Goal: Task Accomplishment & Management: Complete application form

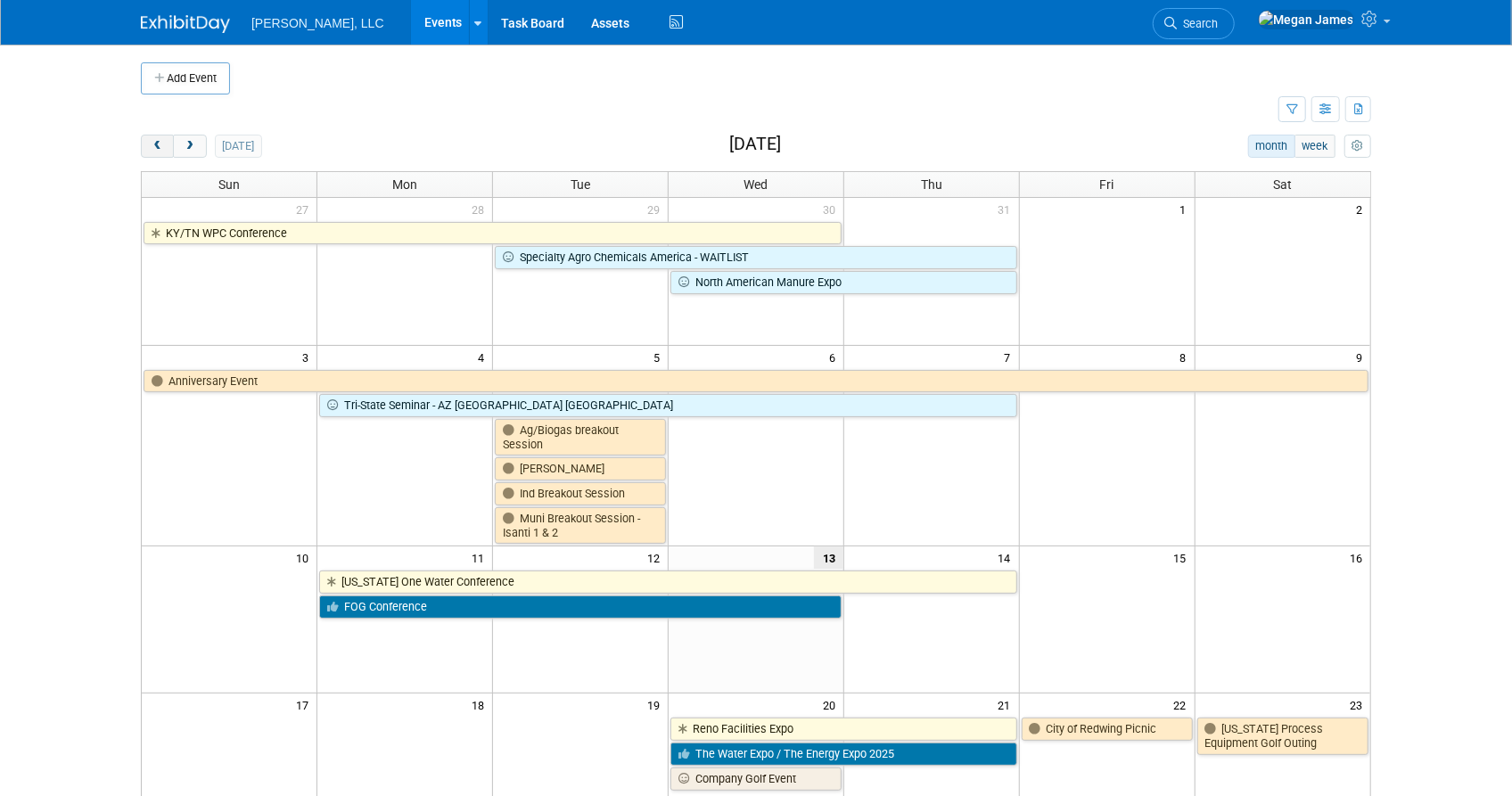
click at [149, 141] on button "prev" at bounding box center [157, 145] width 33 height 23
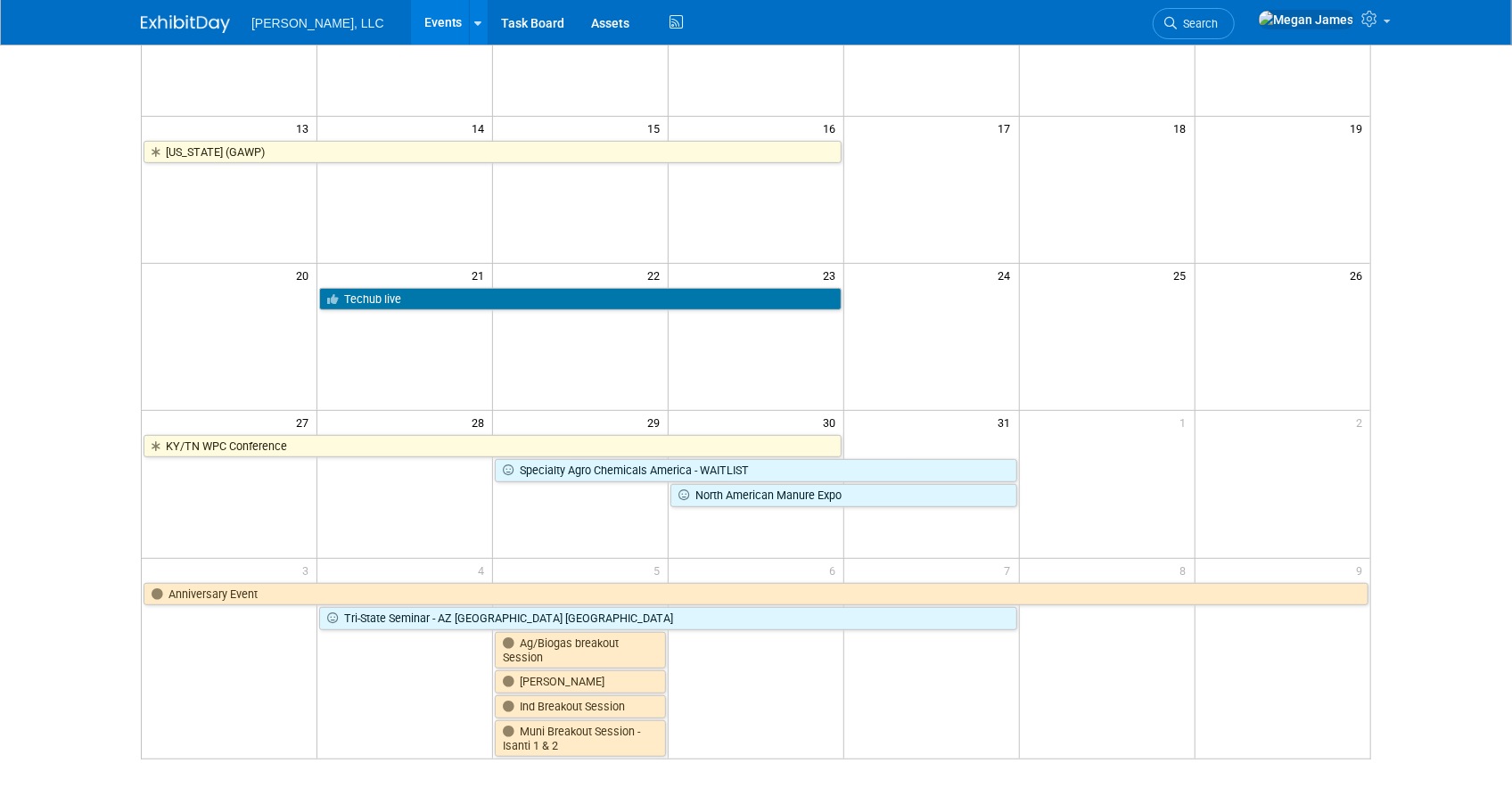
scroll to position [485, 0]
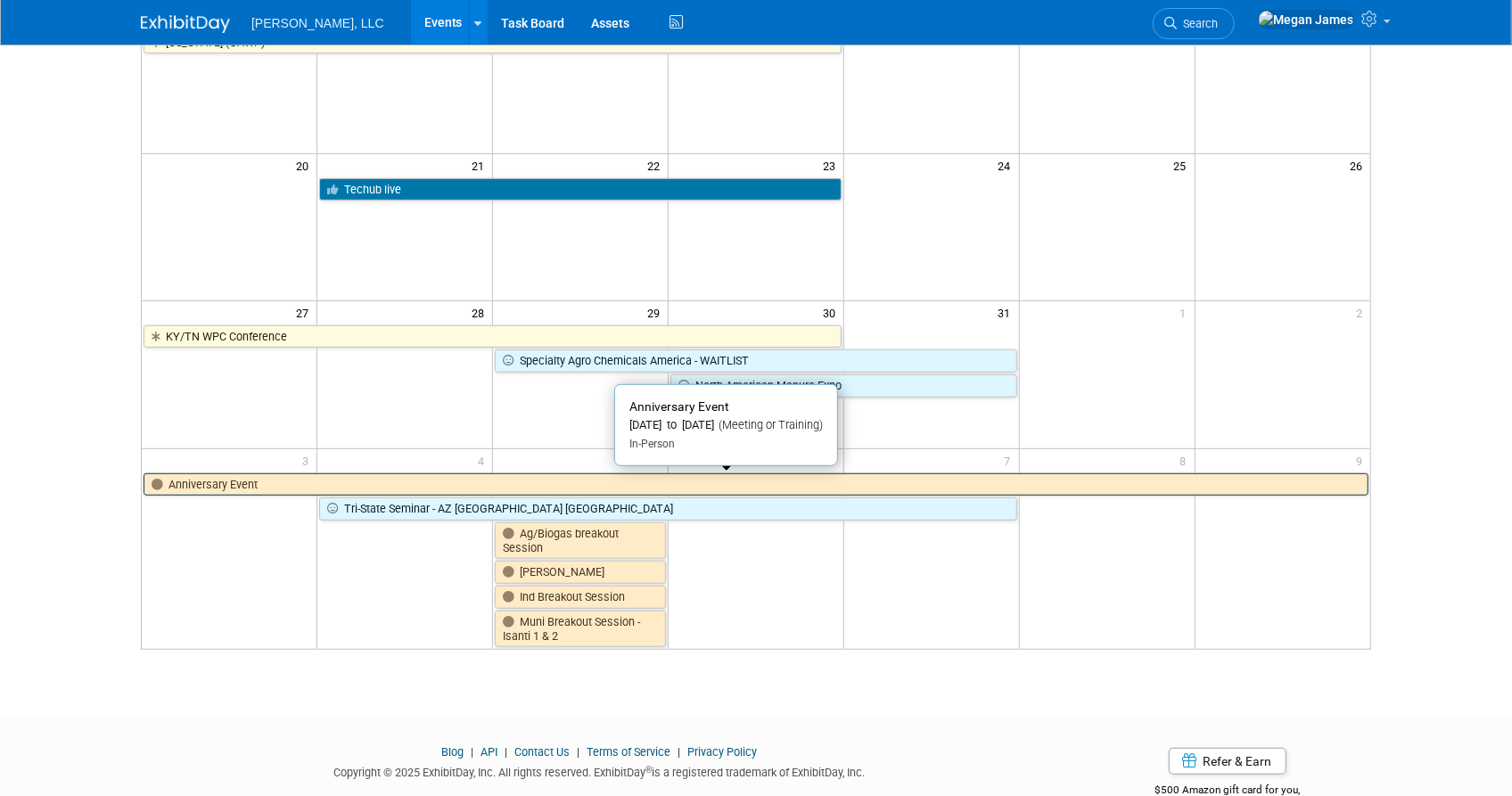
click at [204, 488] on link "Anniversary Event" at bounding box center [756, 484] width 1225 height 23
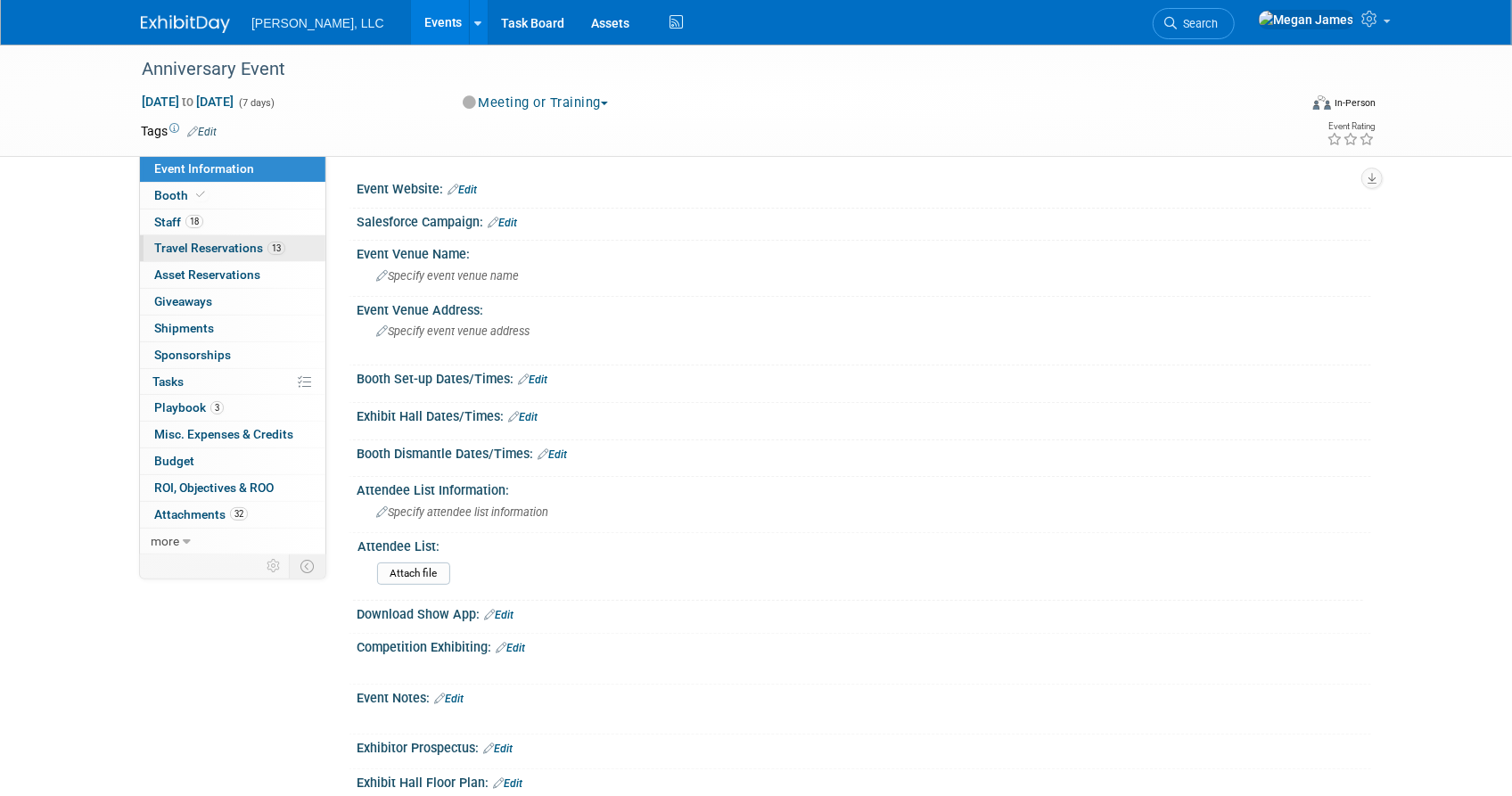
click at [258, 251] on span "Travel Reservations 13" at bounding box center [220, 248] width 132 height 15
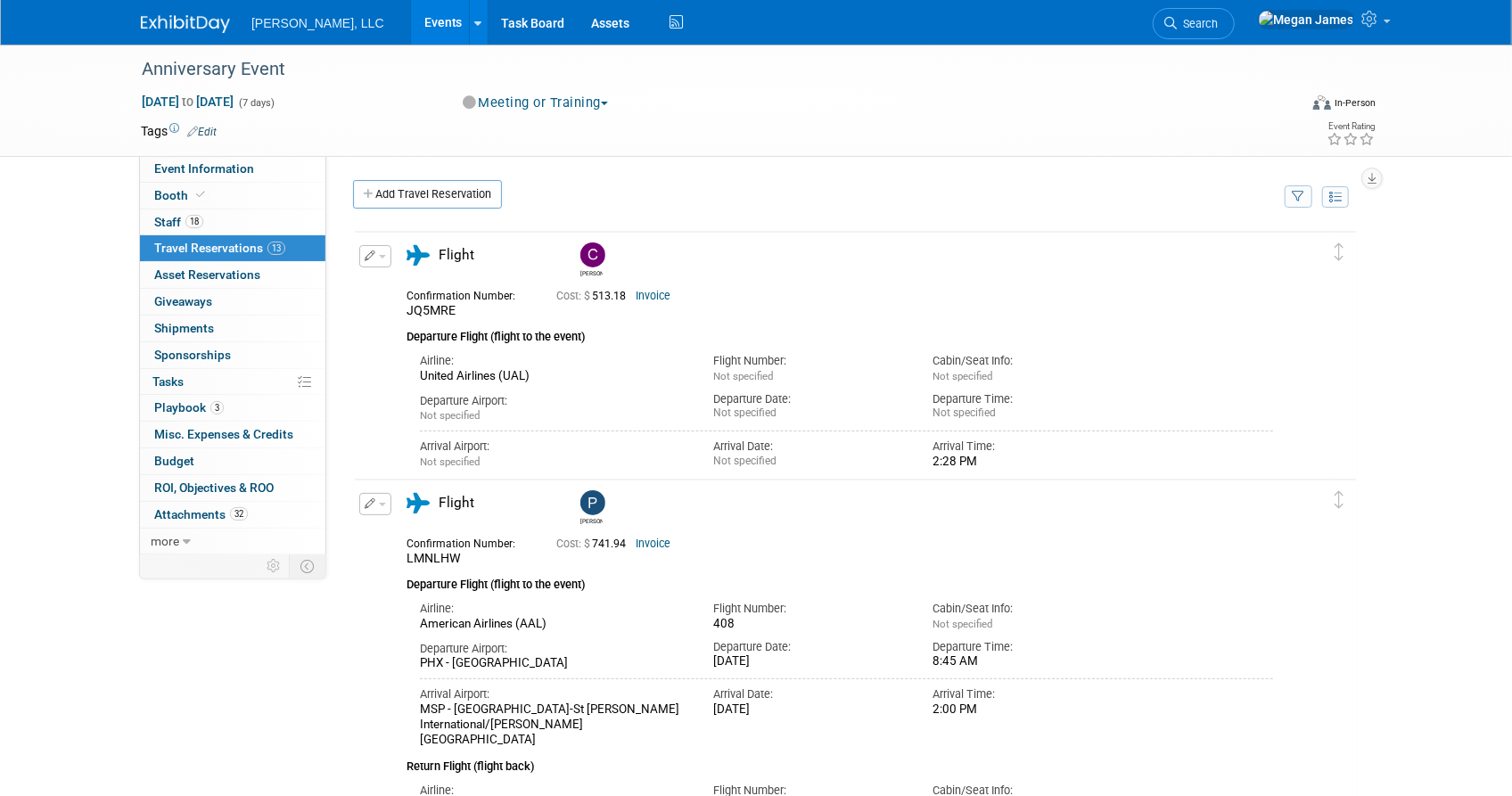
click at [411, 22] on link "Events" at bounding box center [443, 22] width 65 height 44
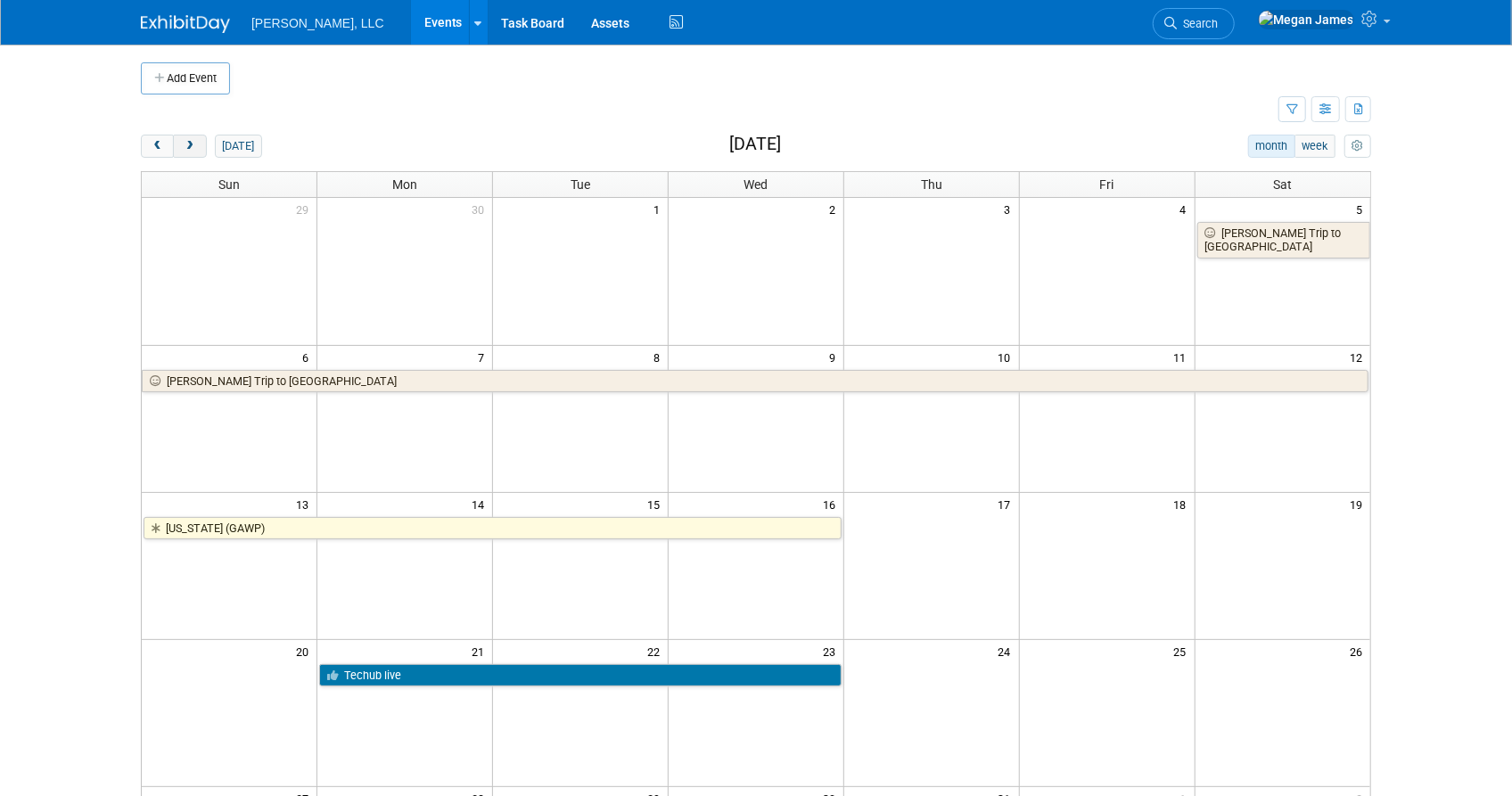
click at [190, 151] on span "next" at bounding box center [189, 146] width 14 height 12
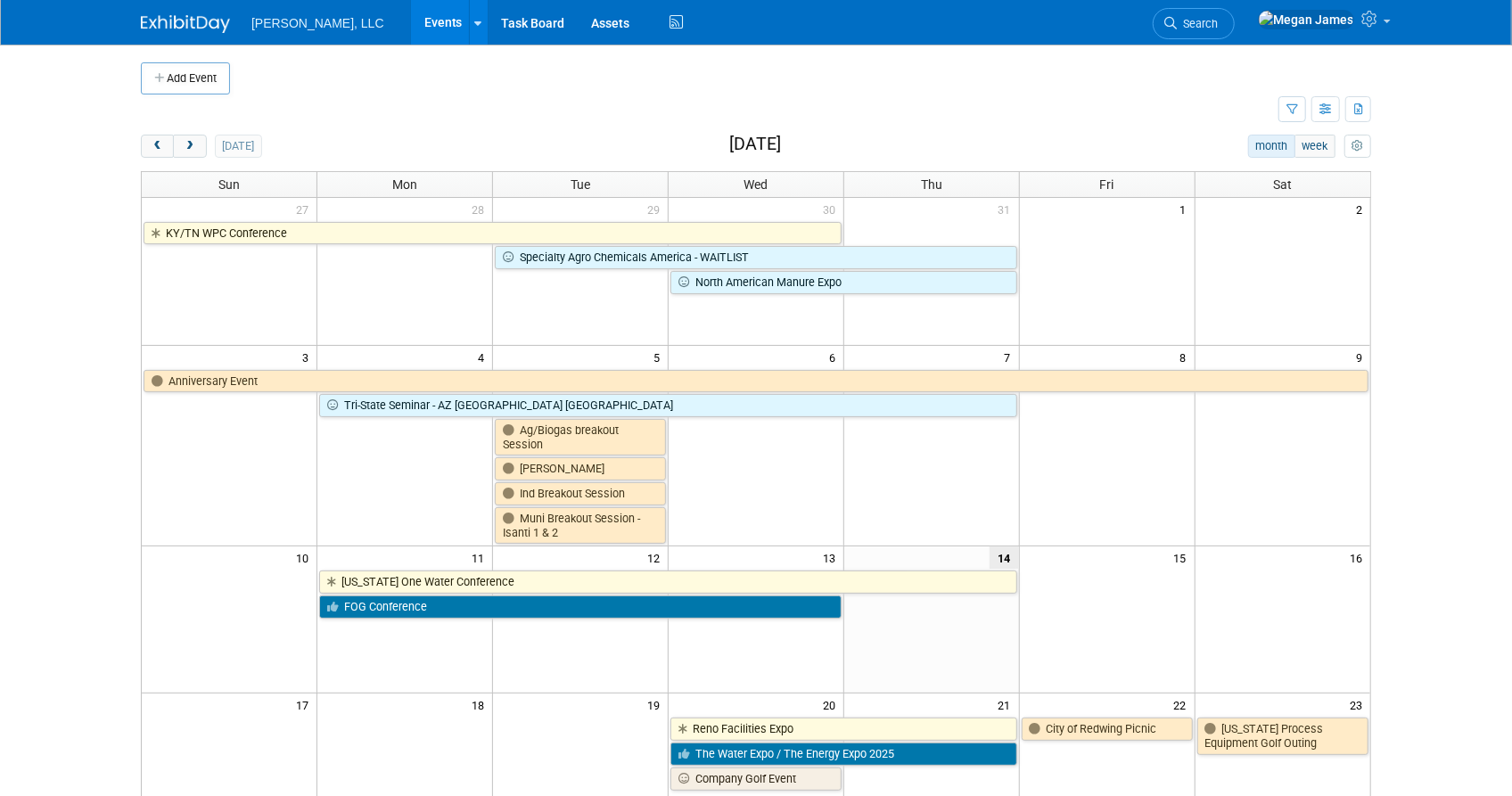
scroll to position [324, 0]
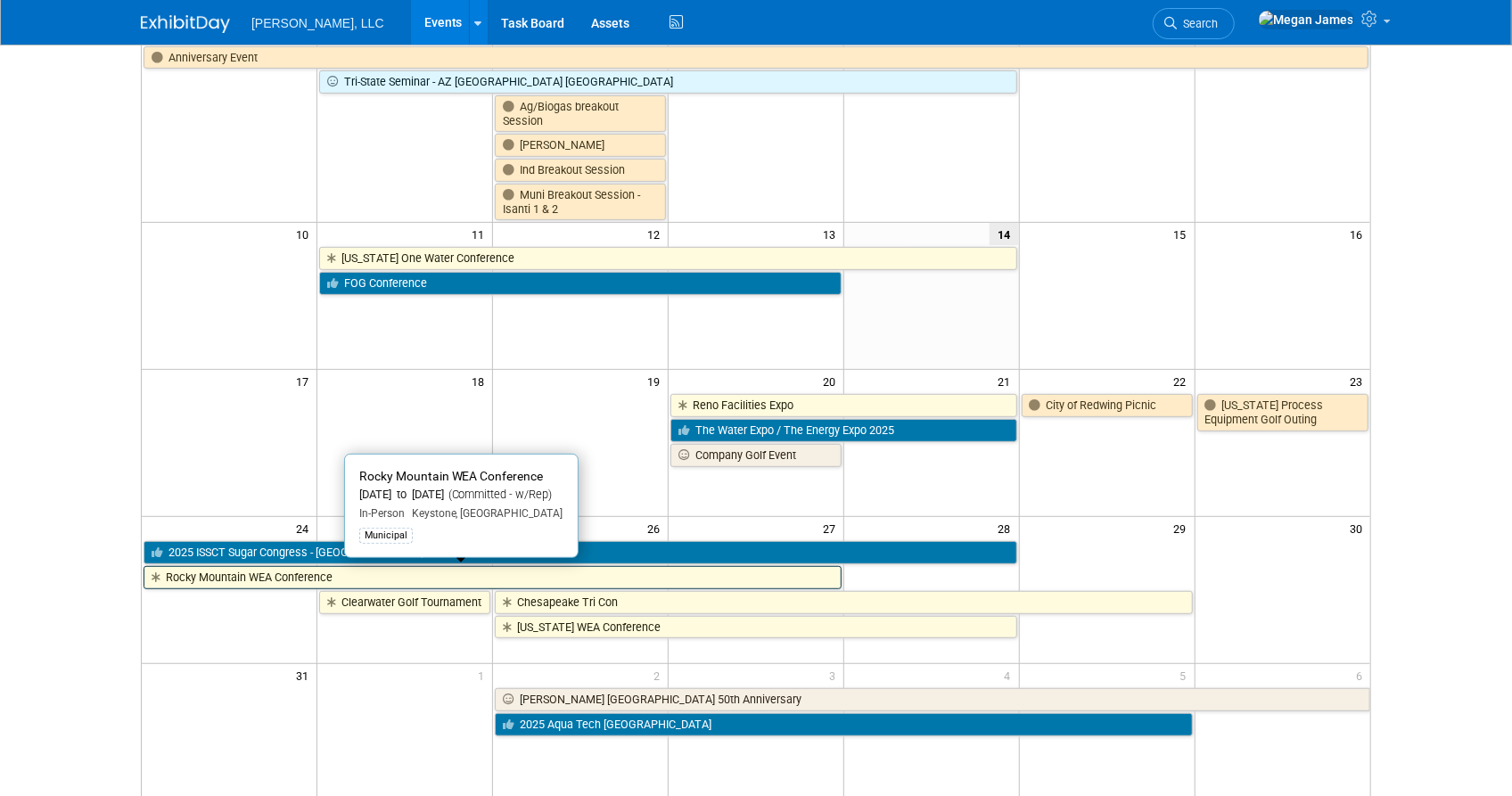
click at [219, 571] on link "Rocky Mountain WEA Conference" at bounding box center [492, 577] width 698 height 23
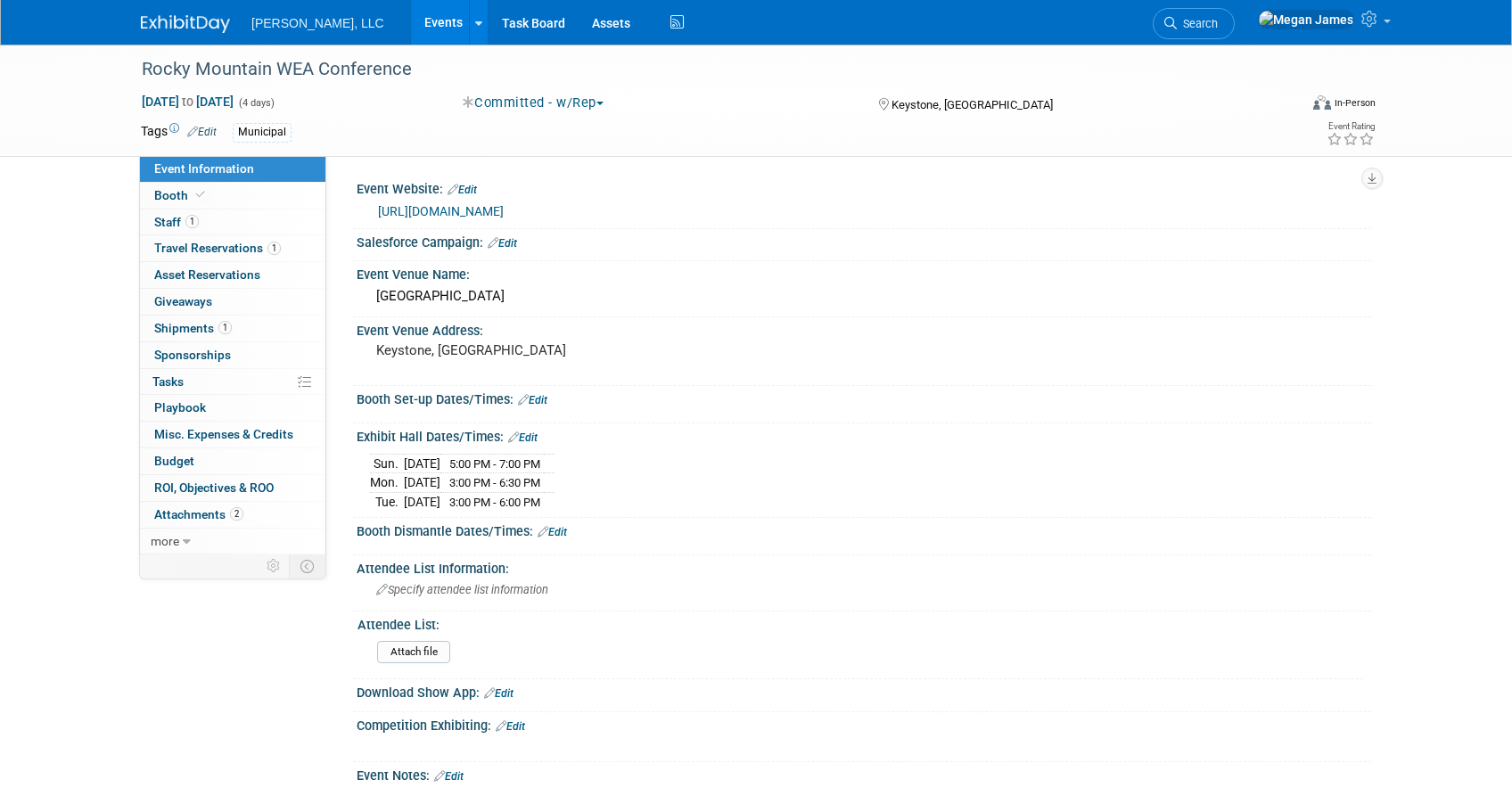
select select "Municipal"
click at [273, 195] on link "Booth" at bounding box center [233, 196] width 186 height 26
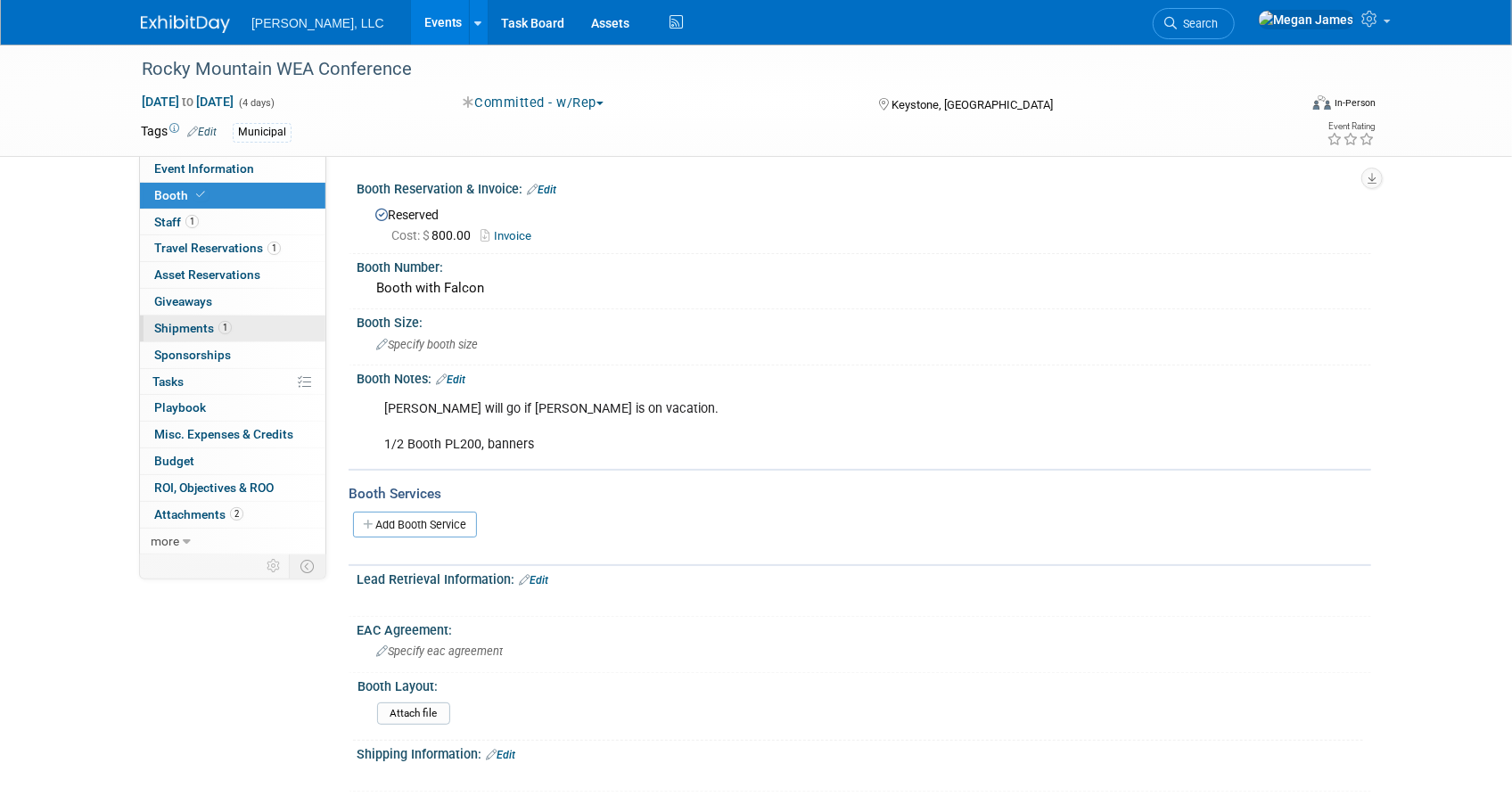
click at [270, 336] on link "1 Shipments 1" at bounding box center [233, 328] width 186 height 26
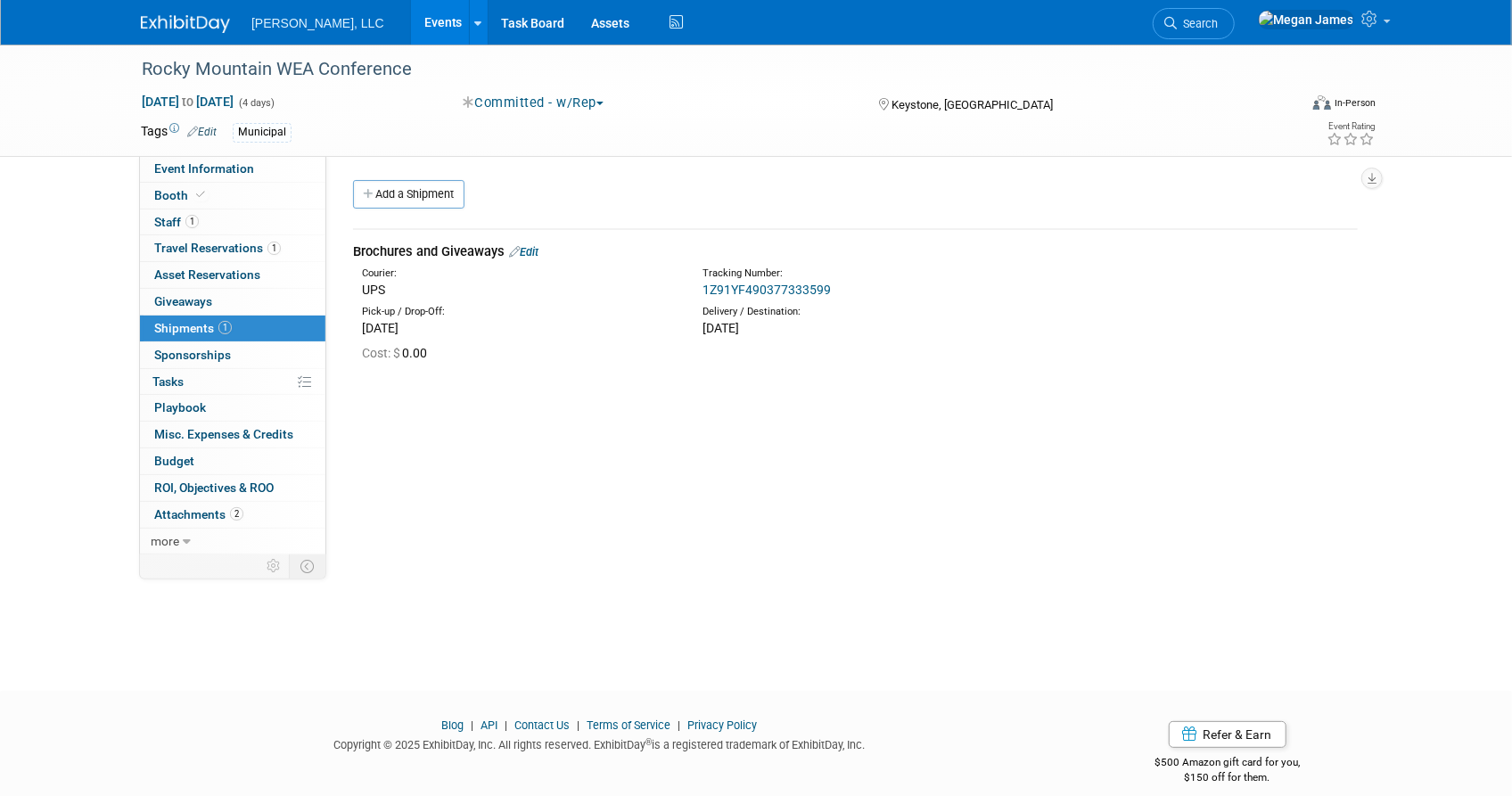
click at [411, 25] on link "Events" at bounding box center [443, 22] width 65 height 44
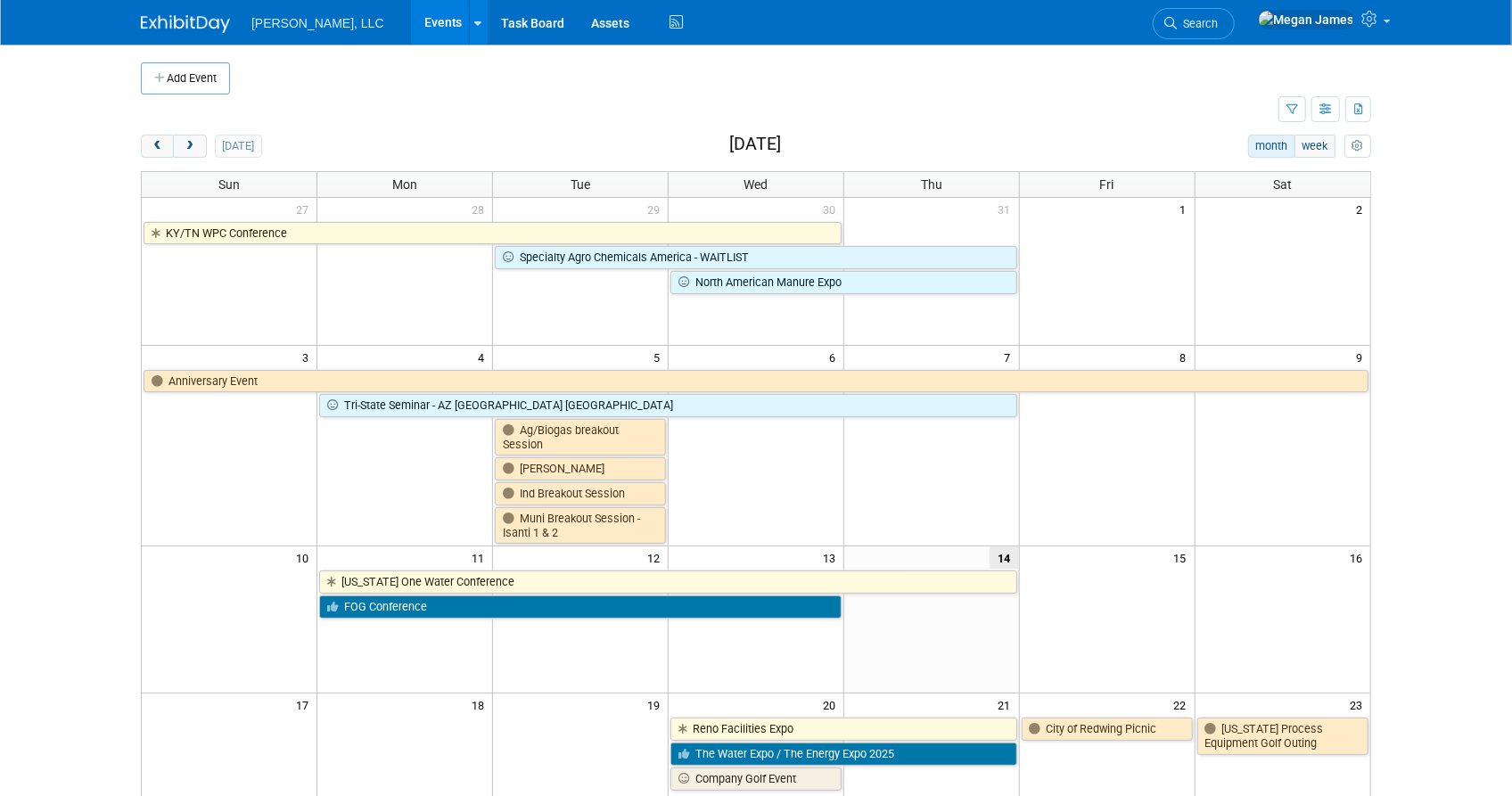
click at [1443, 454] on body "[PERSON_NAME], LLC Events Add Event Bulk Upload Events Shareable Event Boards R…" at bounding box center [756, 398] width 1512 height 796
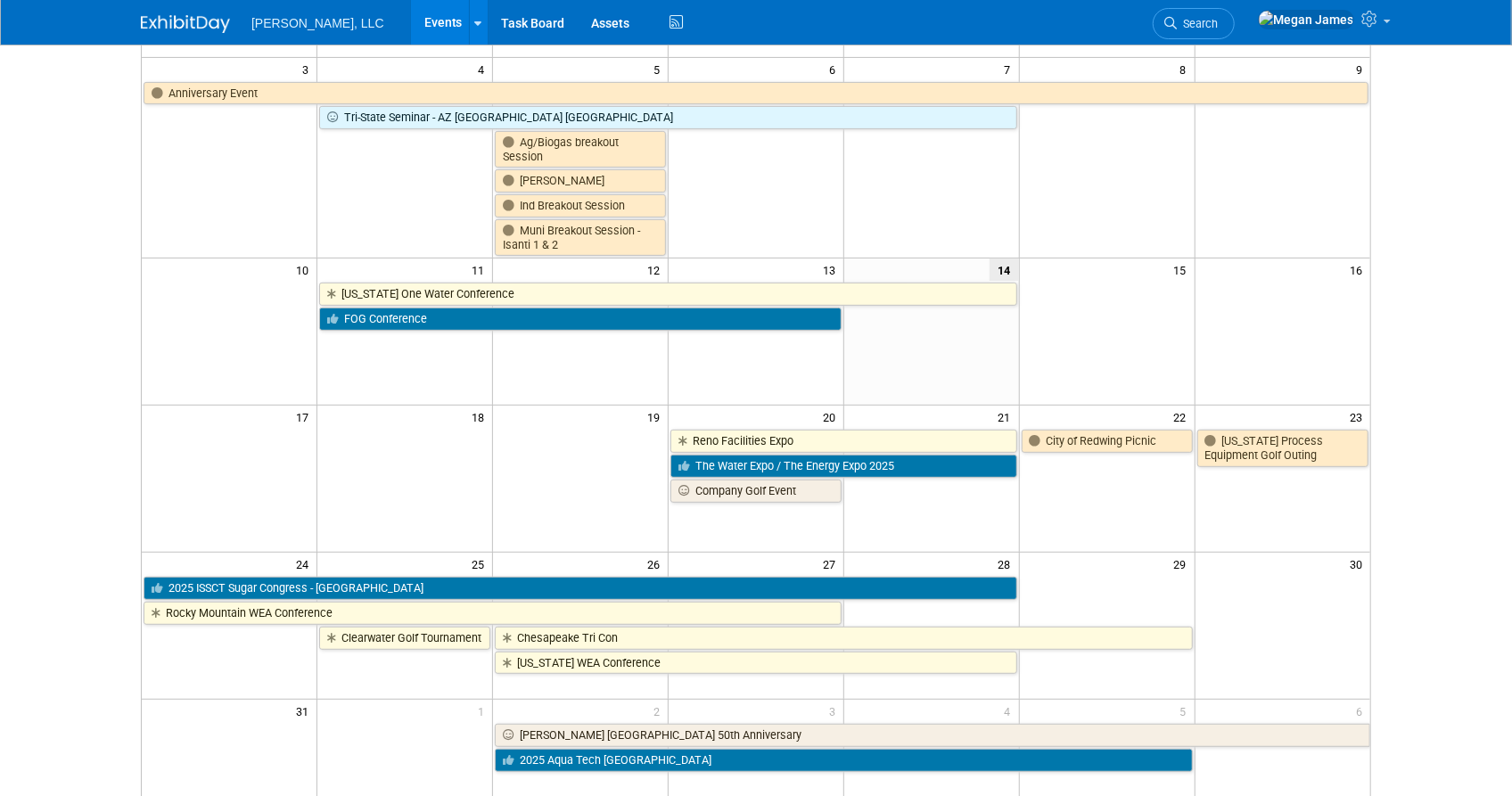
scroll to position [369, 0]
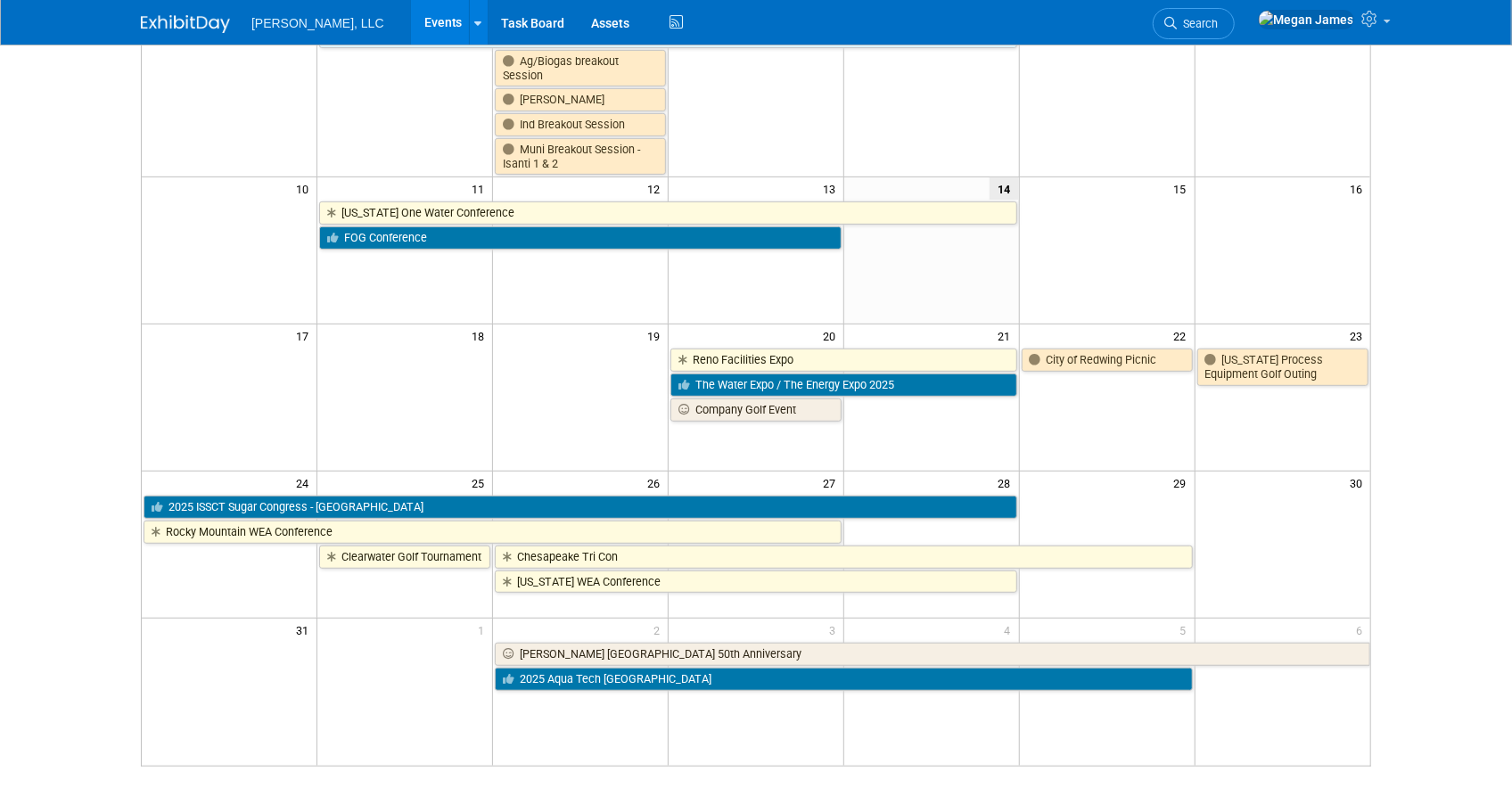
click at [1418, 415] on body "[PERSON_NAME], LLC Events Add Event Bulk Upload Events Shareable Event Boards R…" at bounding box center [756, 29] width 1512 height 796
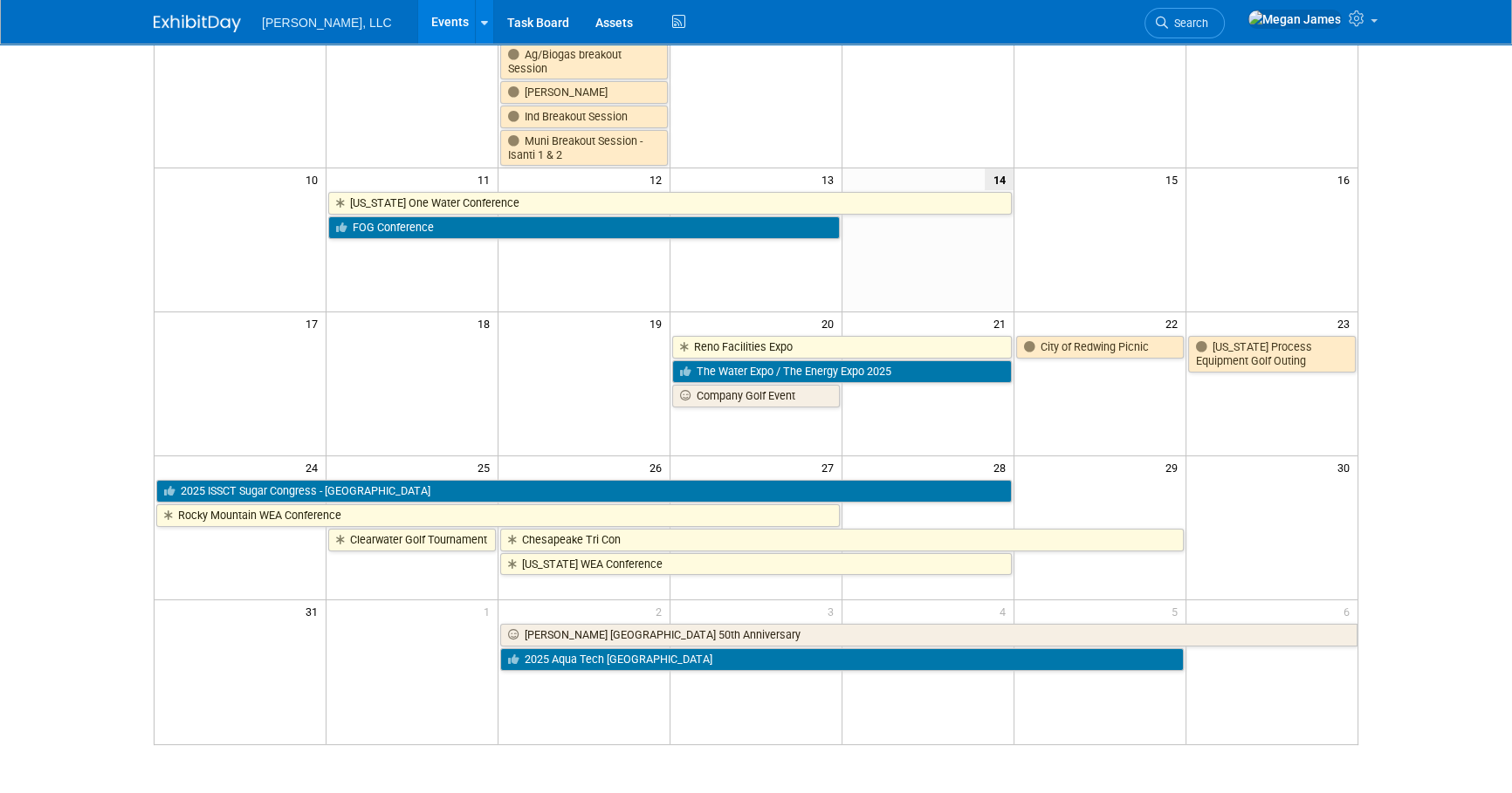
scroll to position [242, 0]
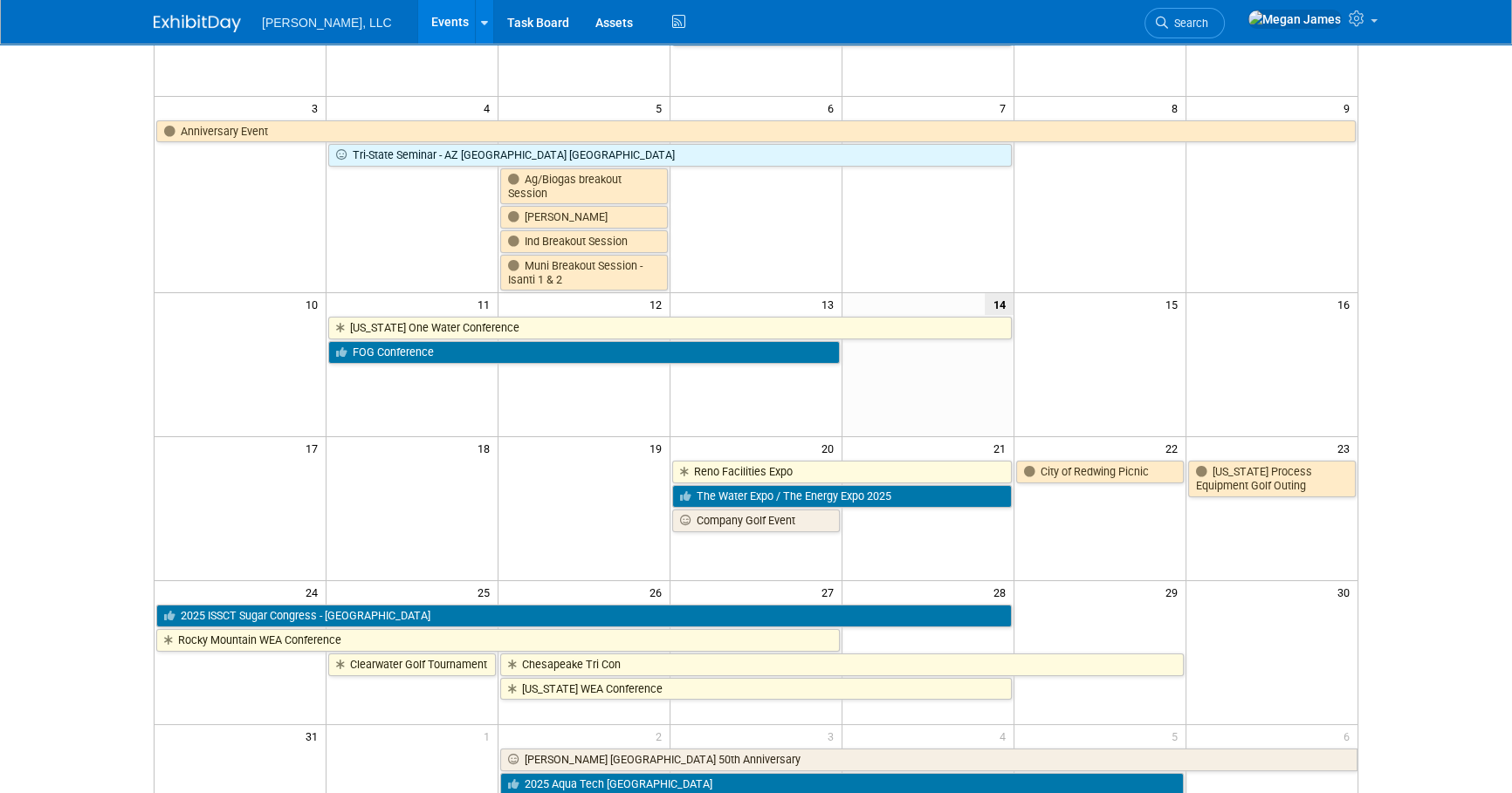
click at [1480, 406] on body "[PERSON_NAME], LLC Events Add Event Bulk Upload Events Shareable Event Boards R…" at bounding box center [756, 154] width 1512 height 793
click at [1480, 435] on body "[PERSON_NAME], LLC Events Add Event Bulk Upload Events Shareable Event Boards R…" at bounding box center [756, 154] width 1512 height 793
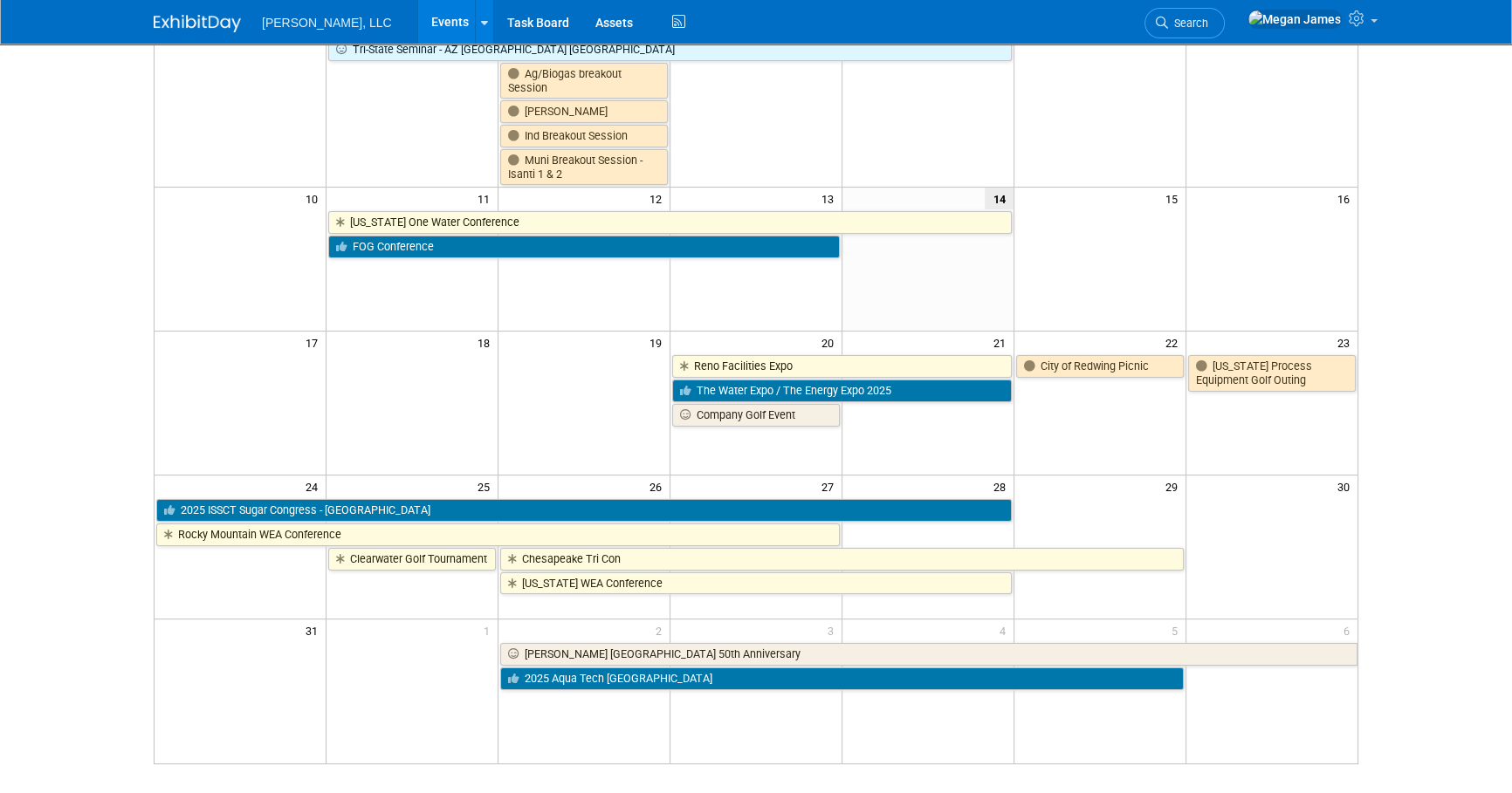
scroll to position [427, 0]
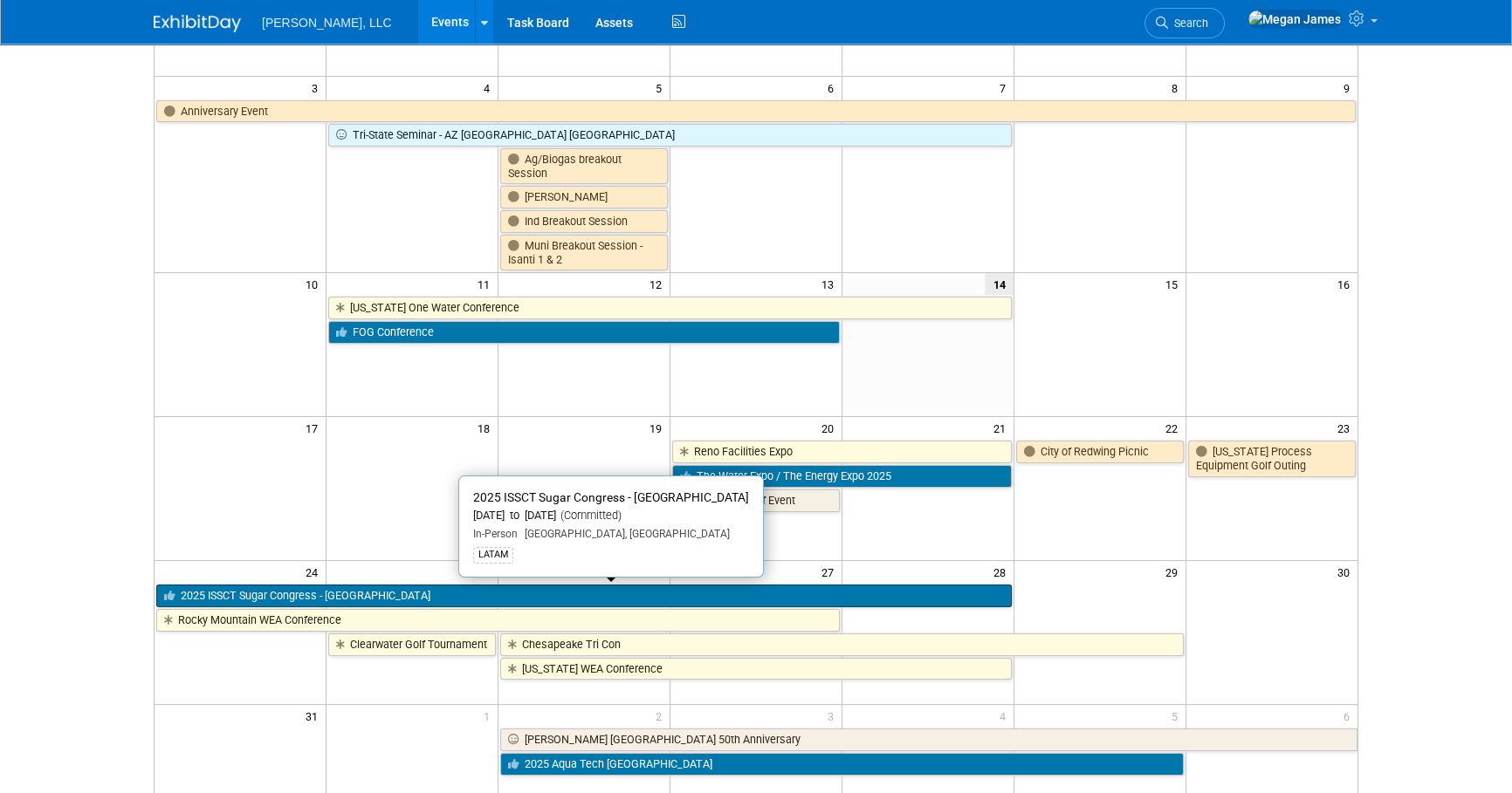
scroll to position [0, 0]
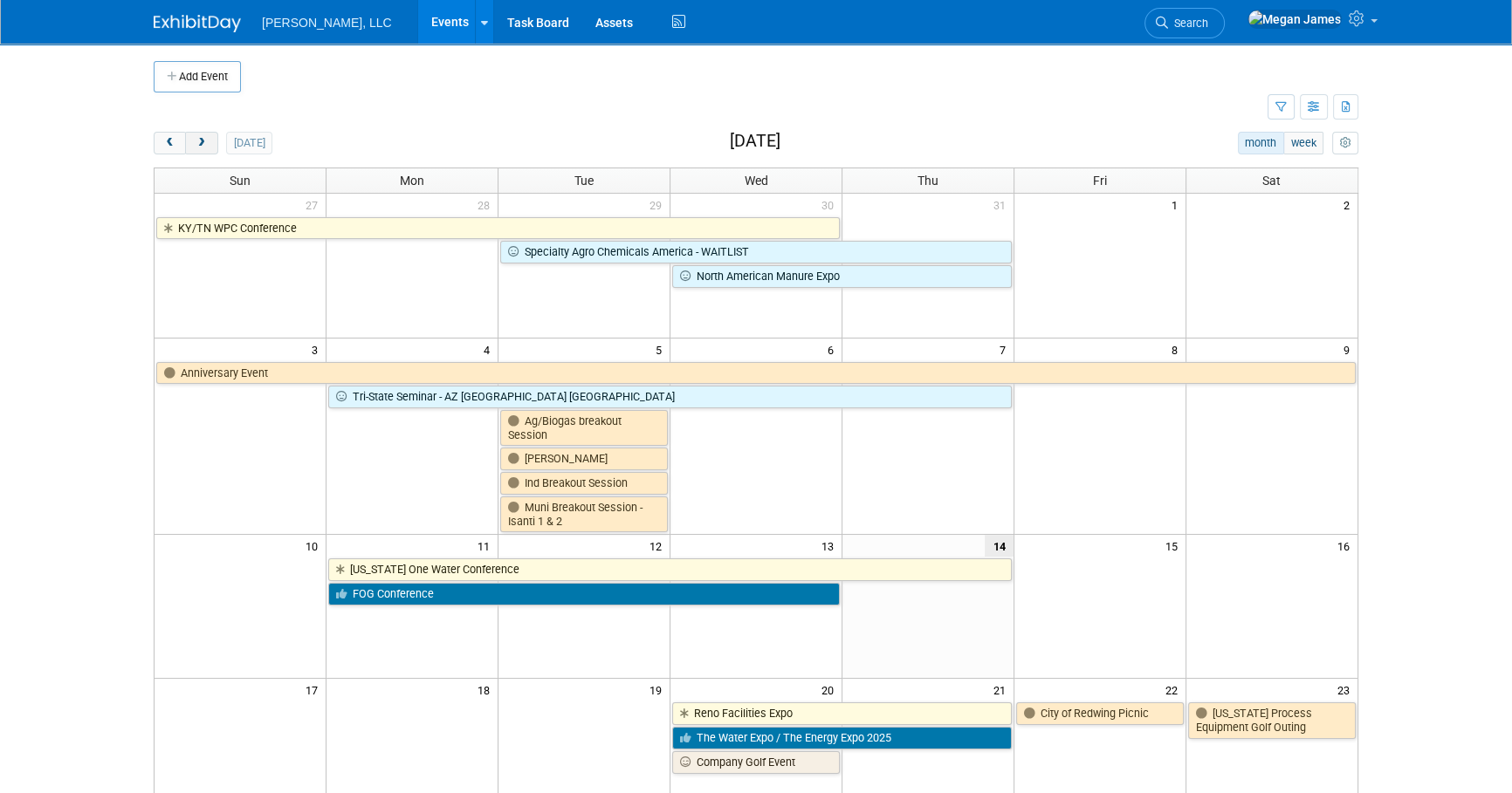
click at [201, 147] on span "next" at bounding box center [201, 143] width 14 height 12
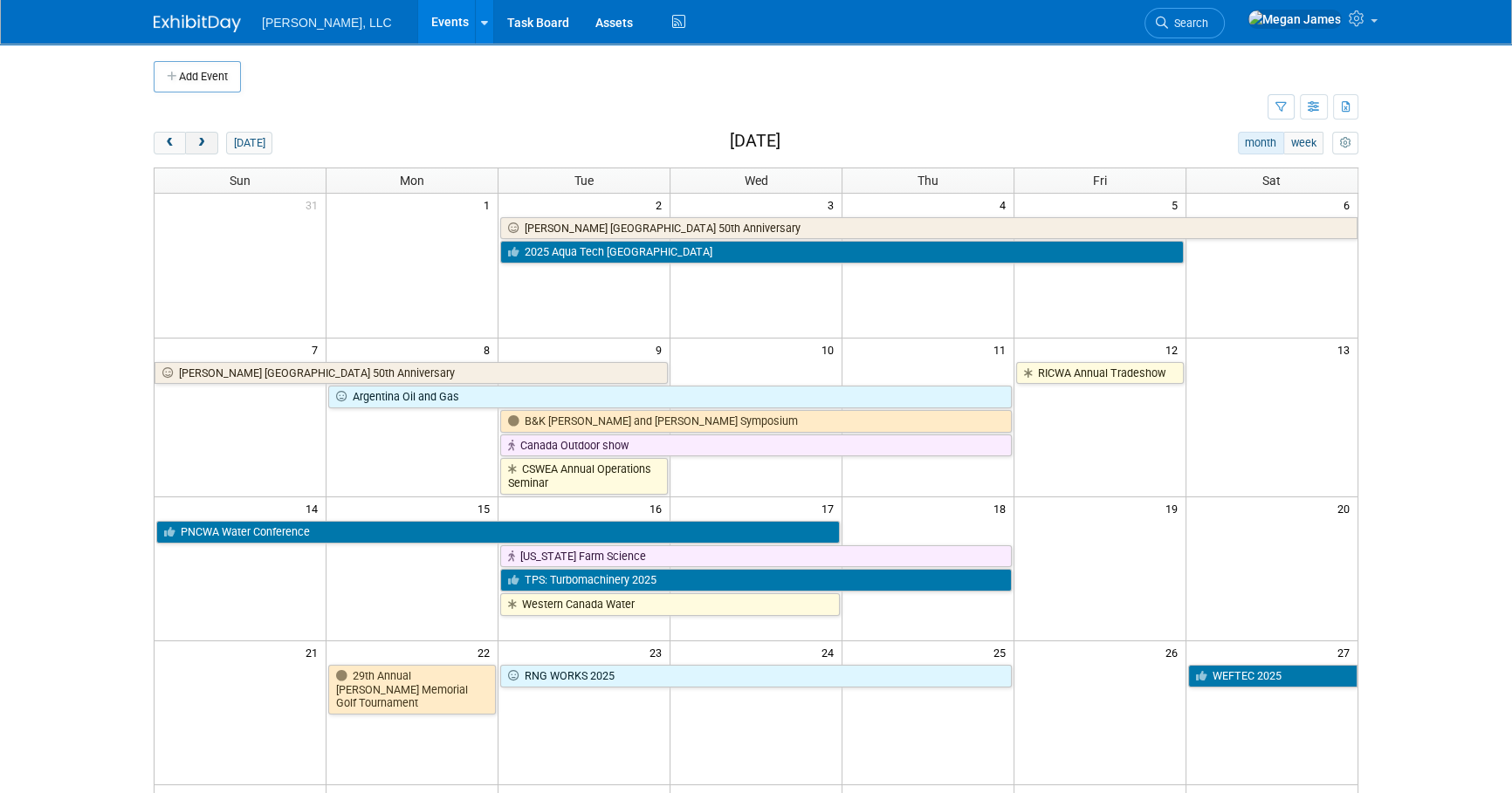
click at [201, 147] on span "next" at bounding box center [201, 143] width 14 height 12
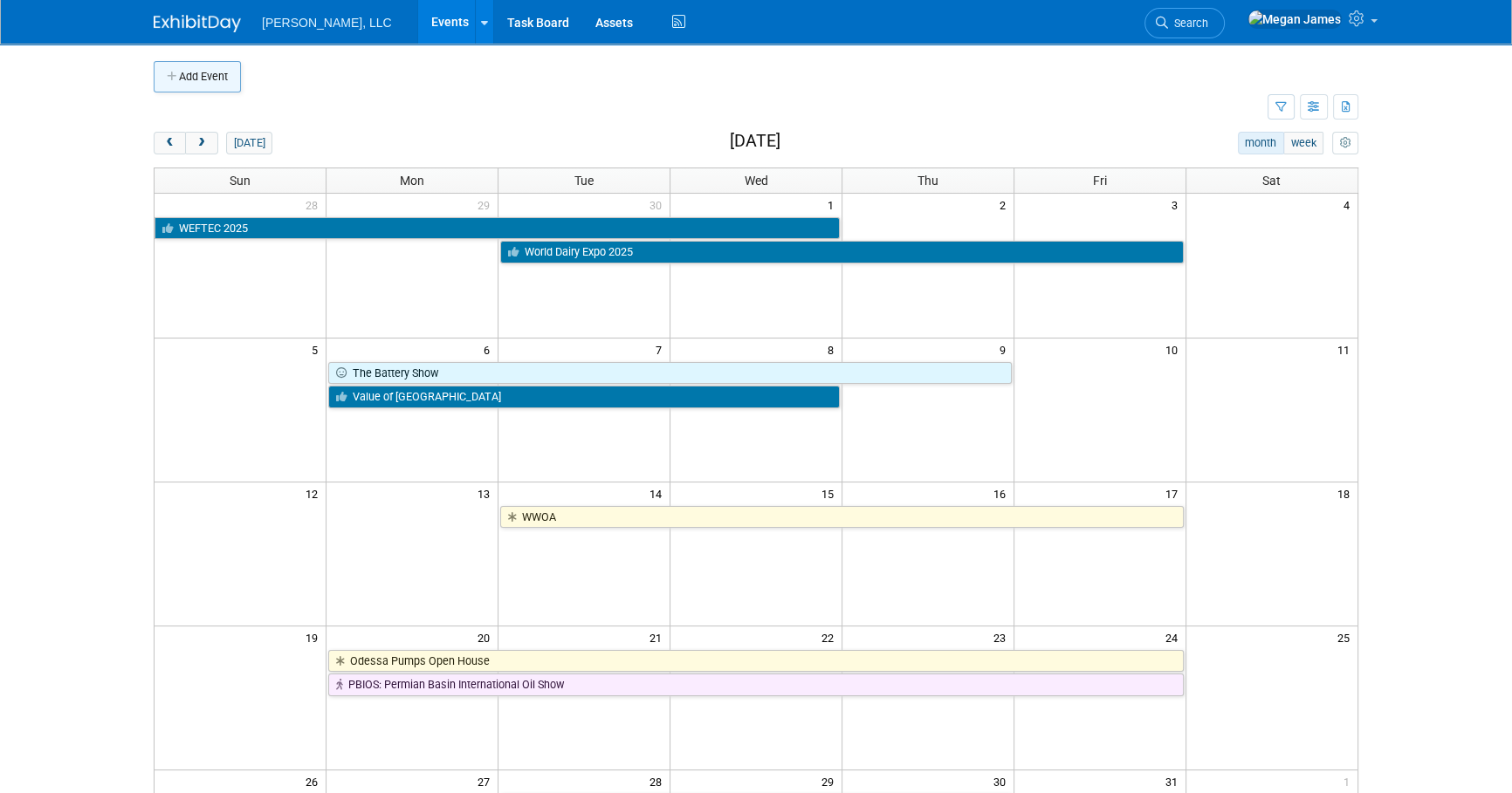
click at [231, 78] on button "Add Event" at bounding box center [197, 77] width 87 height 32
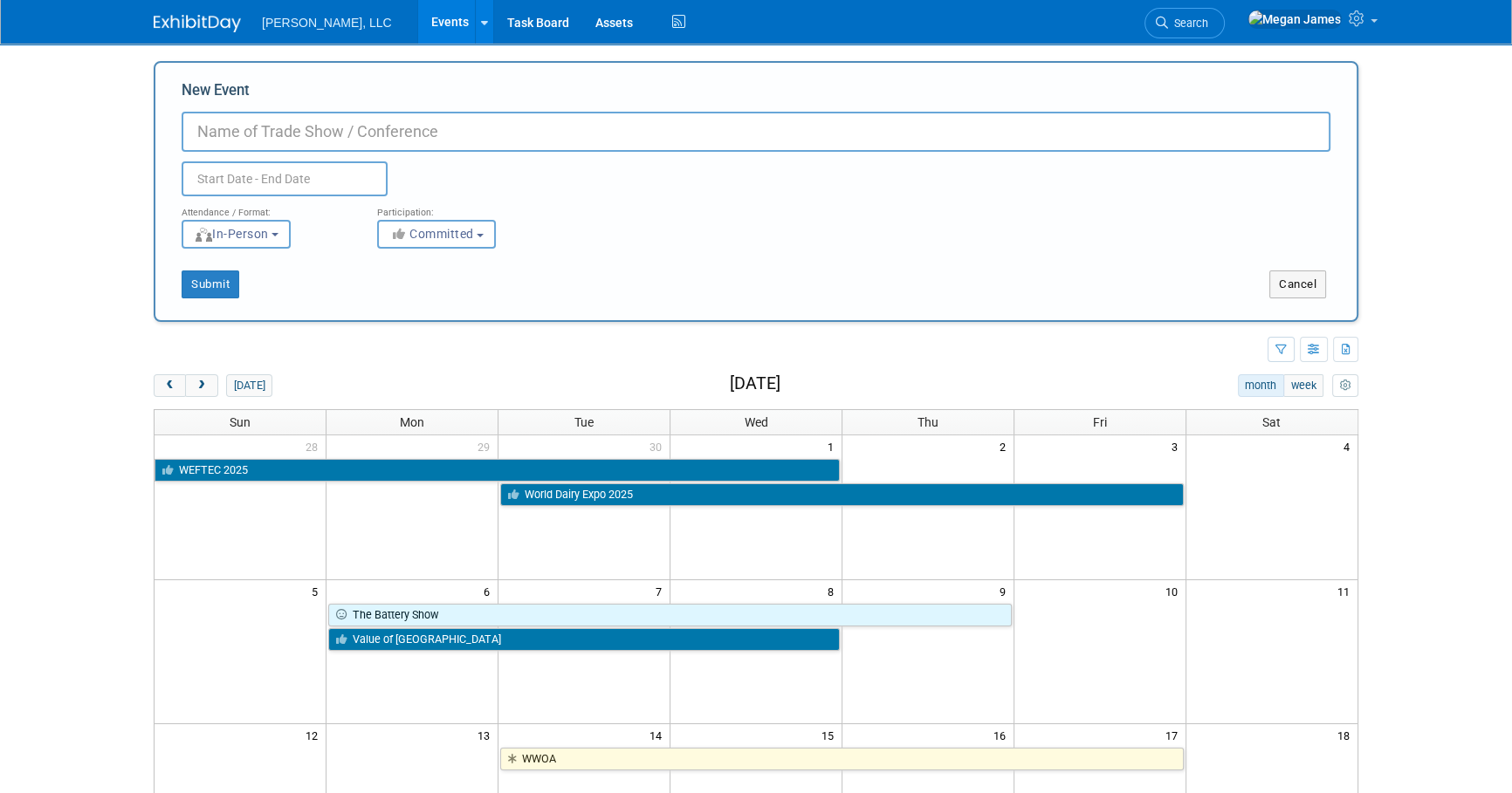
click at [367, 132] on input "New Event" at bounding box center [756, 131] width 1149 height 41
type input "American Biogas Council - Business of Biogas"
click at [245, 178] on input "text" at bounding box center [285, 178] width 206 height 35
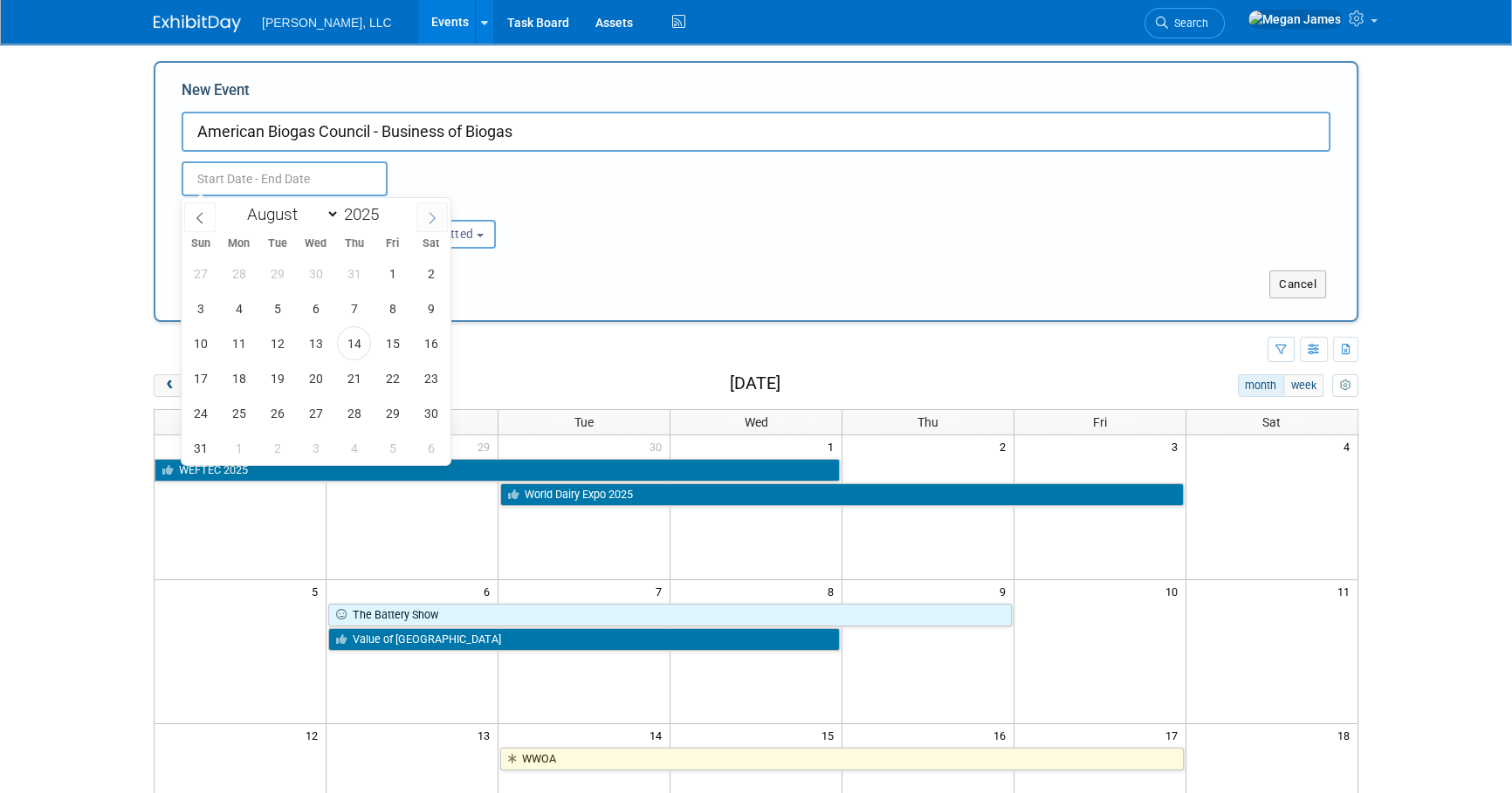
click at [429, 221] on icon at bounding box center [432, 219] width 13 height 13
select select "9"
click at [279, 374] on span "21" at bounding box center [277, 378] width 34 height 34
click at [354, 381] on span "23" at bounding box center [354, 378] width 34 height 34
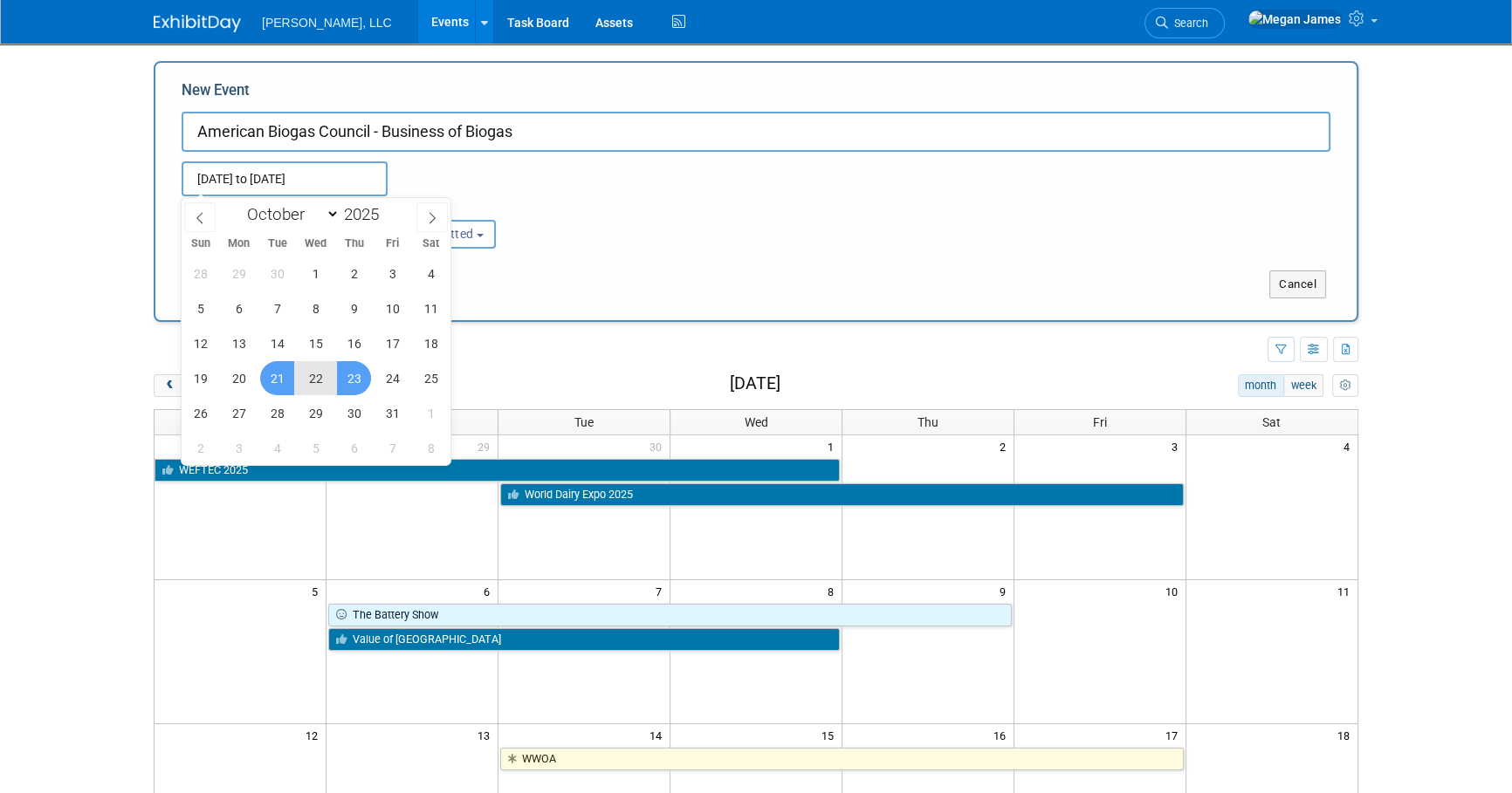
type input "Oct 21, 2025 to Oct 23, 2025"
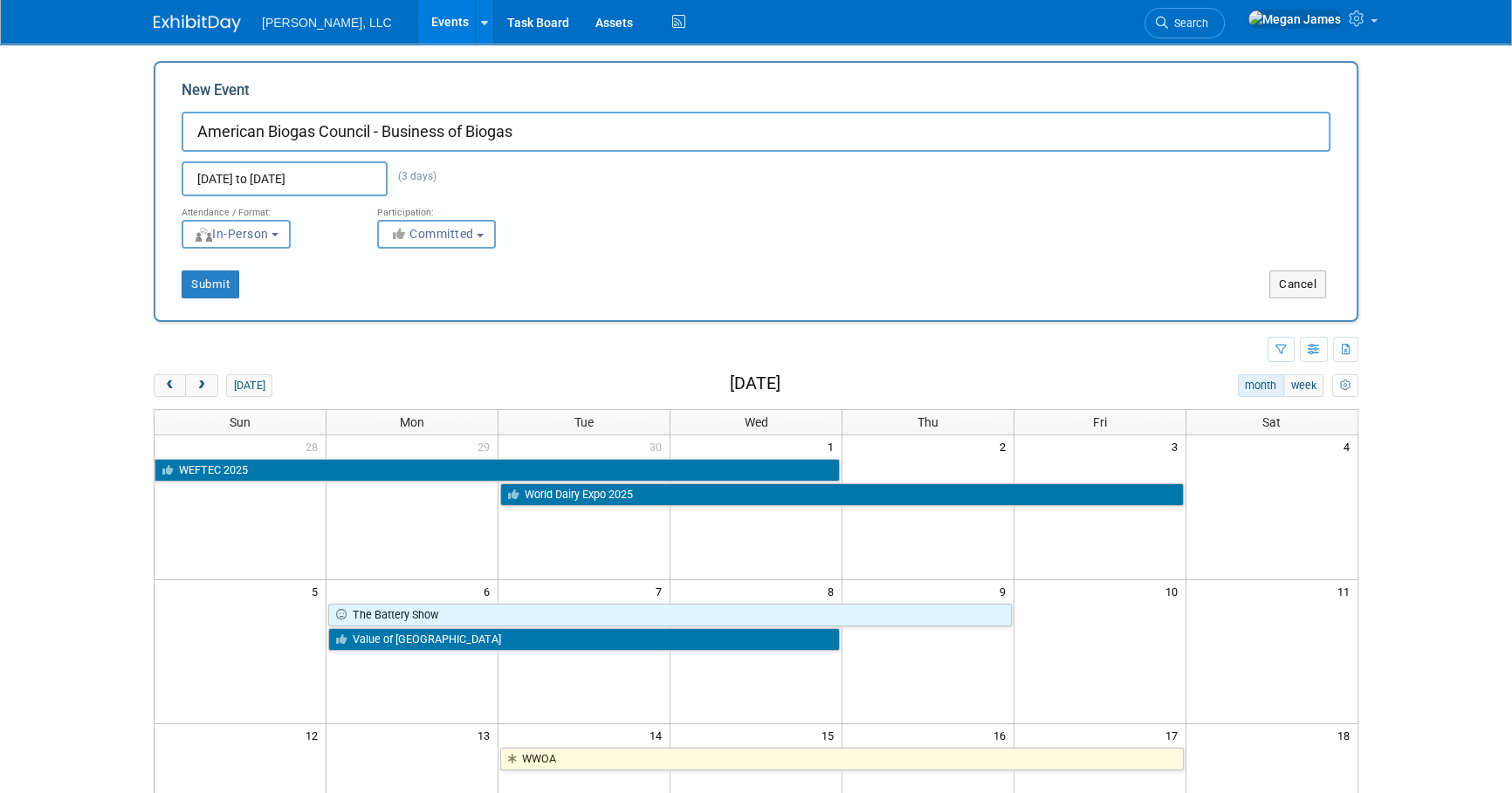
click at [515, 265] on div "Submit Cancel" at bounding box center [756, 273] width 1175 height 50
click at [487, 244] on button "Committed" at bounding box center [437, 234] width 119 height 29
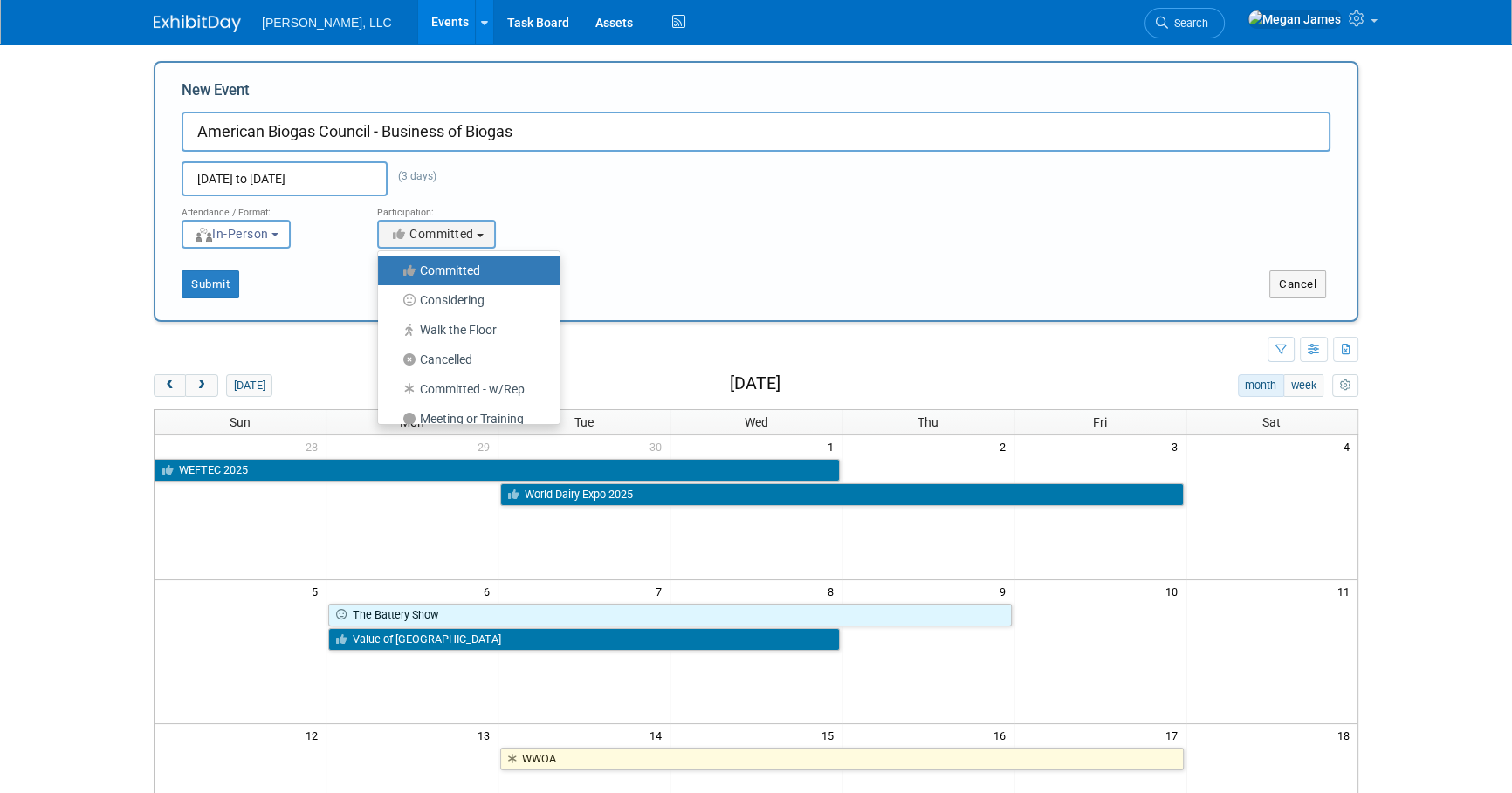
click at [655, 243] on div "Attendance / Format: <img src="https://www.exhibitday.com/Images/Format-InPerso…" at bounding box center [756, 222] width 1175 height 52
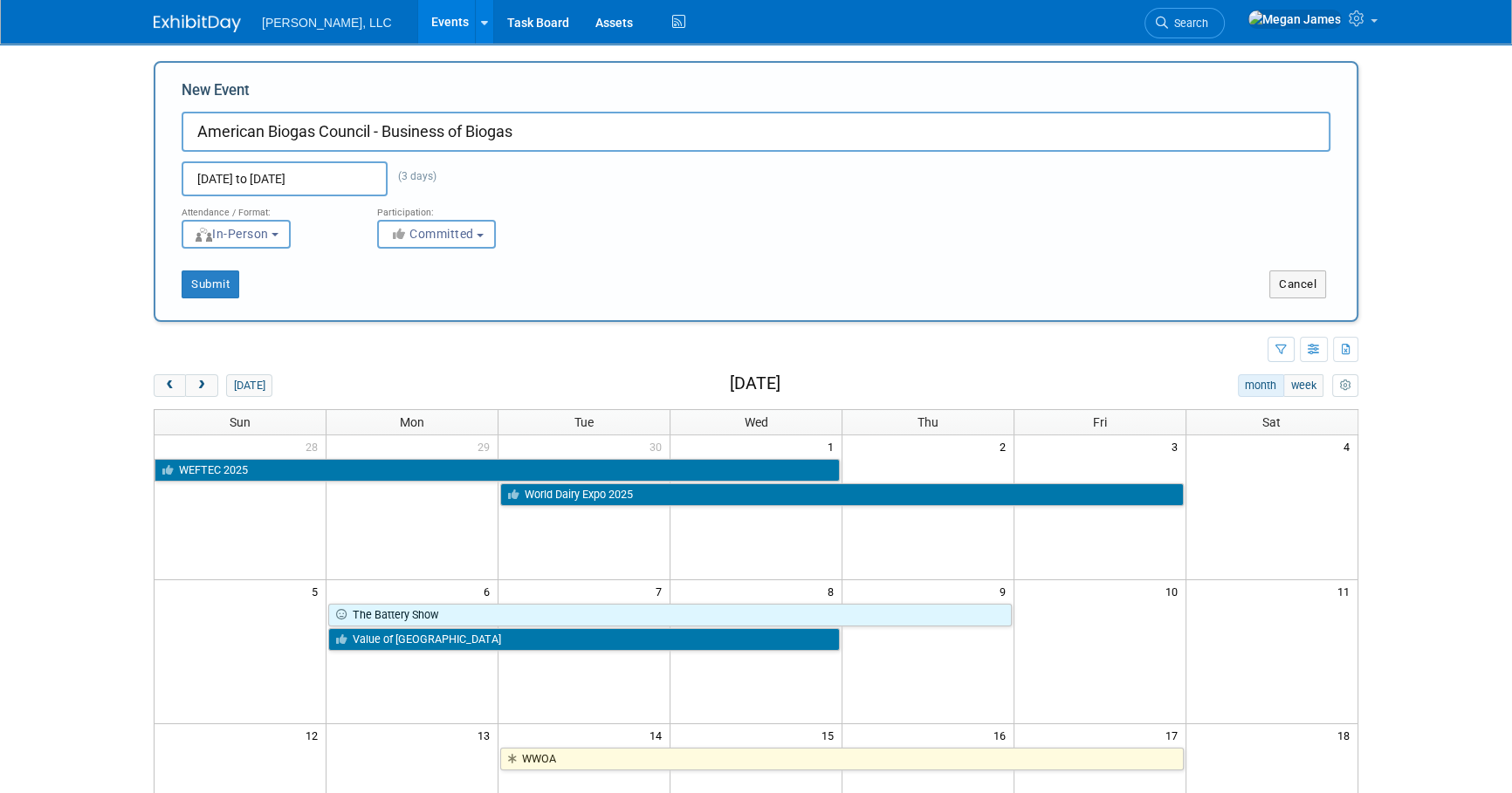
click at [535, 257] on div "Submit Cancel" at bounding box center [756, 273] width 1175 height 50
click at [477, 244] on button "Committed" at bounding box center [437, 234] width 119 height 29
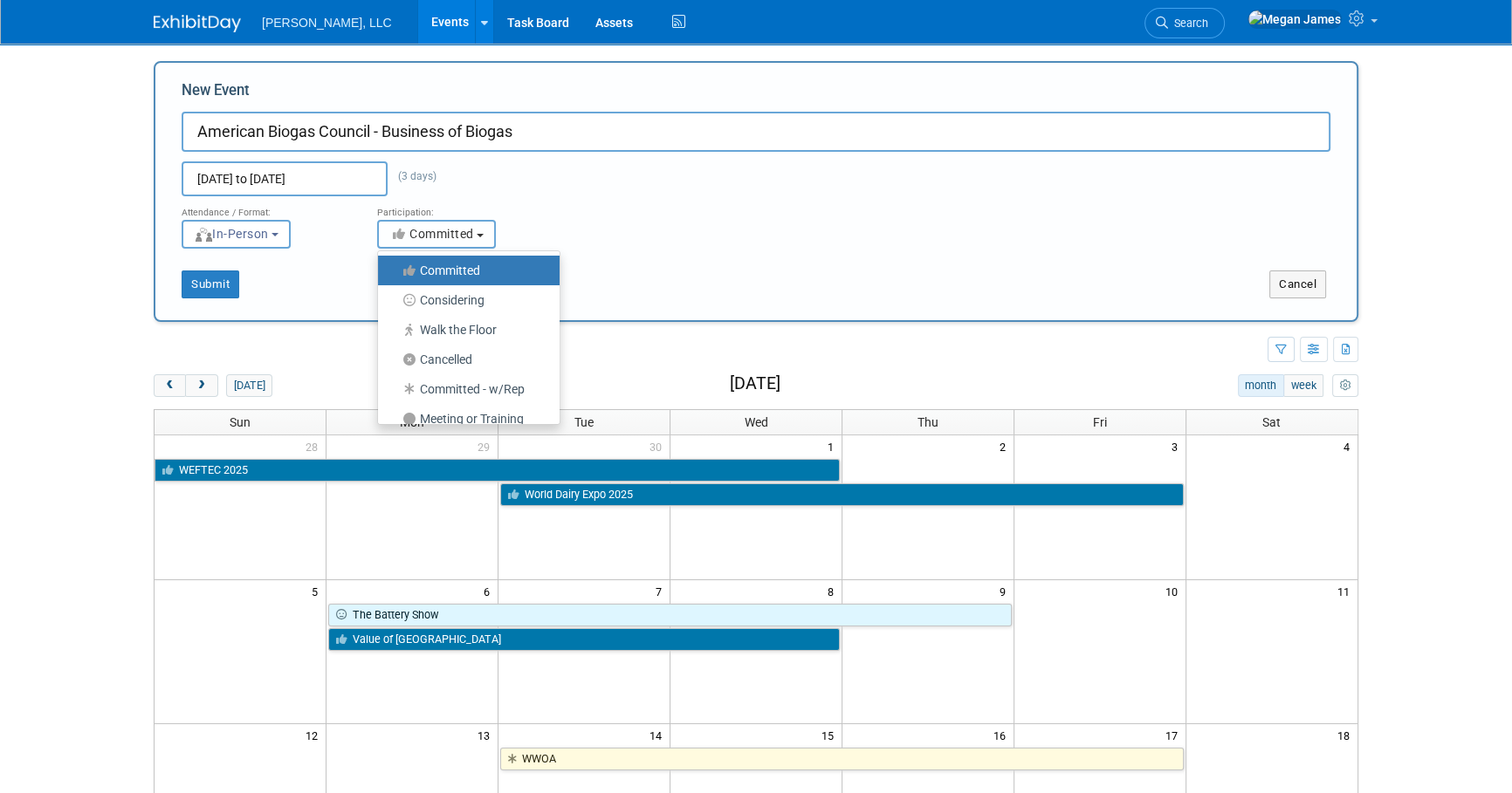
click at [482, 236] on b "button" at bounding box center [480, 236] width 7 height 4
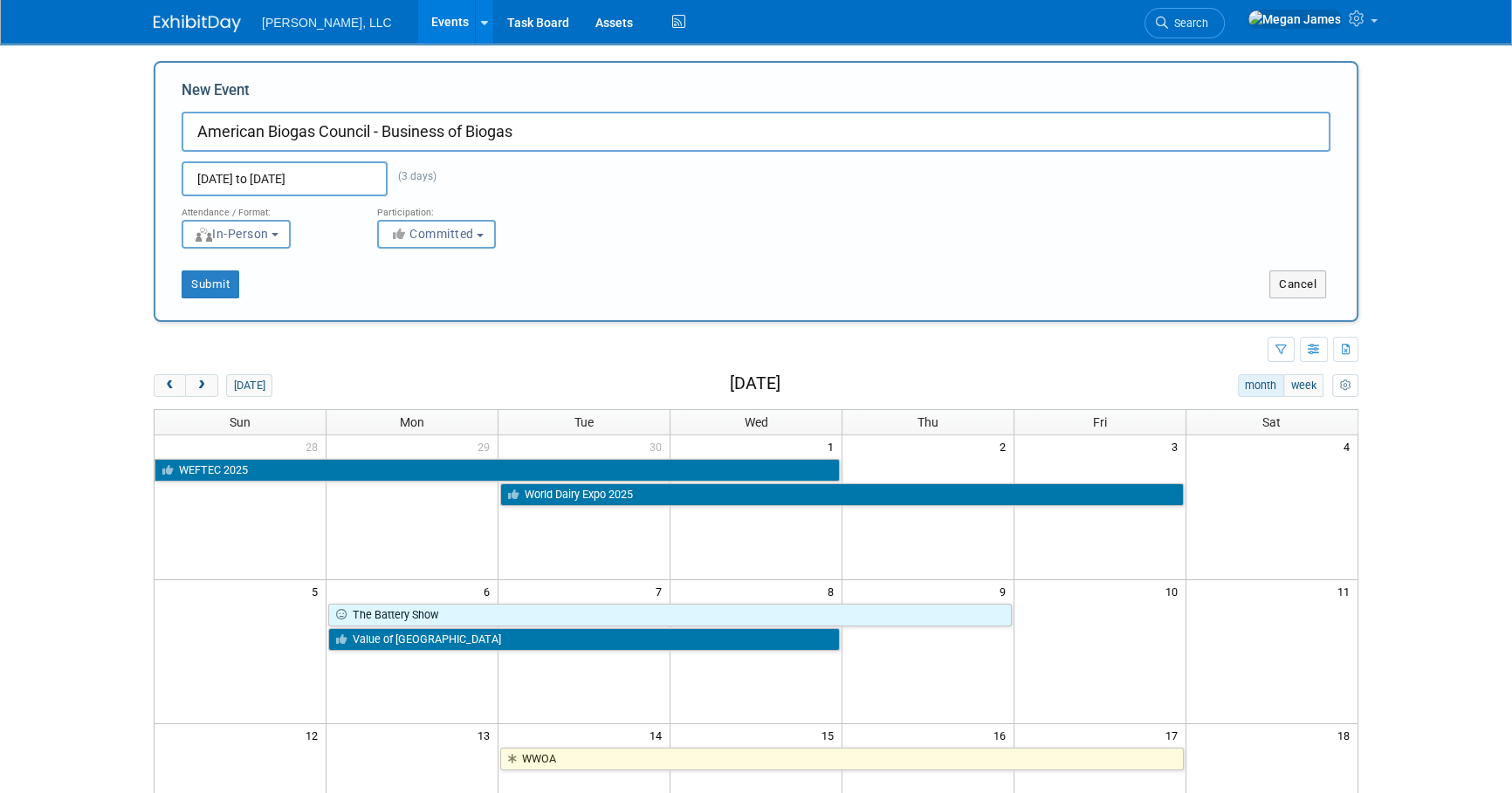
click at [484, 236] on b "button" at bounding box center [480, 236] width 7 height 4
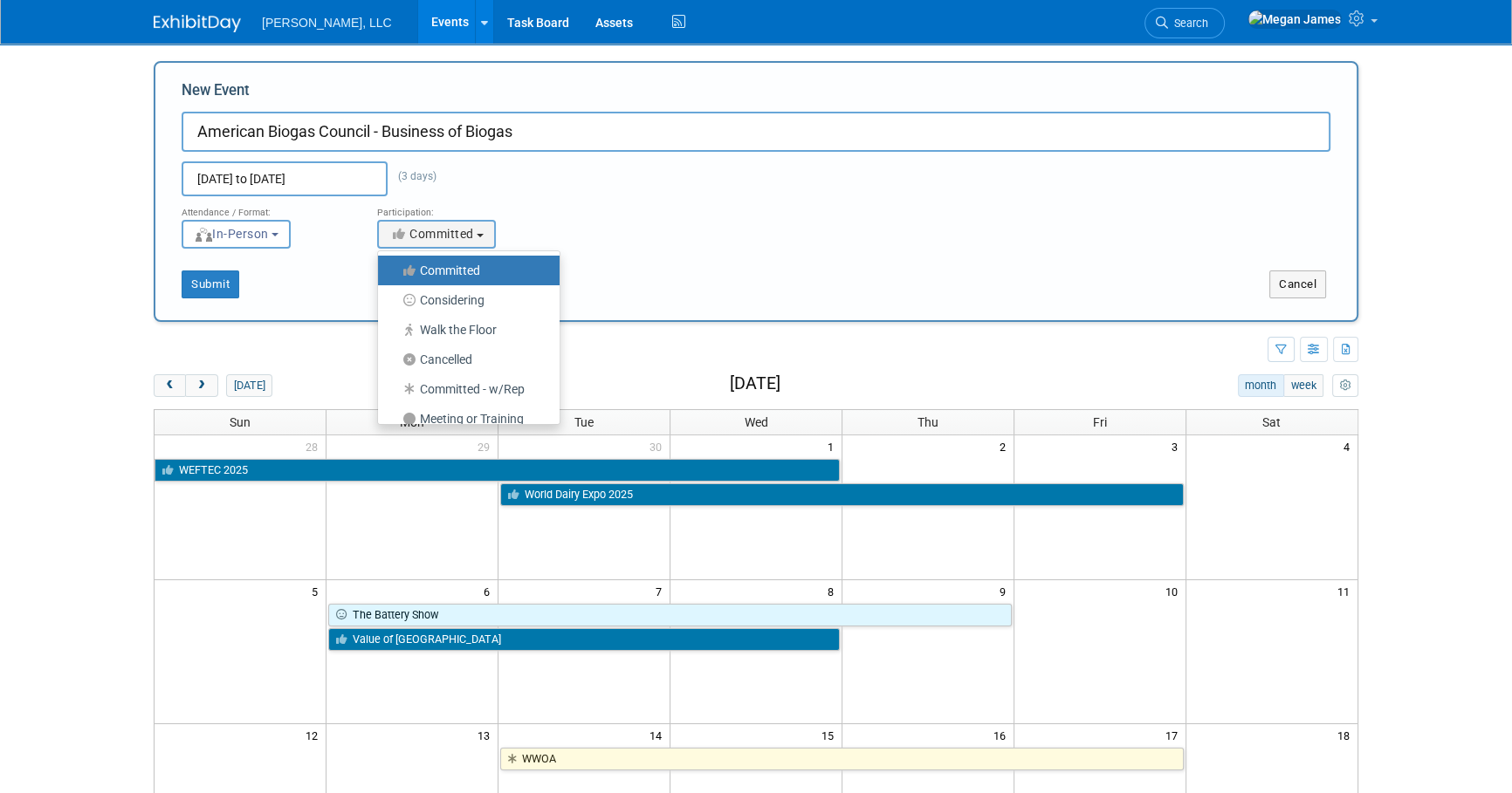
click at [572, 194] on div "Oct 21, 2025 to Oct 23, 2025 (3 days) Duplicate Event Warning" at bounding box center [756, 174] width 1175 height 44
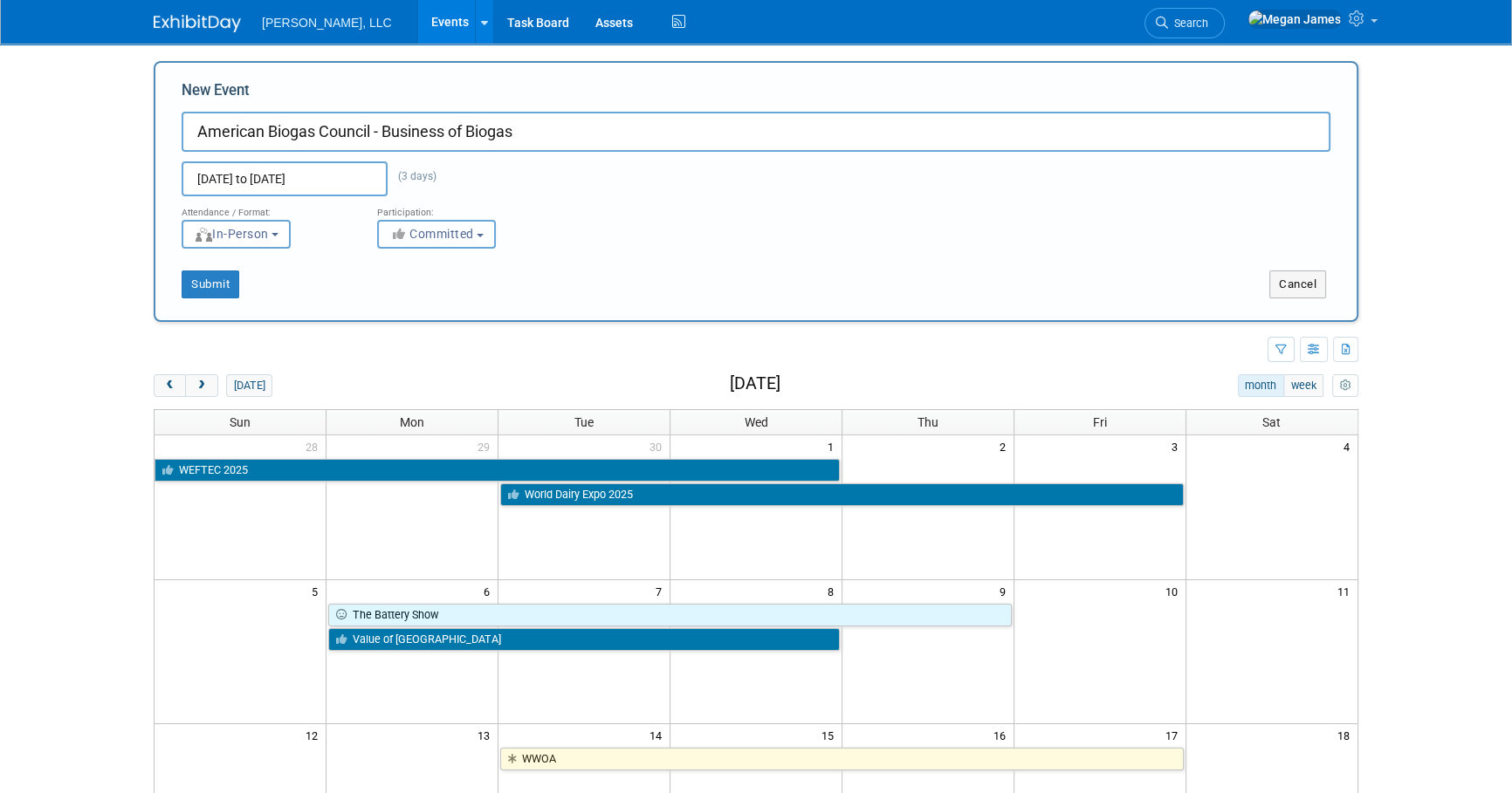
click at [477, 234] on button "Committed" at bounding box center [437, 234] width 119 height 29
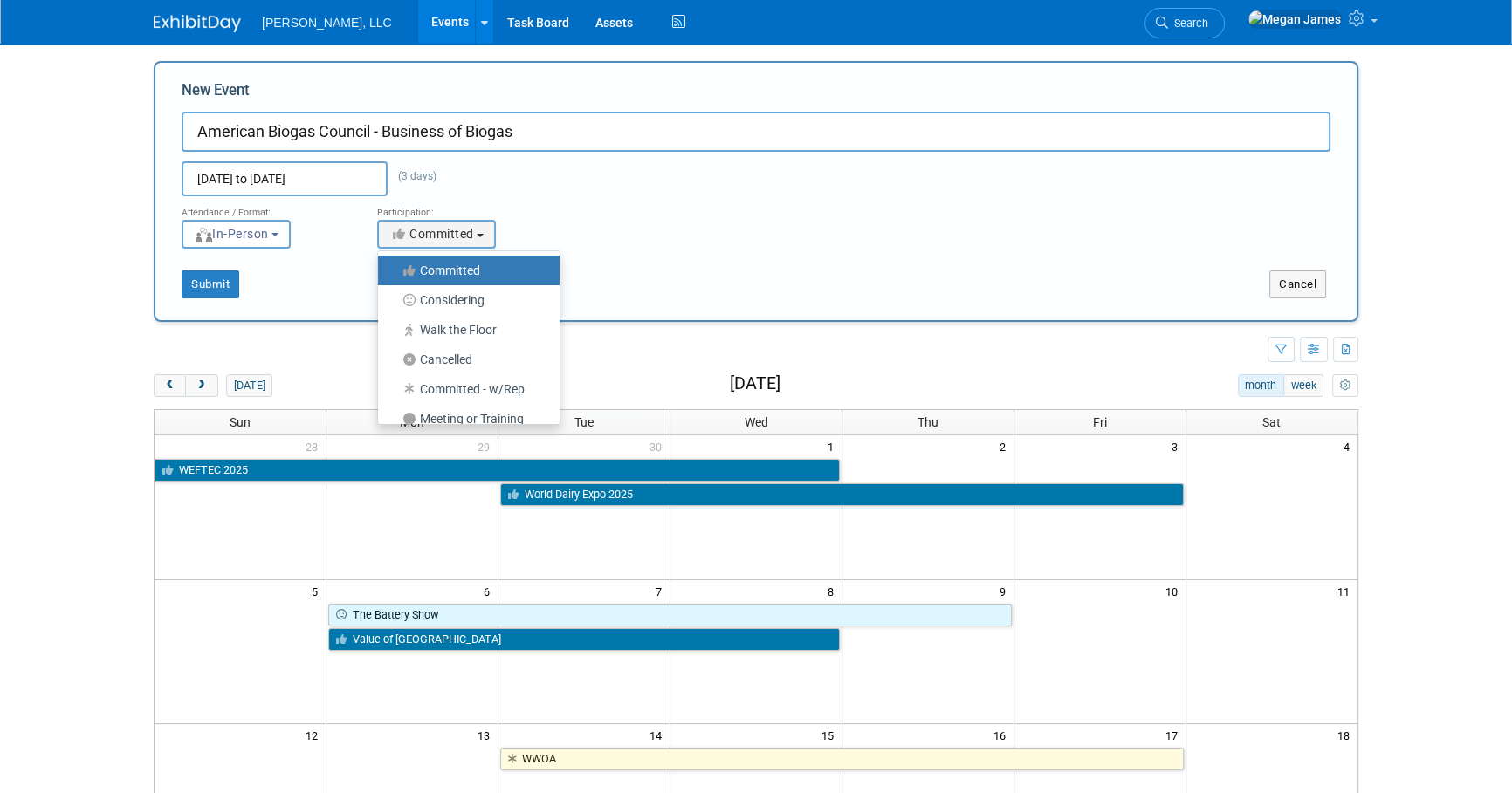
click at [547, 230] on div "<i class="fas fa-thumbs-up" style="color: #a5a5a5; padding-right: 2px; min-widt…" at bounding box center [462, 234] width 169 height 29
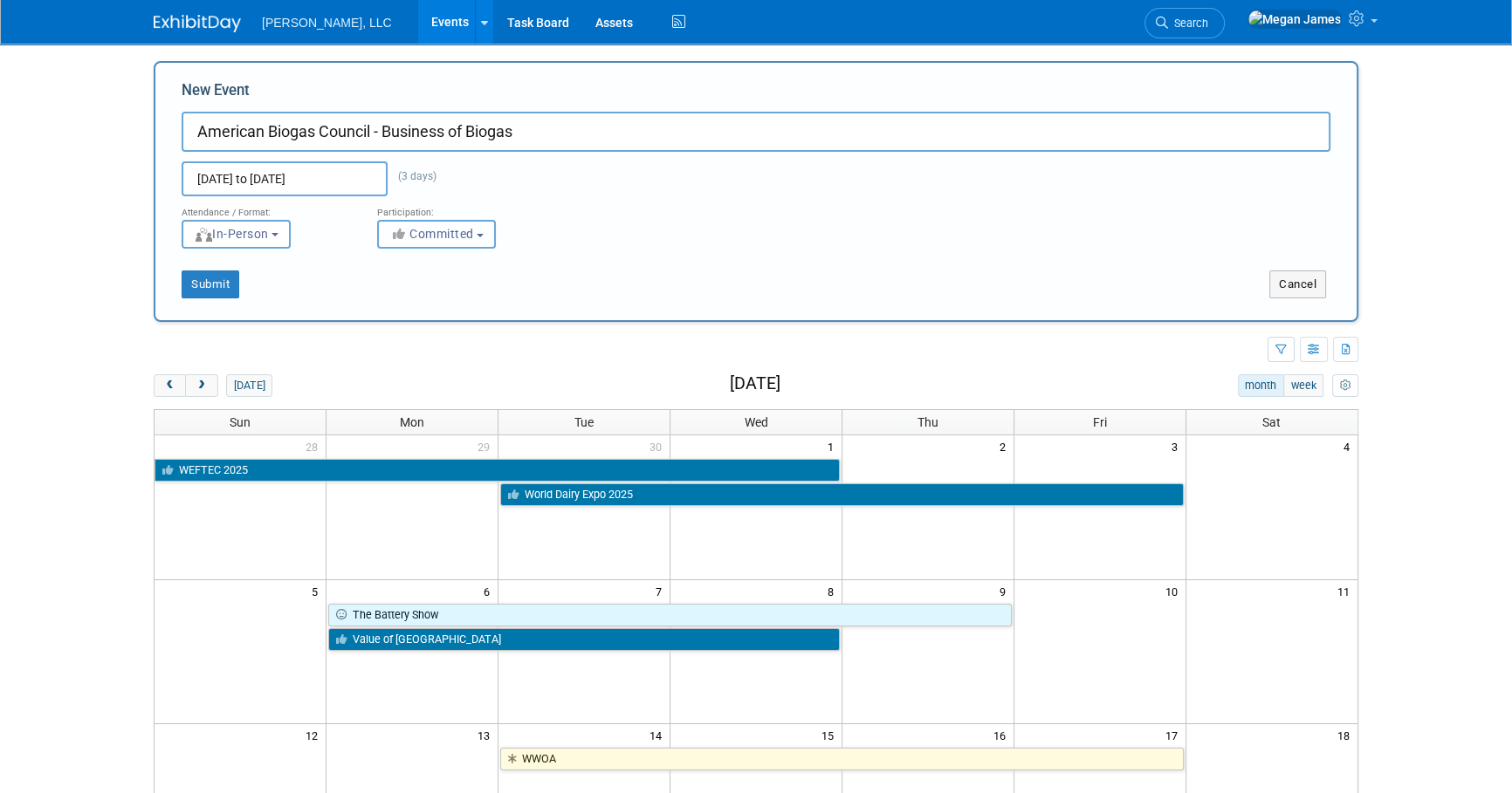
click at [480, 234] on b "button" at bounding box center [480, 236] width 7 height 4
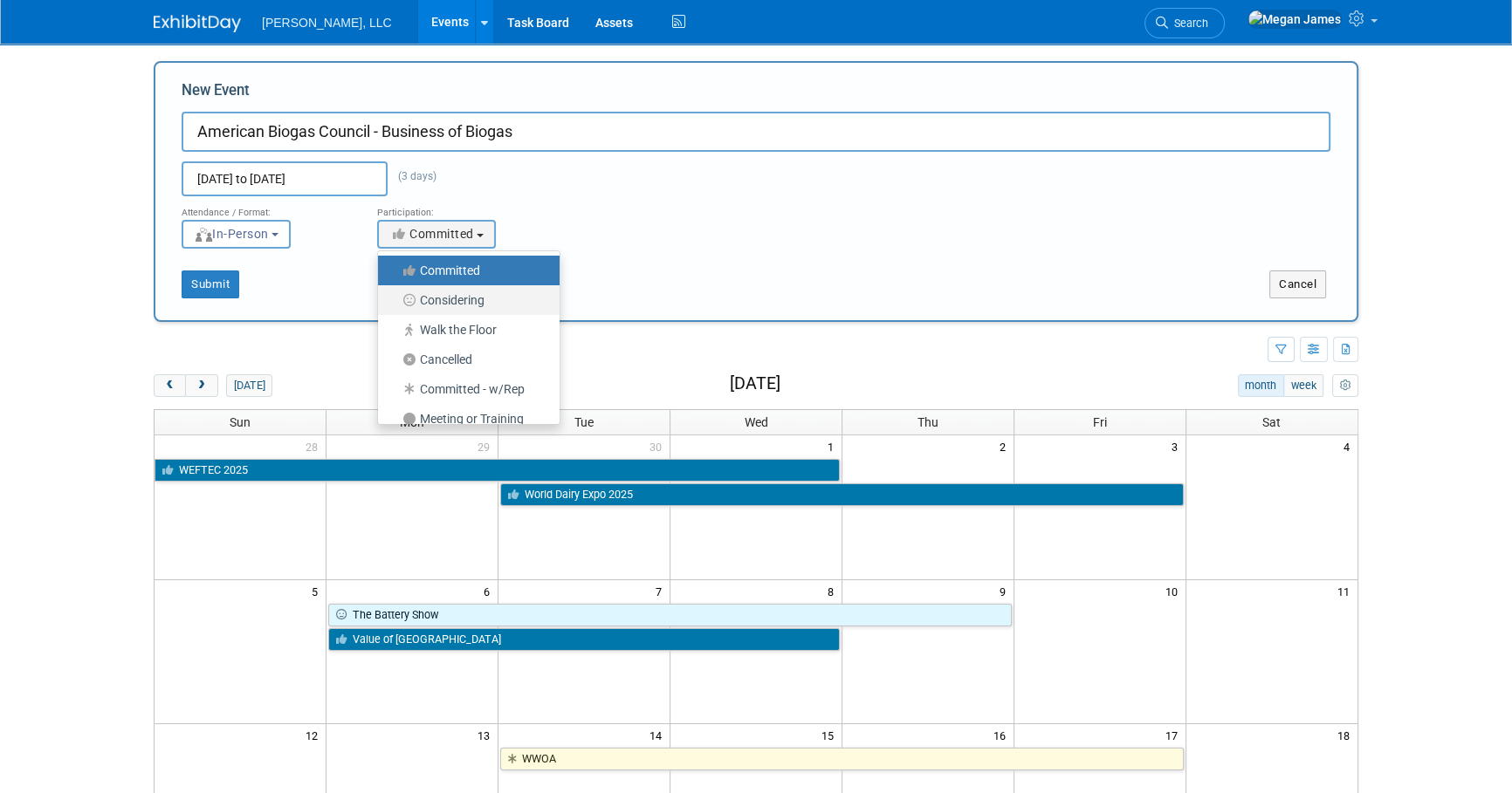
click at [495, 304] on label "Considering" at bounding box center [465, 300] width 156 height 23
click at [394, 304] on input "Considering" at bounding box center [388, 301] width 12 height 12
select select "2"
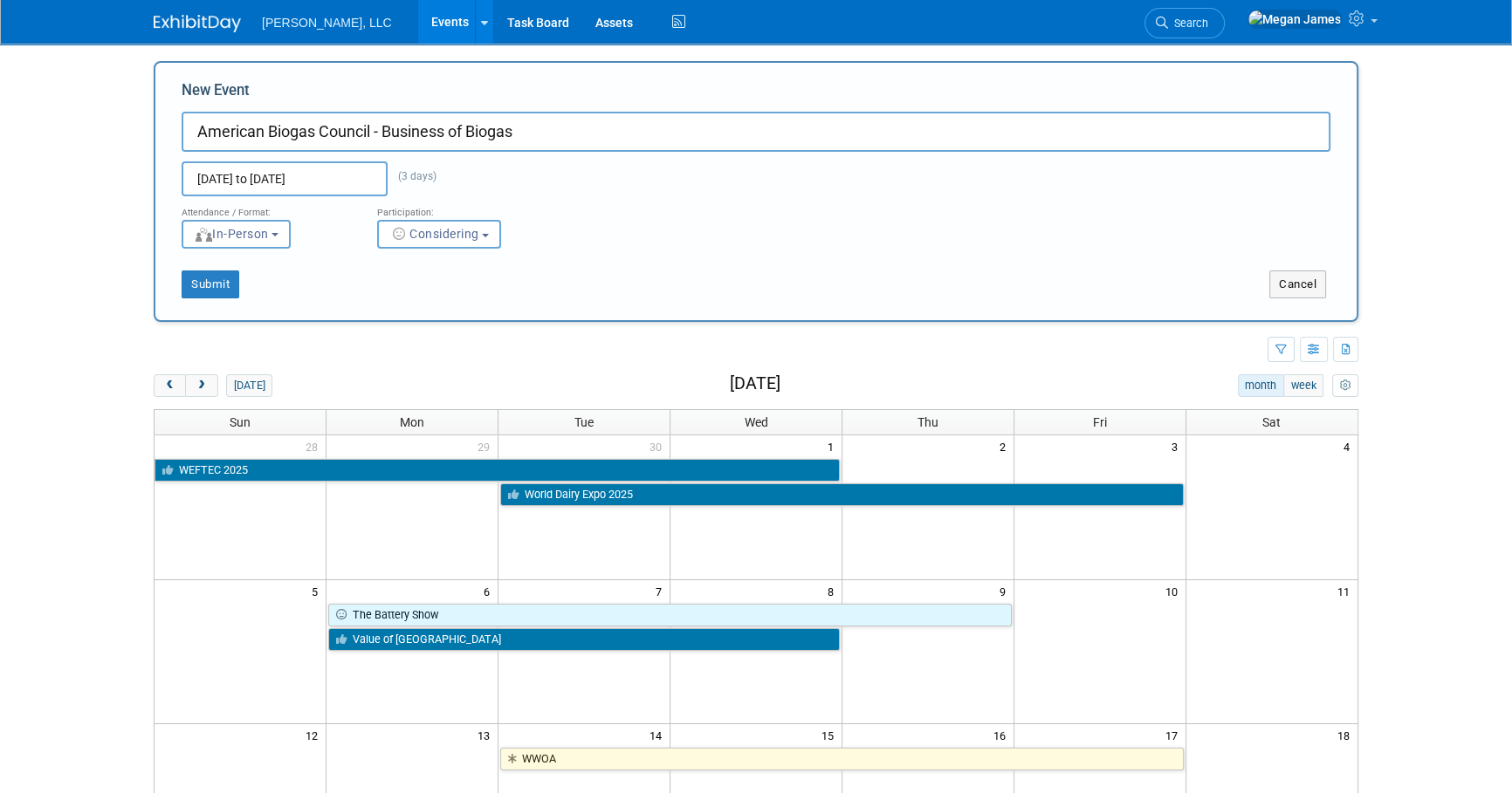
drag, startPoint x: 624, startPoint y: 263, endPoint x: 288, endPoint y: 275, distance: 336.2
click at [623, 263] on div "Submit Cancel" at bounding box center [756, 273] width 1175 height 50
click at [223, 284] on button "Submit" at bounding box center [211, 284] width 58 height 28
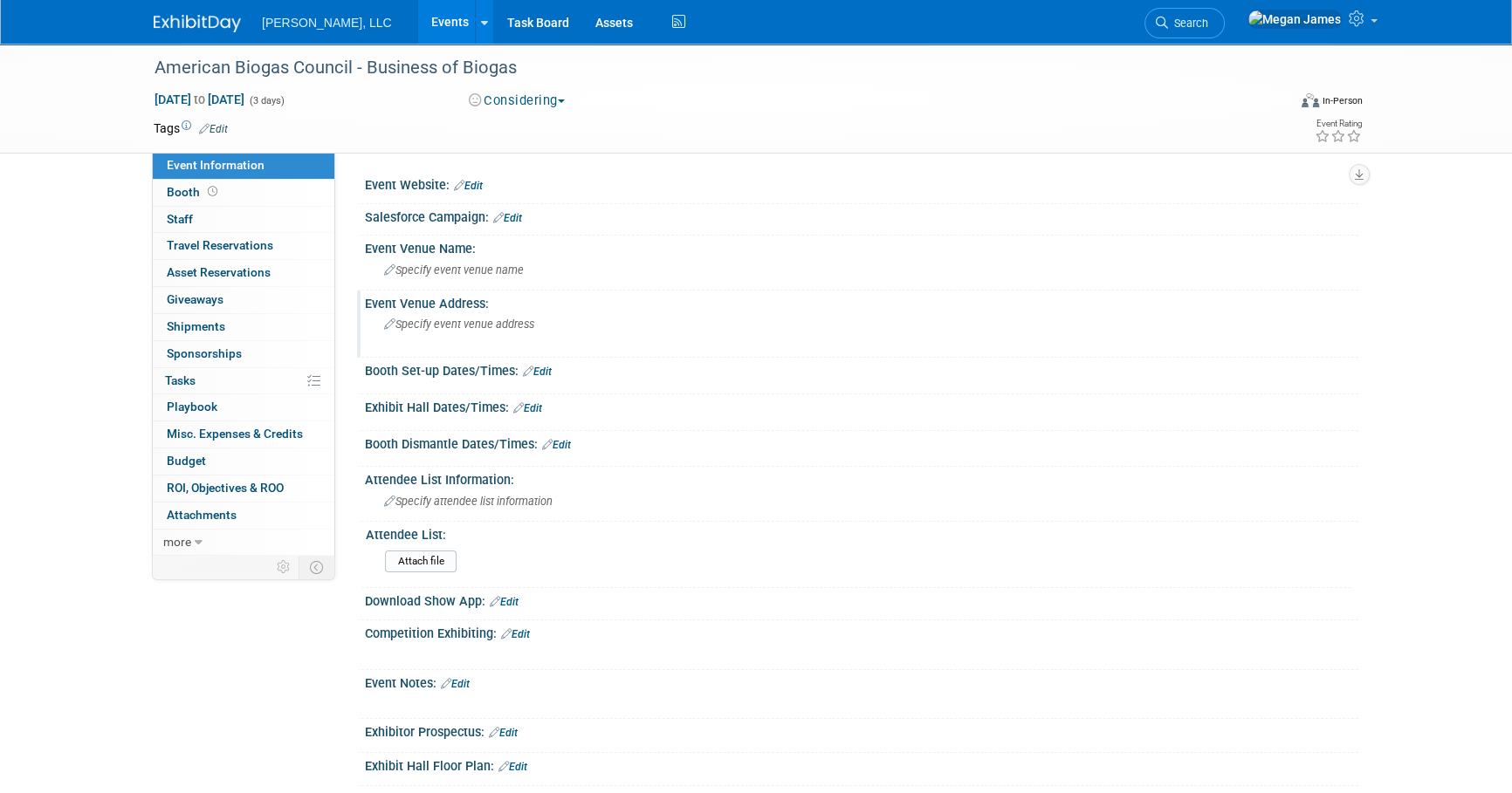
click at [521, 314] on div "Specify event venue address" at bounding box center [572, 330] width 388 height 41
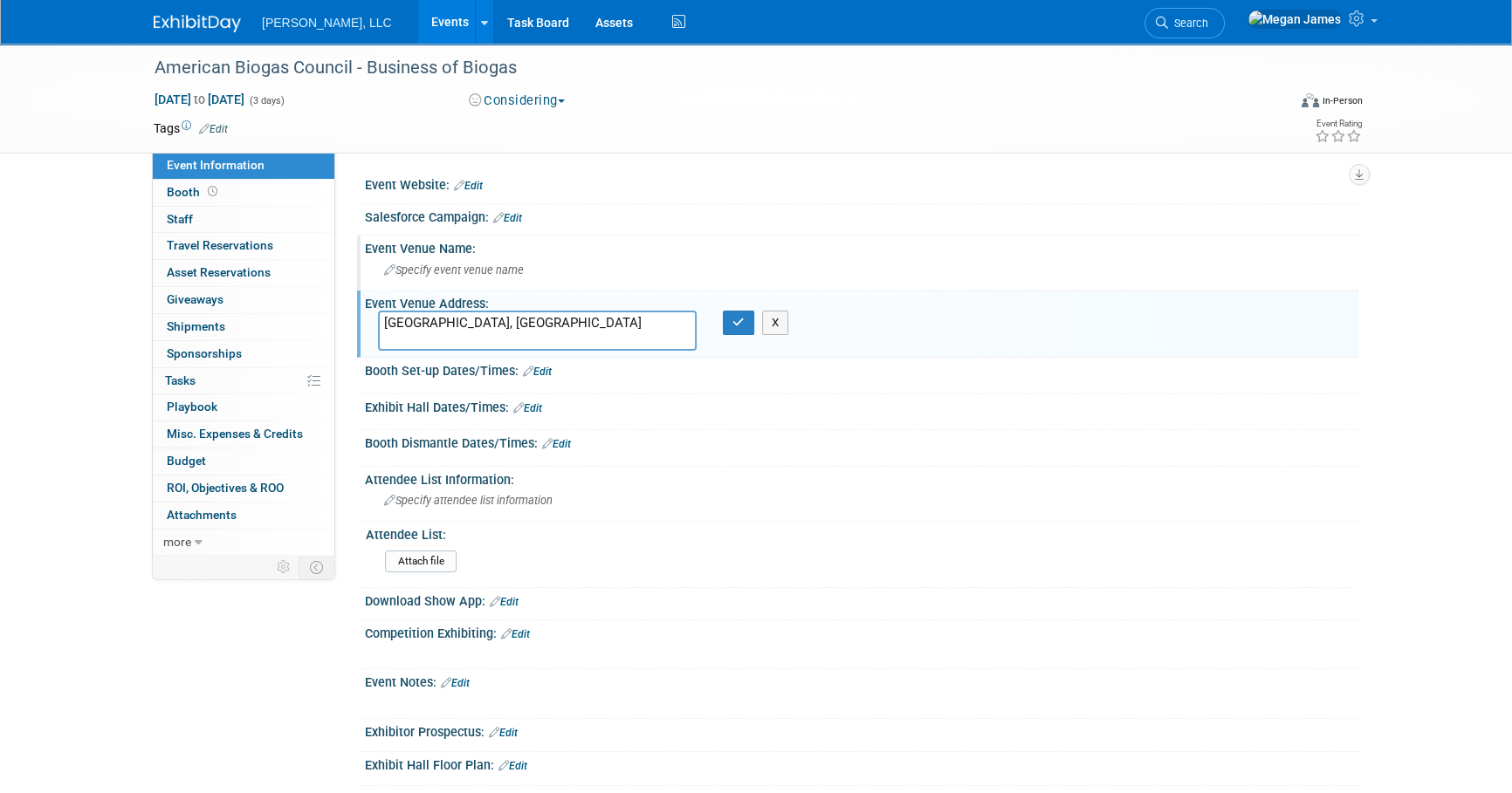
type textarea "[GEOGRAPHIC_DATA], [GEOGRAPHIC_DATA]"
click at [451, 266] on span "Specify event venue name" at bounding box center [454, 270] width 140 height 14
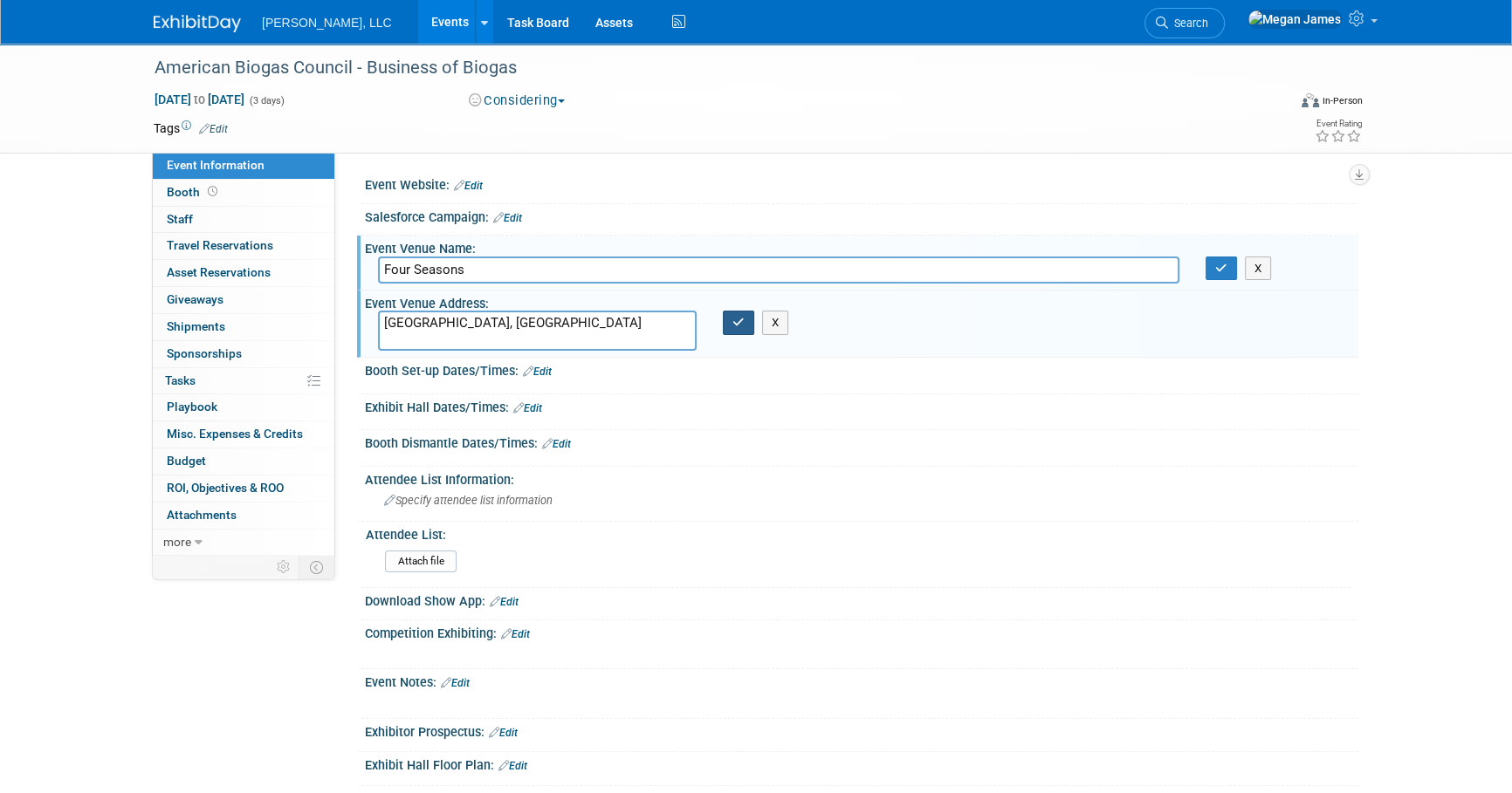
type input "Four Seasons"
click at [725, 325] on button "button" at bounding box center [738, 322] width 32 height 24
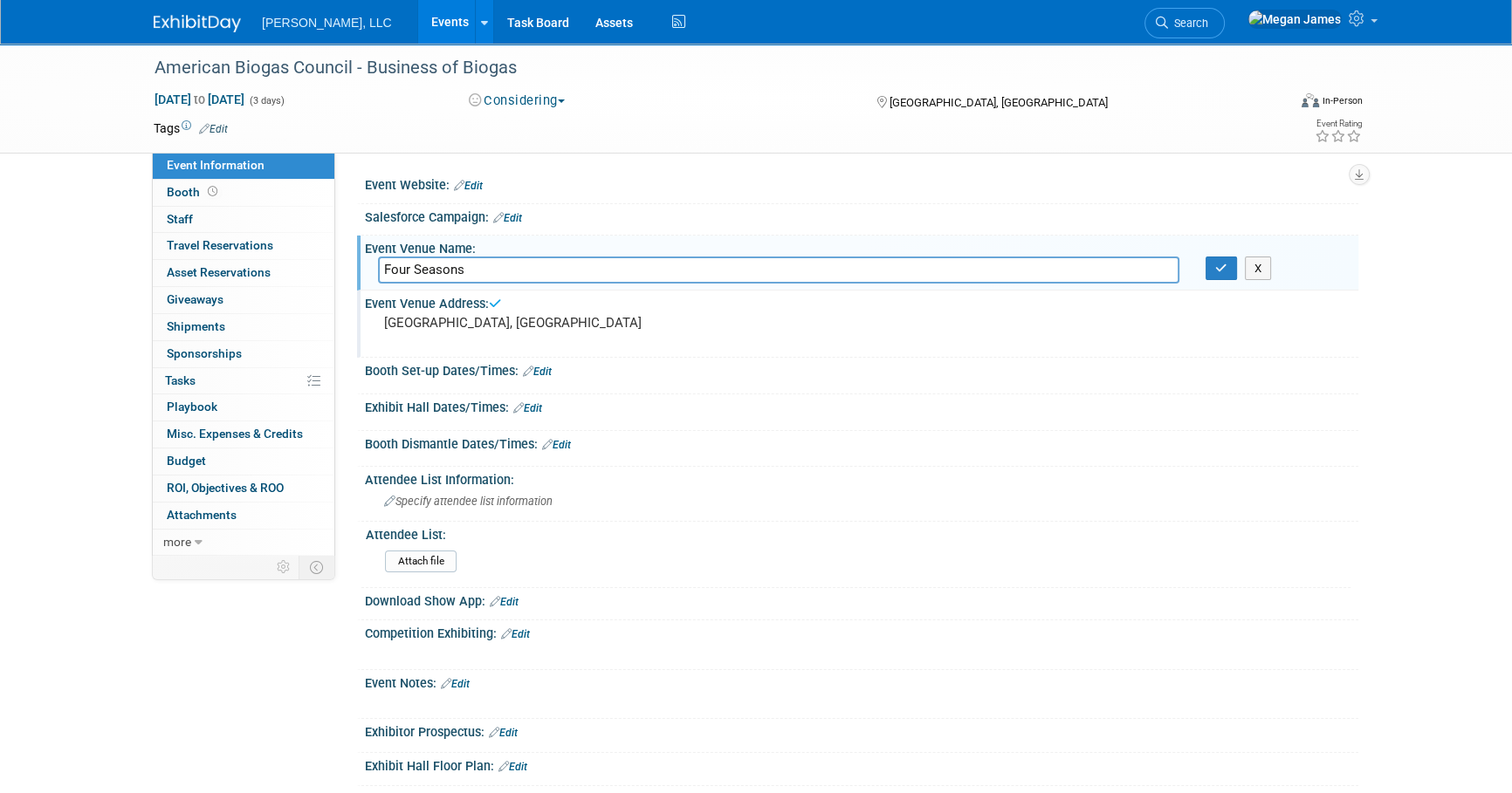
click at [1199, 266] on div "X" at bounding box center [1275, 268] width 166 height 24
click at [1230, 267] on button "button" at bounding box center [1221, 268] width 32 height 24
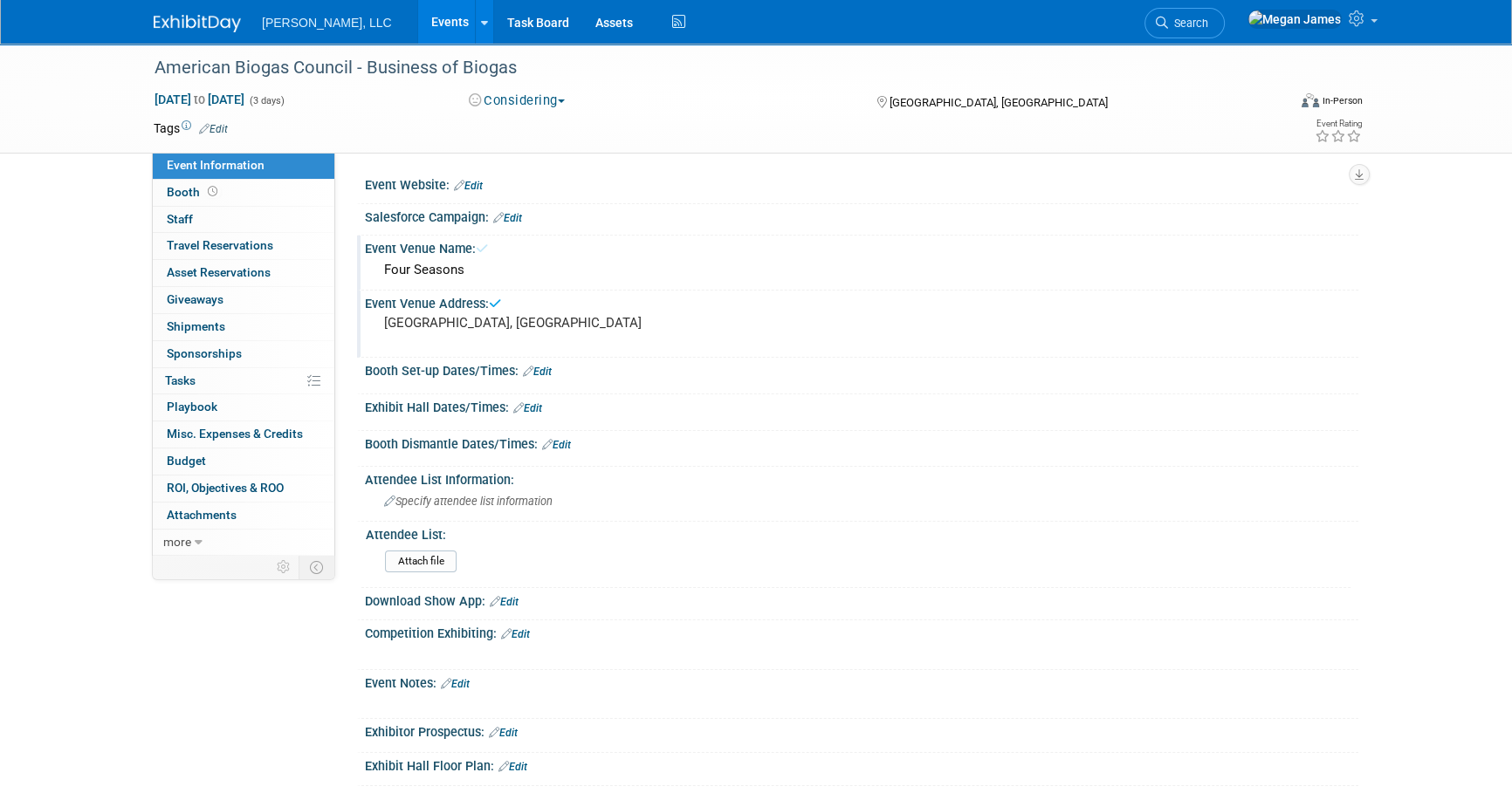
click at [1485, 332] on div "American Biogas Council - Business of Biogas Oct 21, 2025 to Oct 23, 2025 (3 da…" at bounding box center [756, 509] width 1512 height 933
click at [418, 14] on link "Events" at bounding box center [449, 22] width 64 height 43
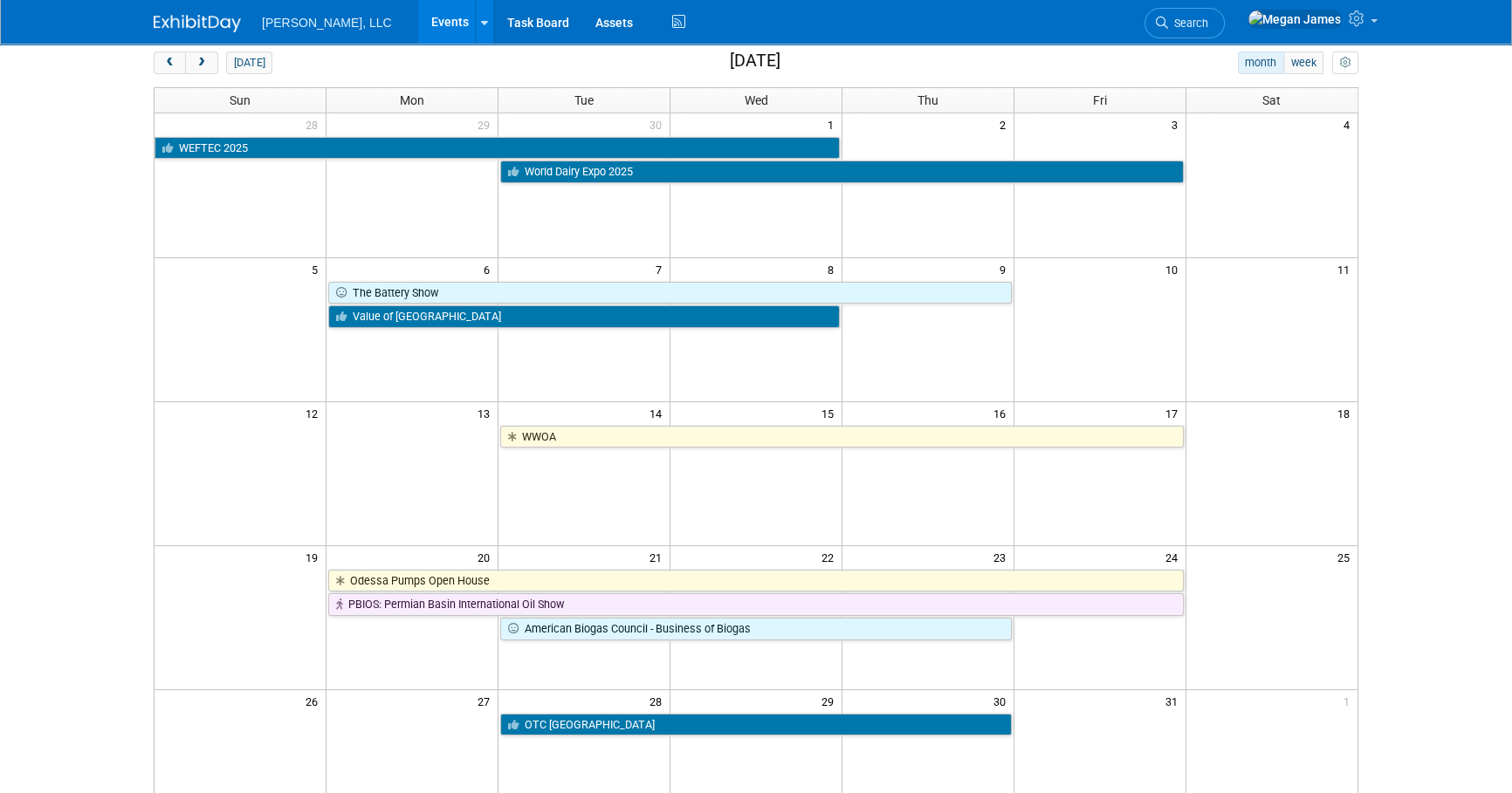
scroll to position [158, 0]
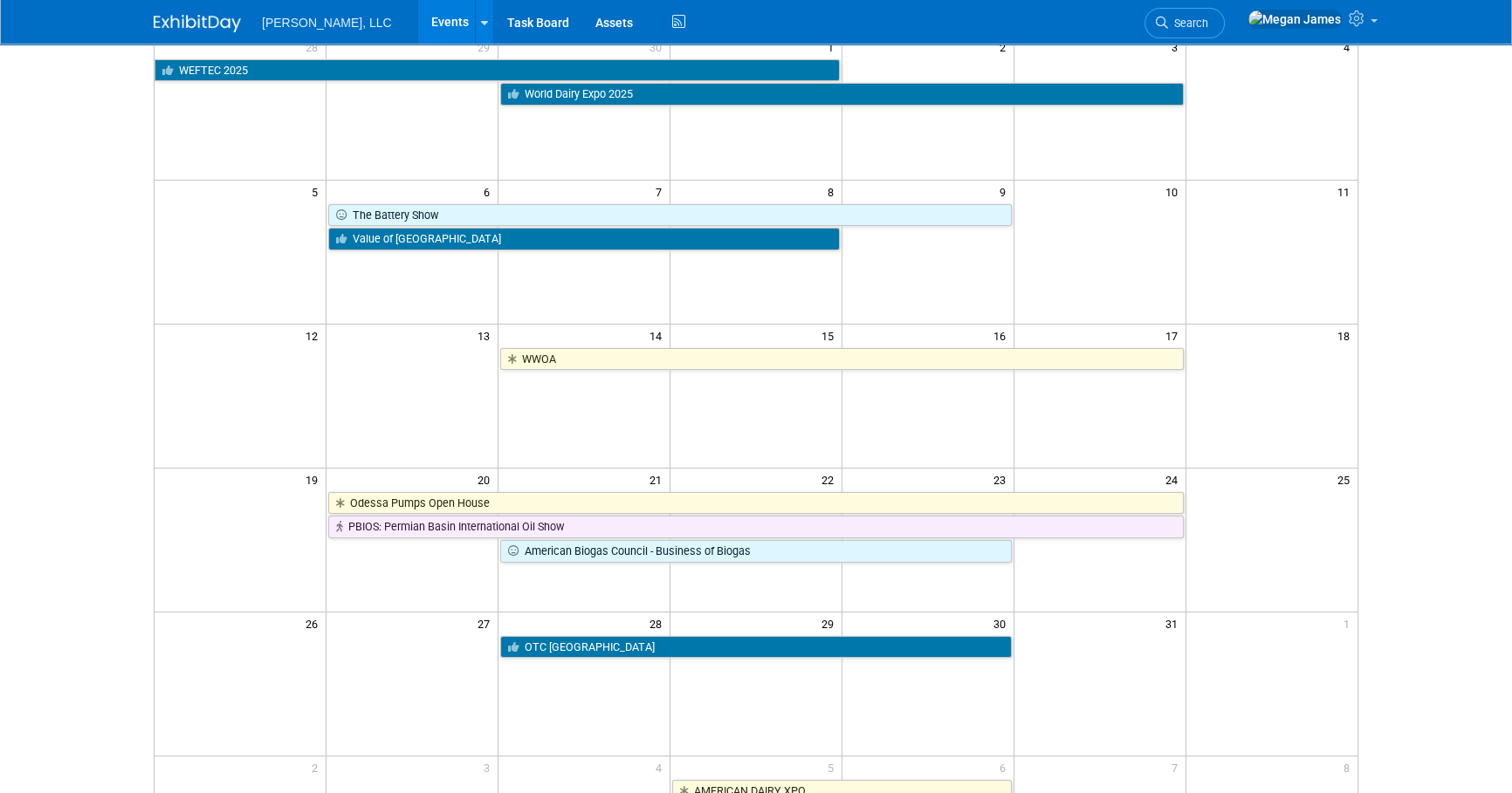
click at [84, 392] on body "[PERSON_NAME], LLC Events Add Event Bulk Upload Events Shareable Event Boards R…" at bounding box center [756, 239] width 1512 height 793
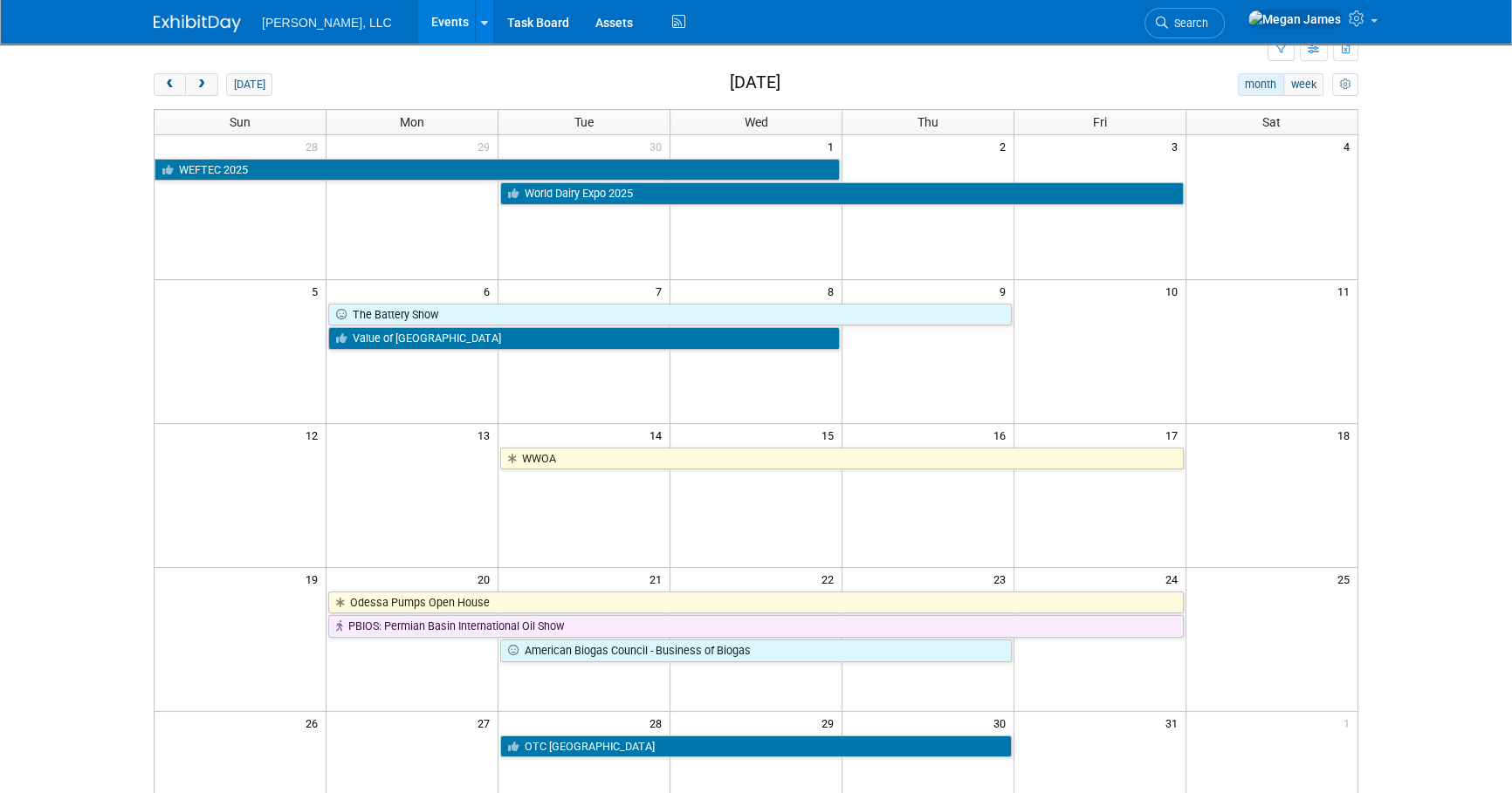
scroll to position [0, 0]
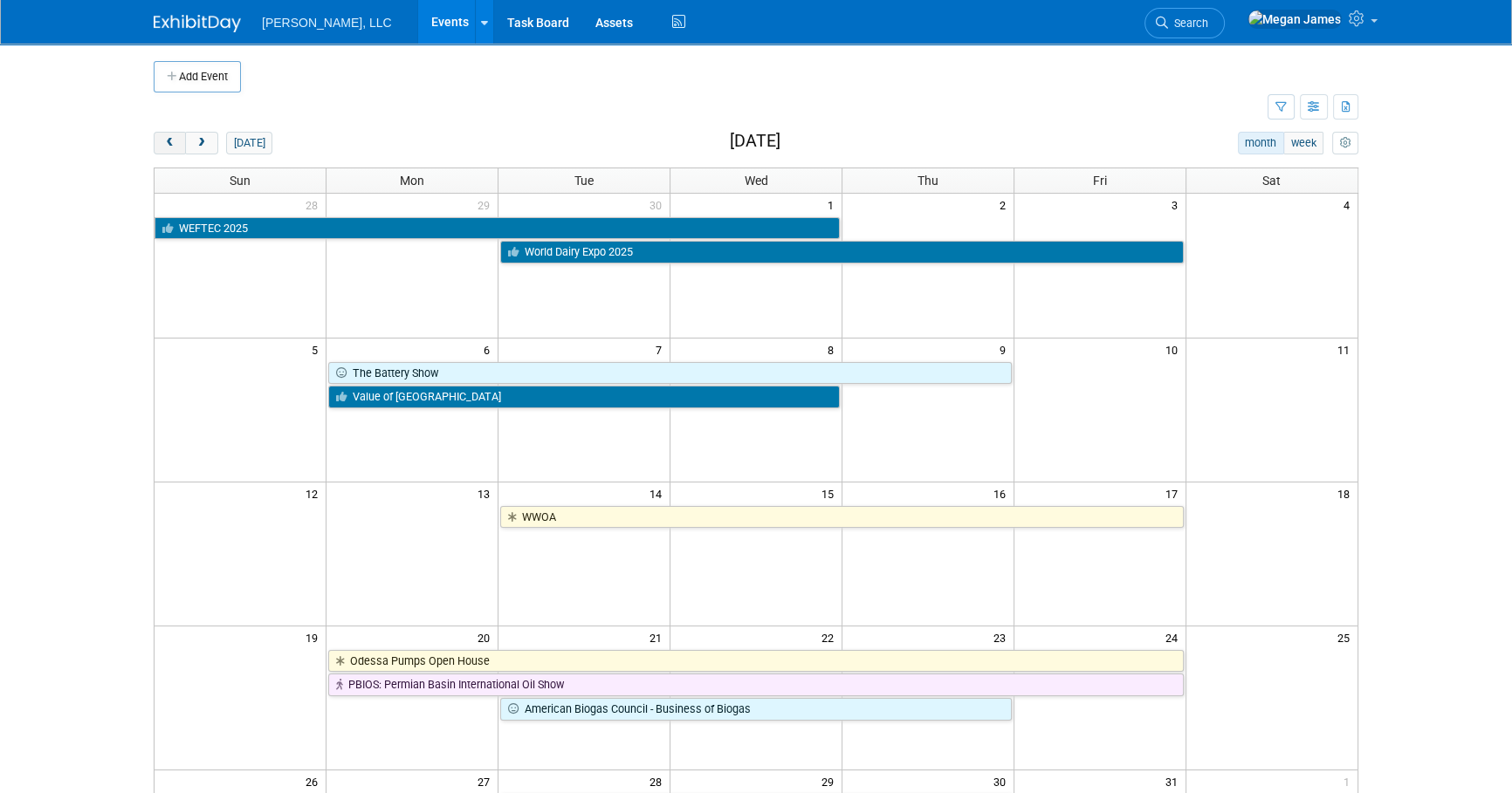
click at [172, 144] on span "prev" at bounding box center [169, 143] width 14 height 12
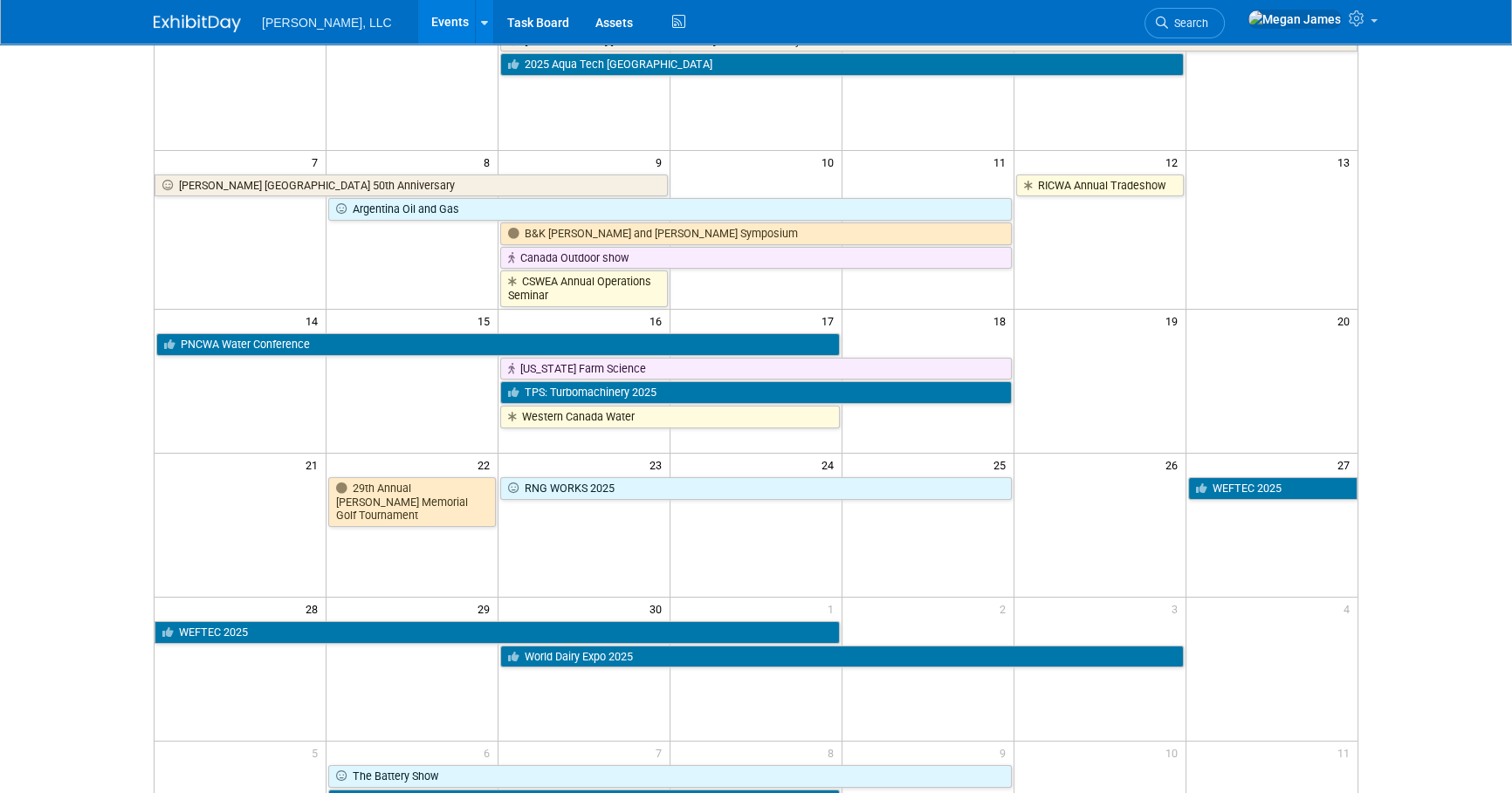
scroll to position [238, 0]
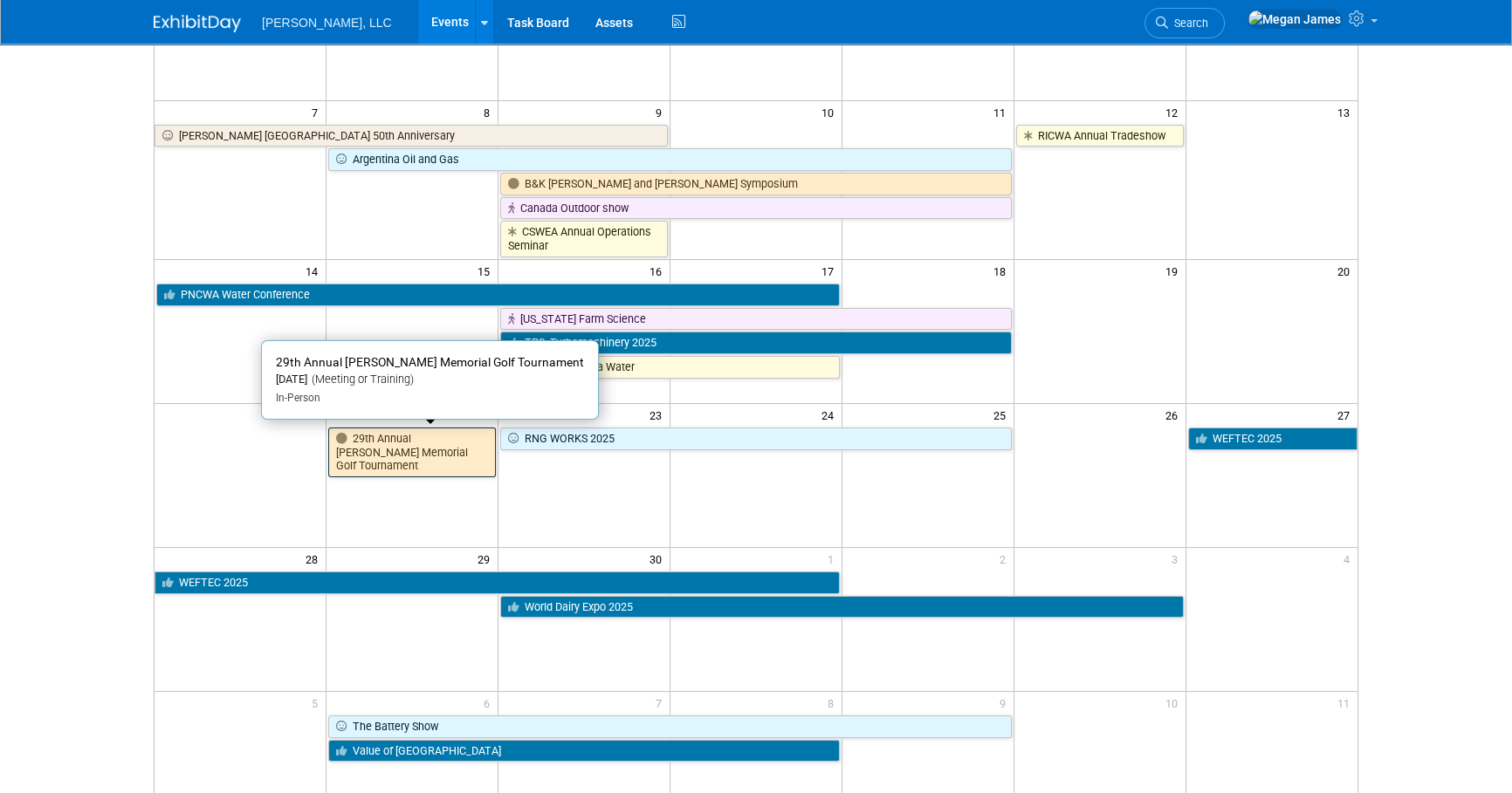
click at [405, 446] on link "29th Annual [PERSON_NAME] Memorial Golf Tournament" at bounding box center [412, 452] width 167 height 50
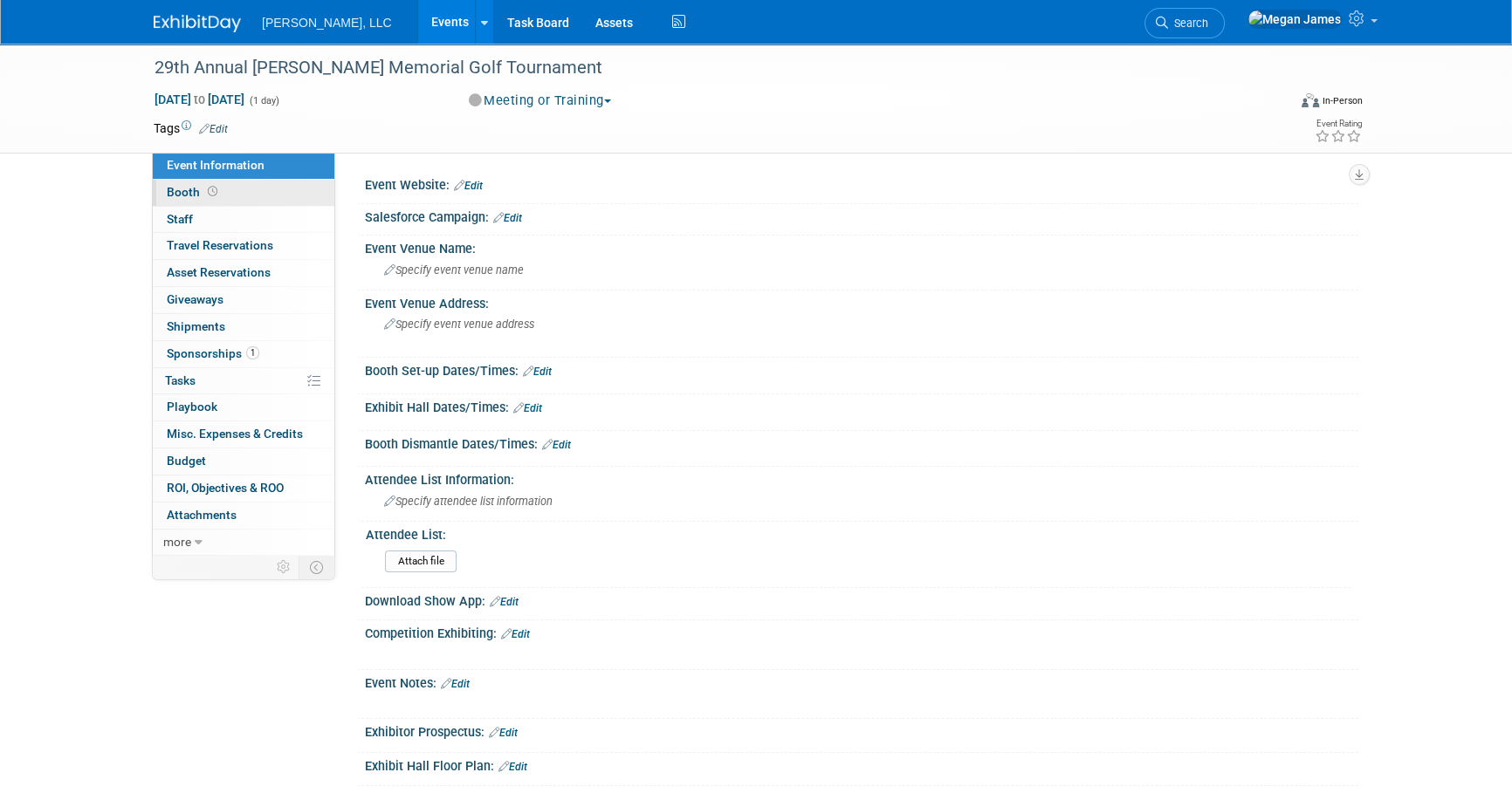
click at [282, 197] on link "Booth" at bounding box center [244, 193] width 182 height 26
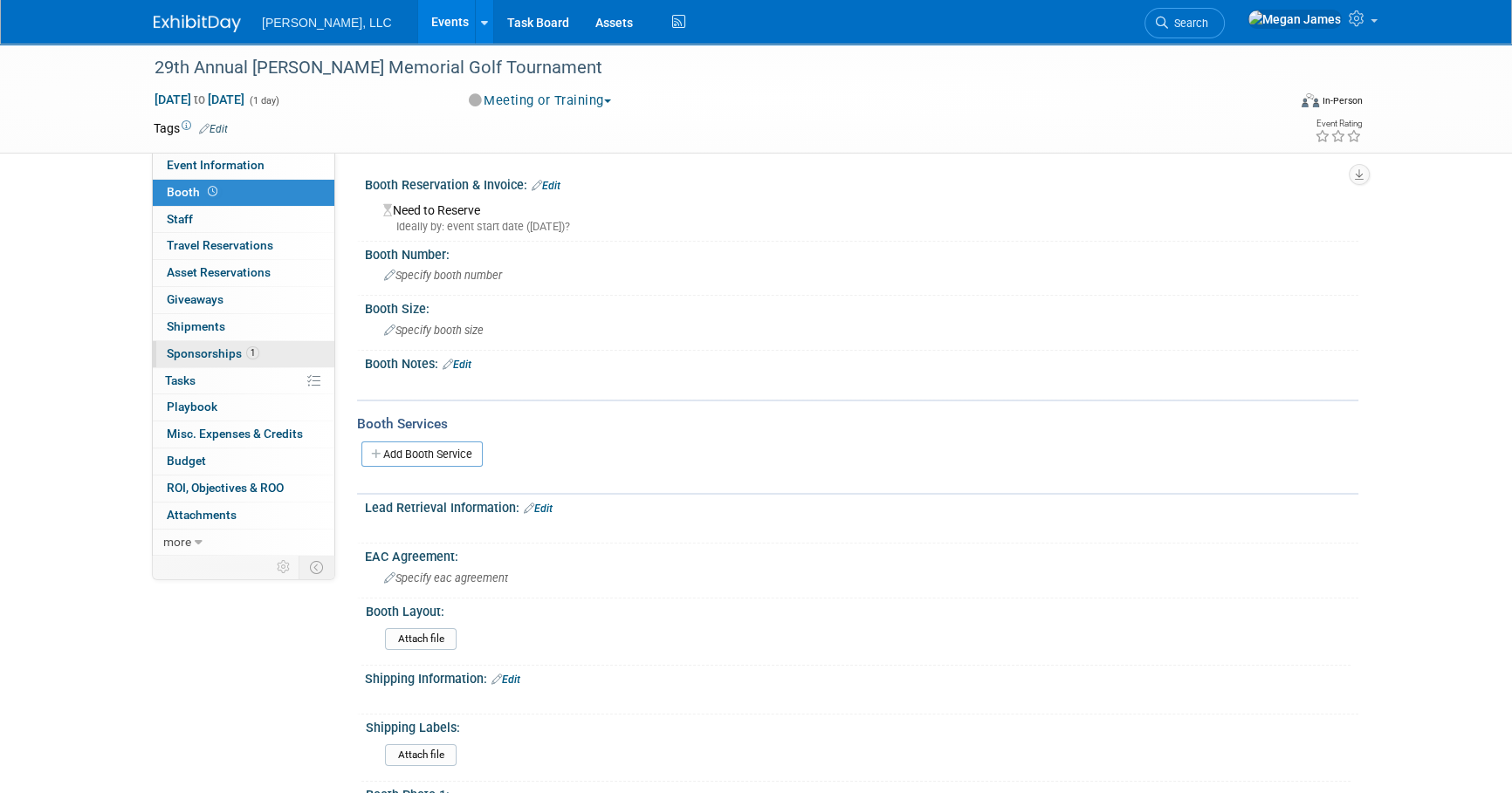
click at [271, 358] on link "1 Sponsorships 1" at bounding box center [244, 354] width 182 height 26
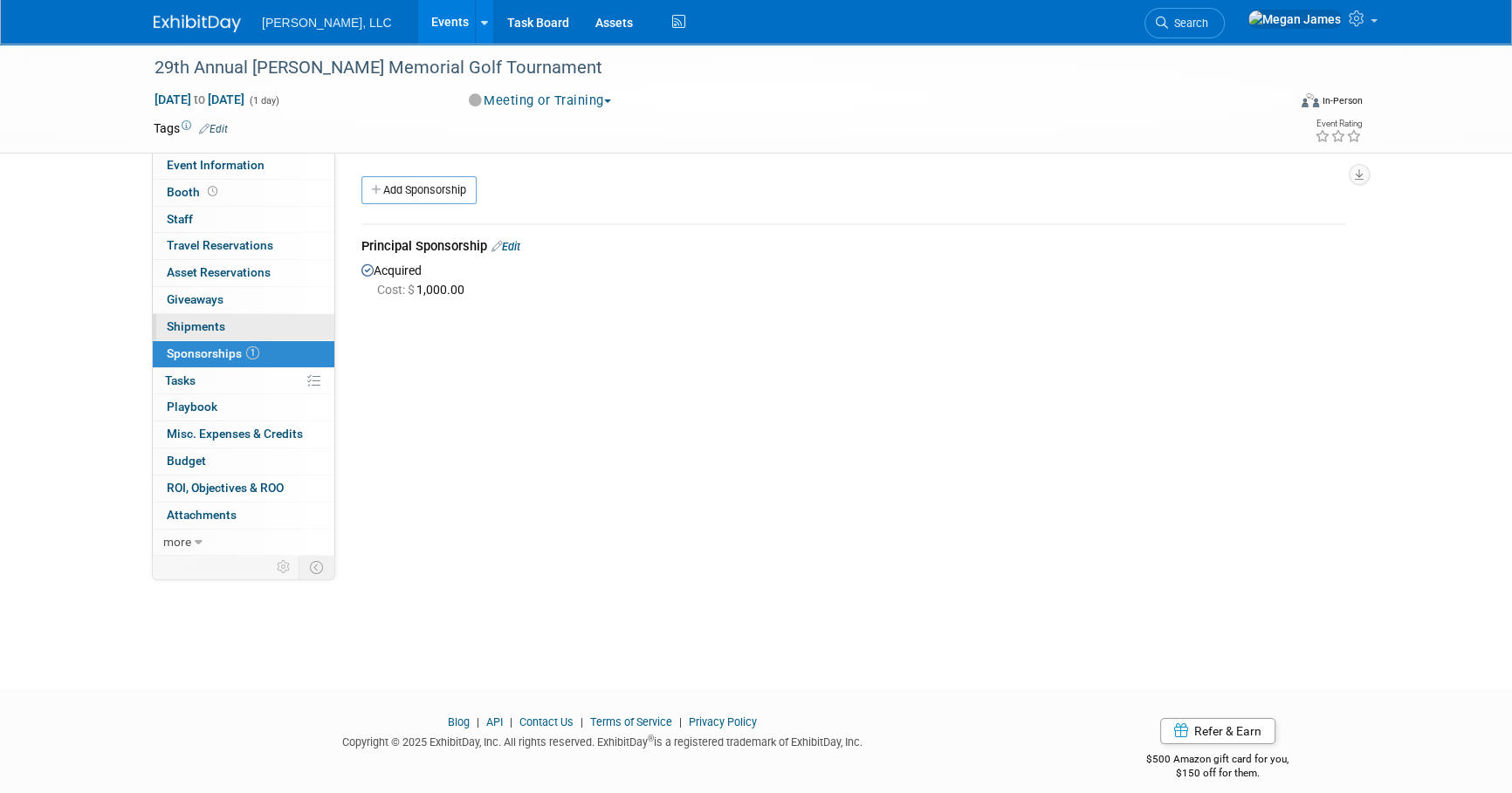
click at [271, 330] on link "0 Shipments 0" at bounding box center [244, 327] width 182 height 26
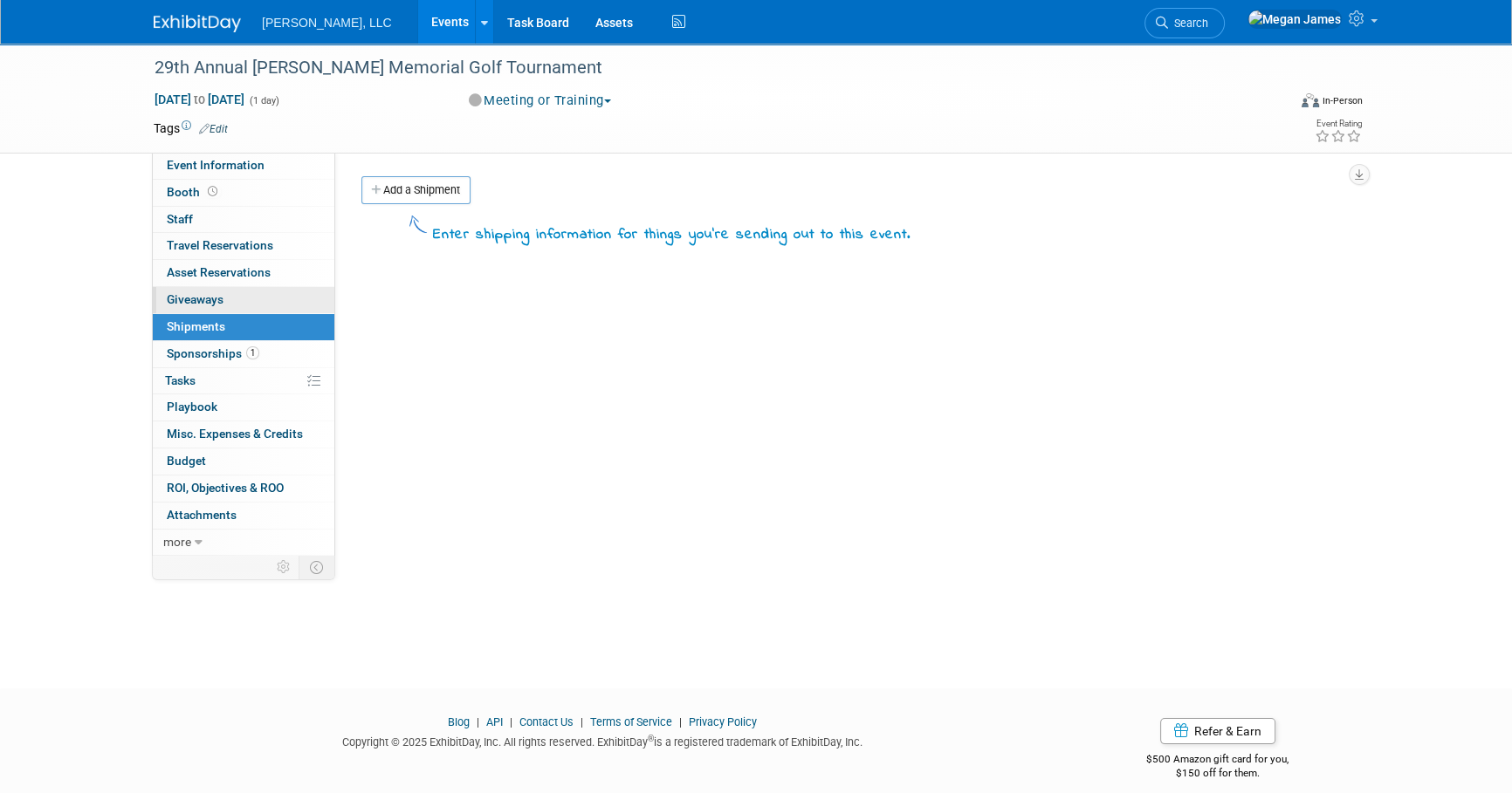
click at [273, 293] on link "0 Giveaways 0" at bounding box center [244, 300] width 182 height 26
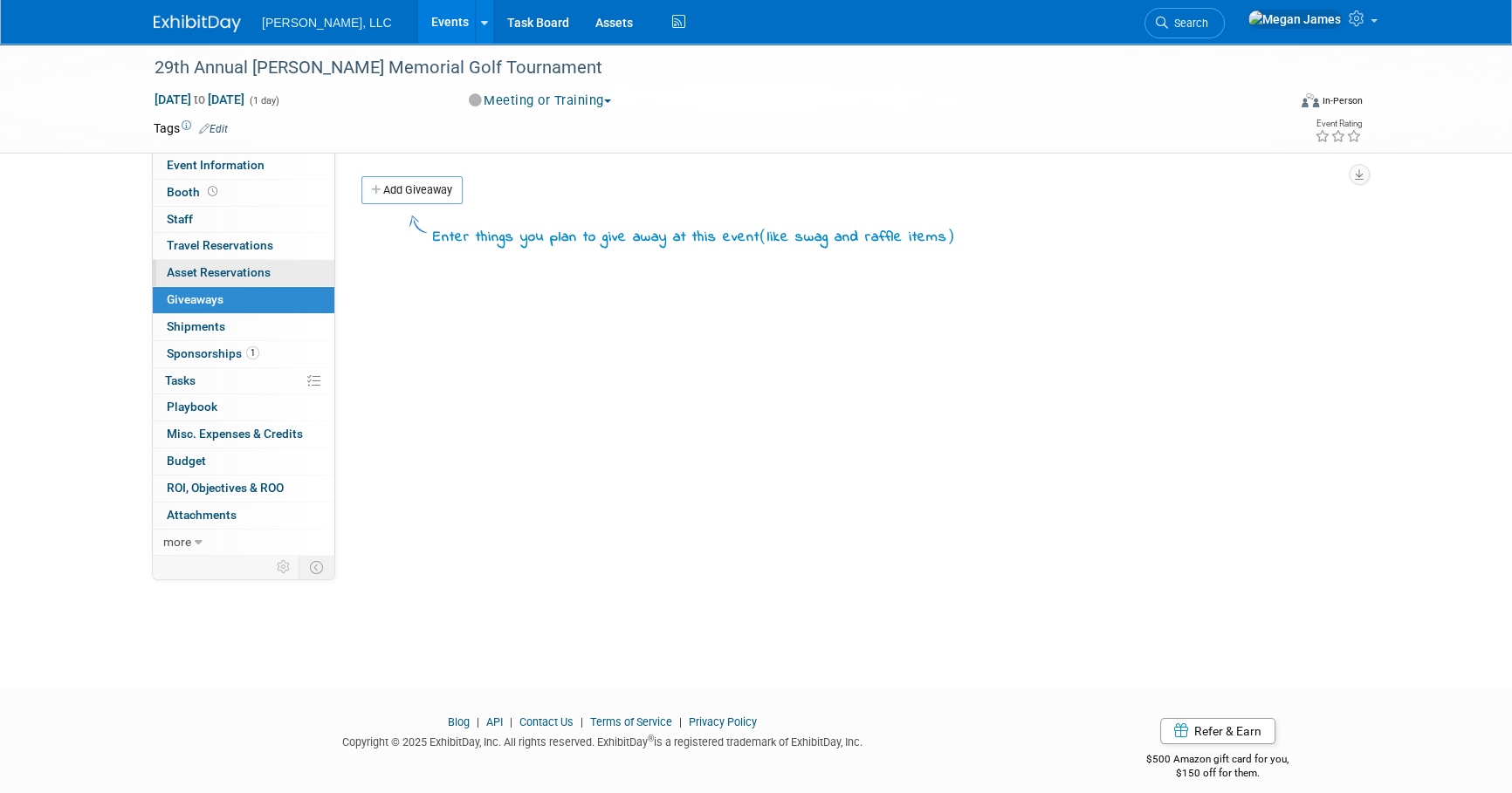
click at [275, 271] on link "0 Asset Reservations 0" at bounding box center [244, 273] width 182 height 26
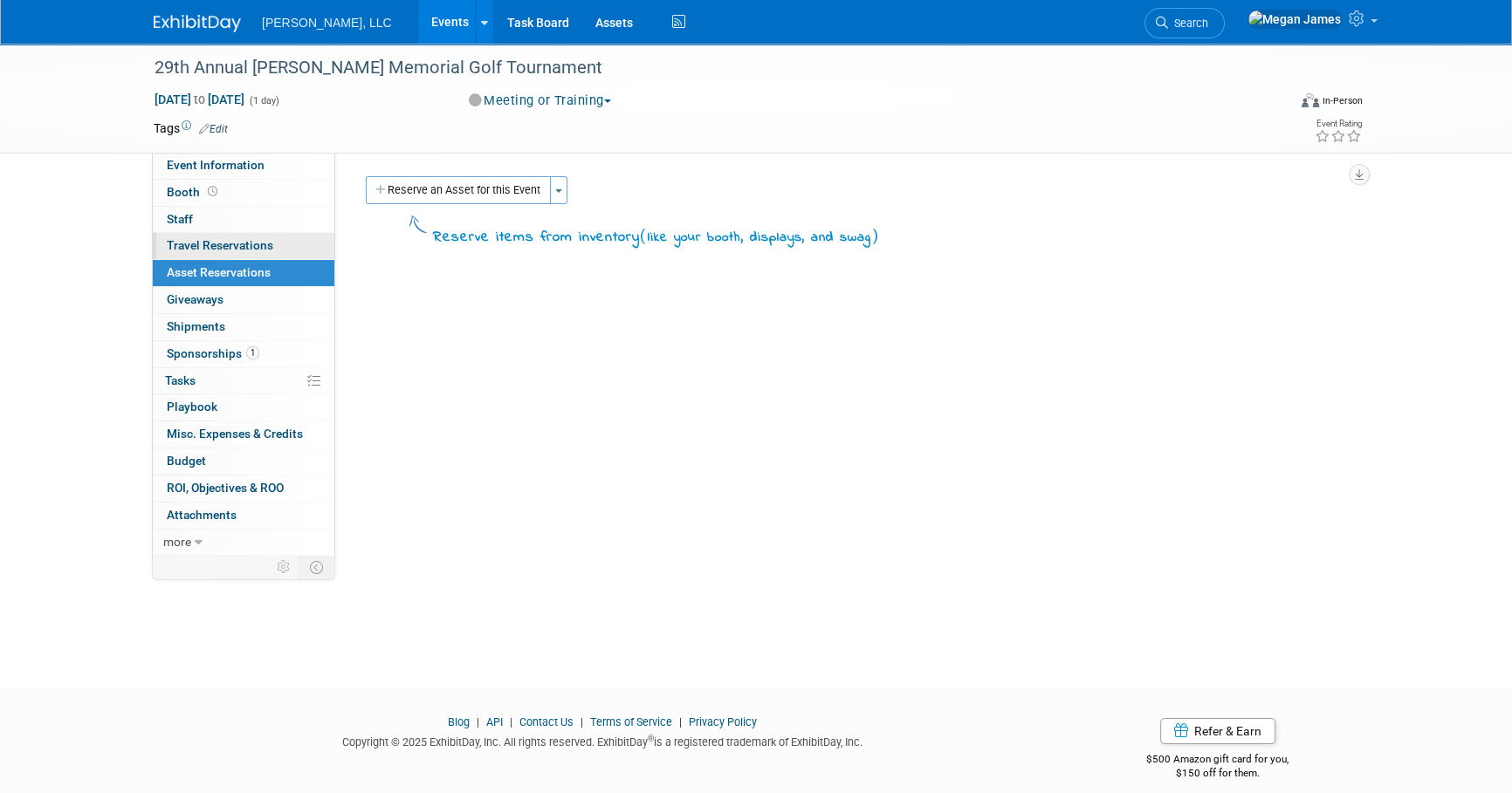
click at [276, 247] on link "0 Travel Reservations 0" at bounding box center [244, 246] width 182 height 26
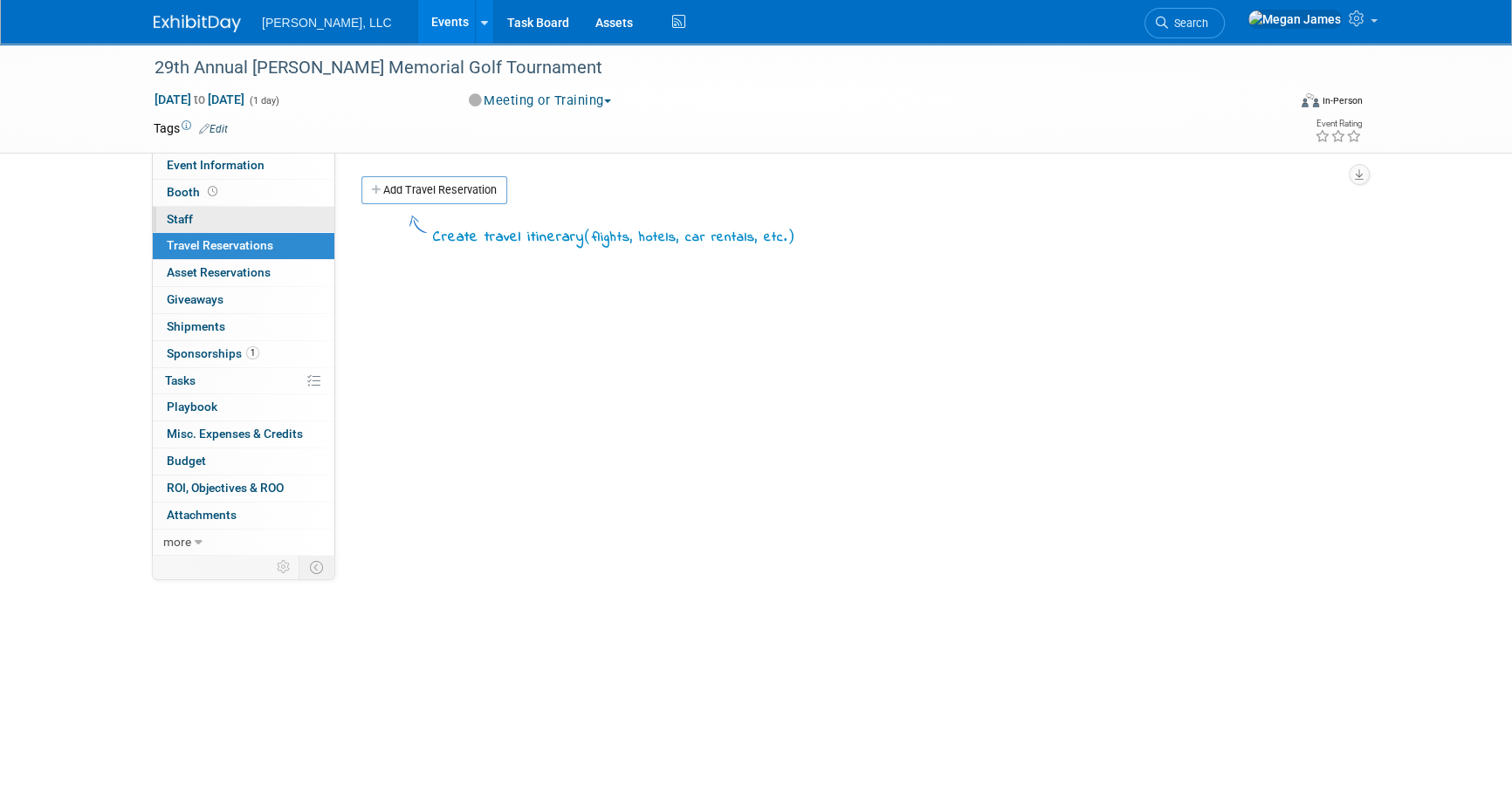
click at [270, 221] on link "0 Staff 0" at bounding box center [244, 220] width 182 height 26
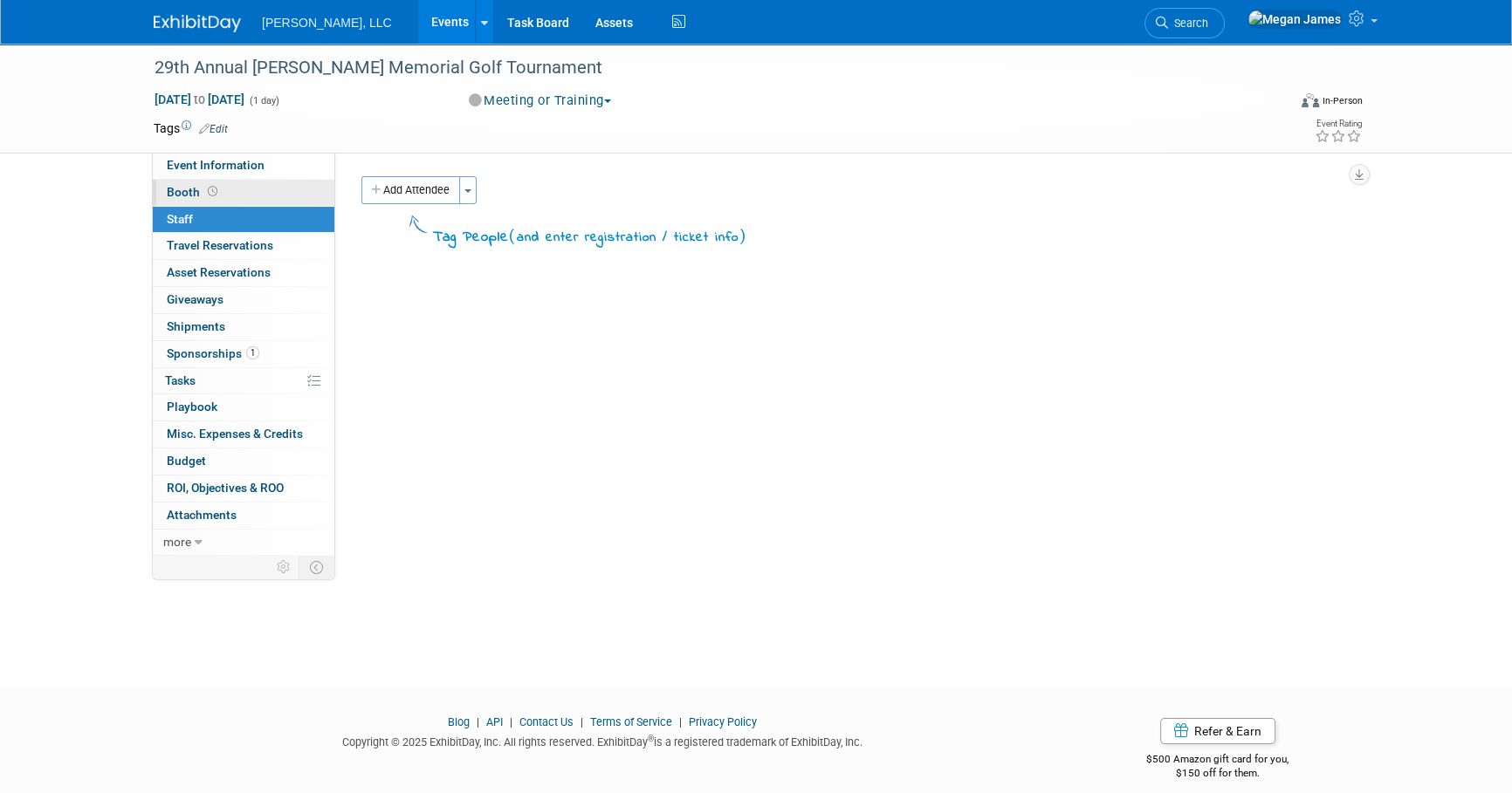
click at [271, 199] on link "Booth" at bounding box center [244, 193] width 182 height 26
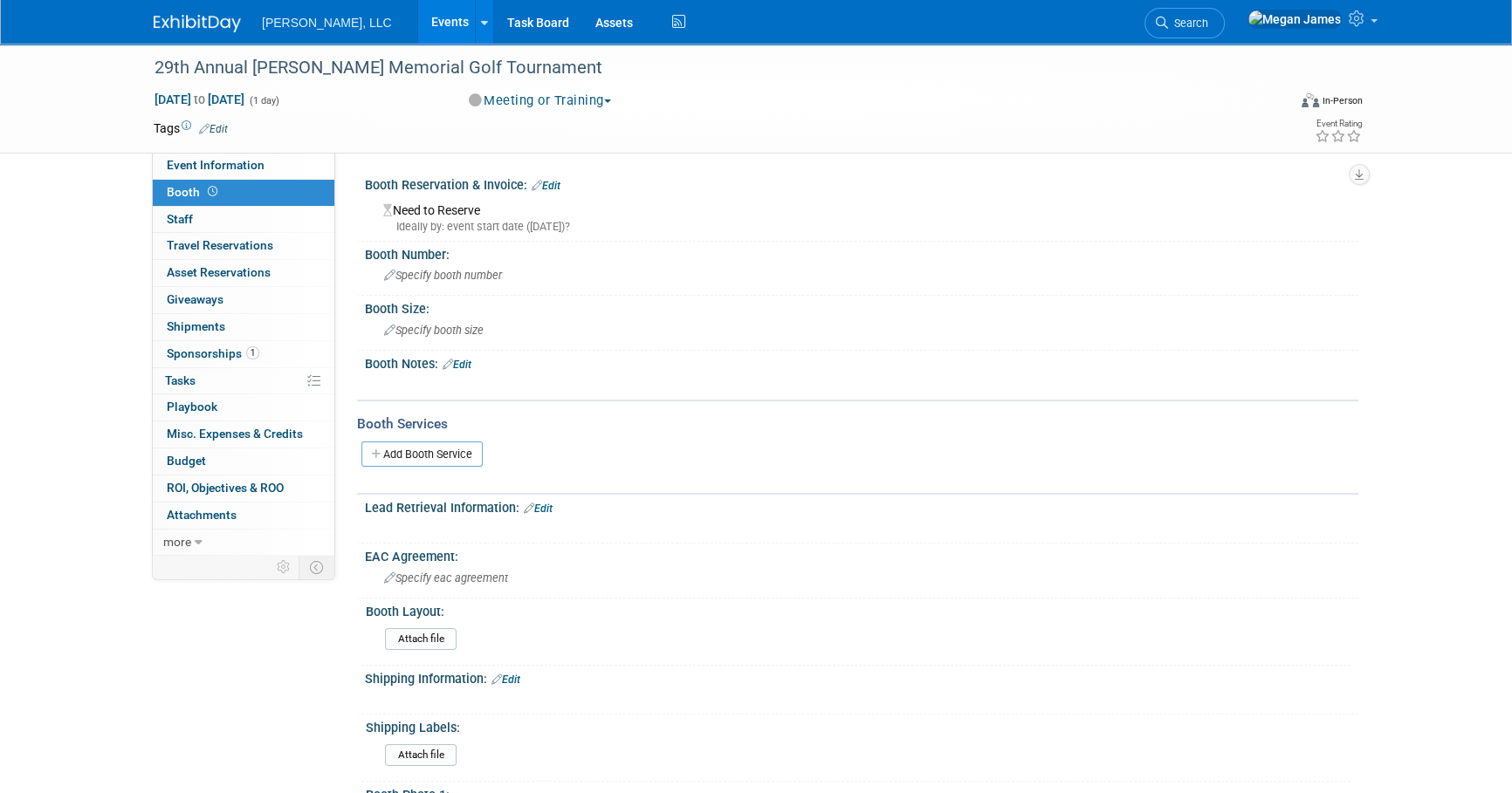
drag, startPoint x: 472, startPoint y: 365, endPoint x: 496, endPoint y: 367, distance: 24.1
click at [472, 365] on link "Edit" at bounding box center [457, 365] width 29 height 13
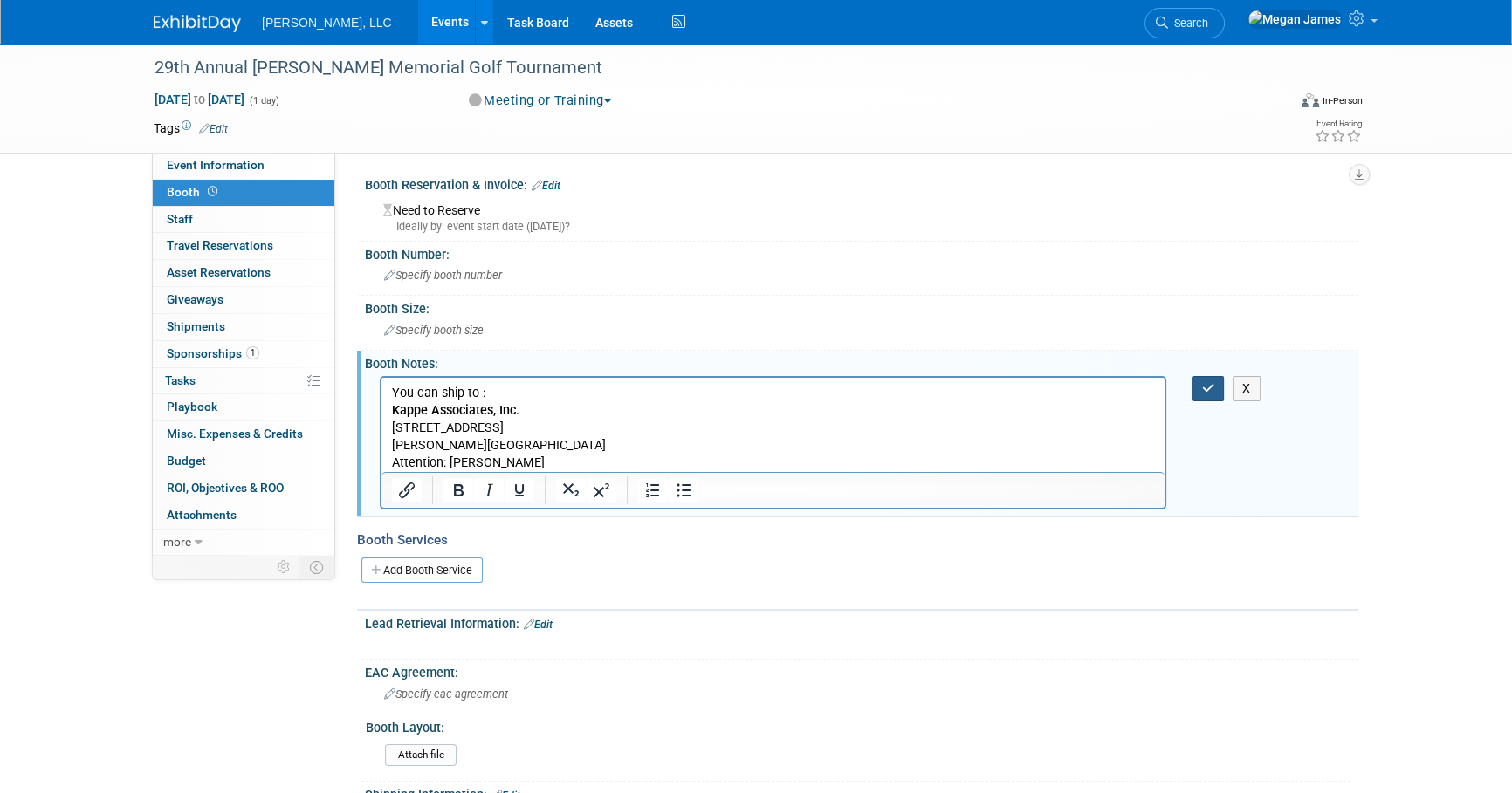
click at [1202, 390] on icon "button" at bounding box center [1209, 389] width 14 height 13
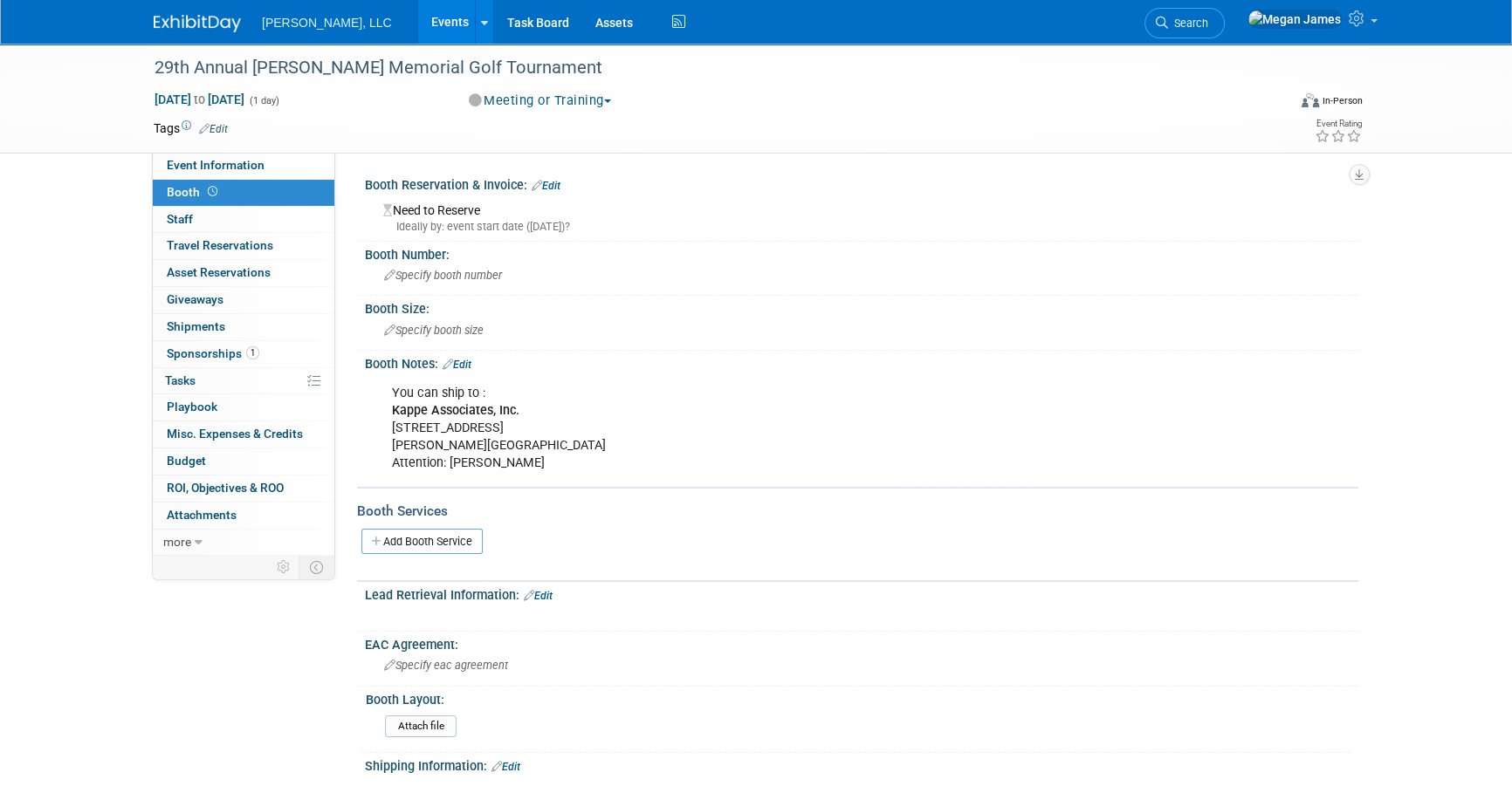
click at [418, 24] on link "Events" at bounding box center [449, 22] width 64 height 43
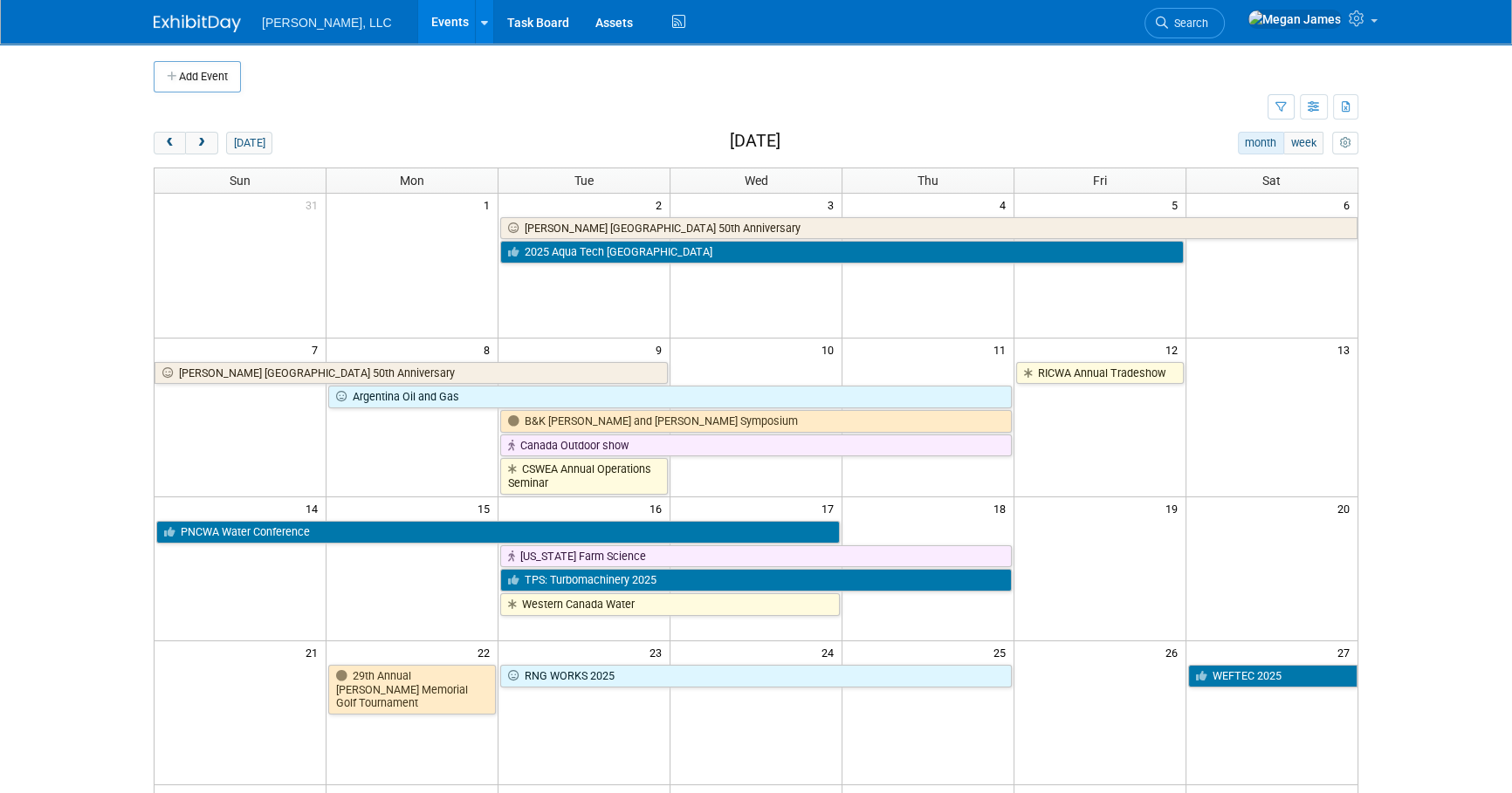
click at [1391, 550] on body "Boerger, LLC Events Add Event Bulk Upload Events Shareable Event Boards Recentl…" at bounding box center [756, 396] width 1512 height 793
click at [1413, 484] on body "Boerger, LLC Events Add Event Bulk Upload Events Shareable Event Boards Recentl…" at bounding box center [756, 396] width 1512 height 793
click at [177, 149] on button "prev" at bounding box center [170, 142] width 32 height 23
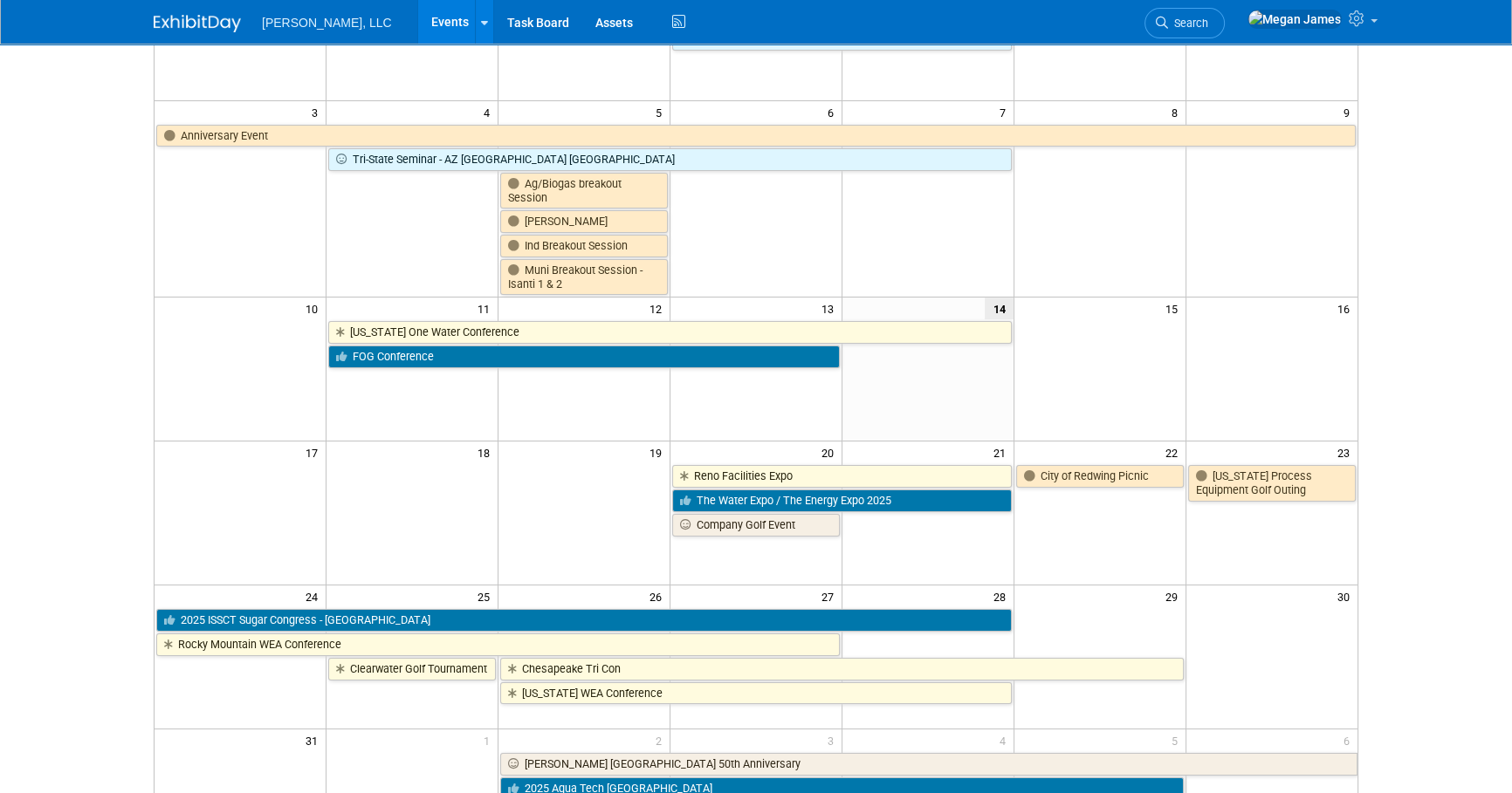
scroll to position [317, 0]
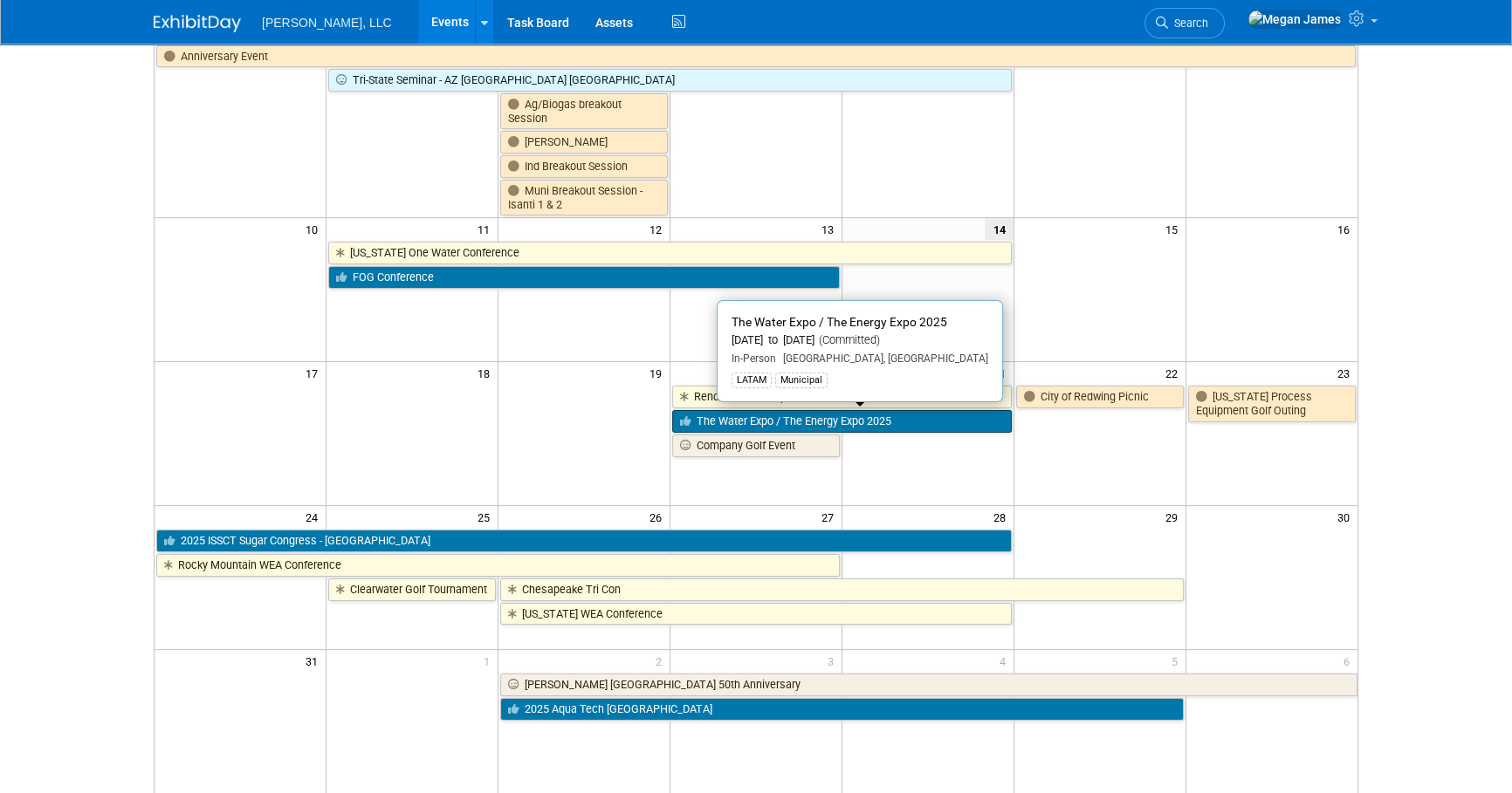
click at [883, 420] on link "The Water Expo / The Energy Expo 2025" at bounding box center [842, 421] width 340 height 23
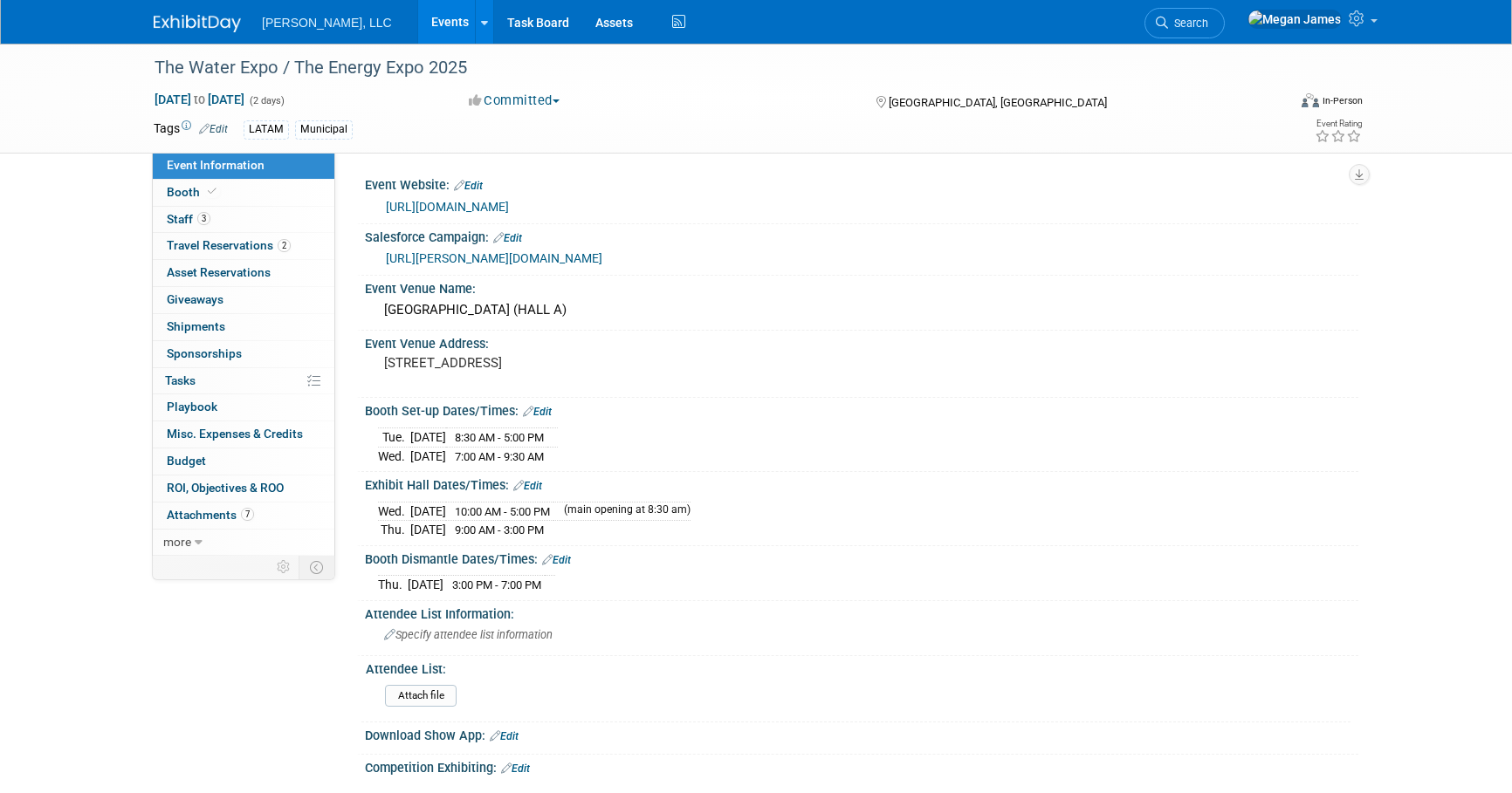
select select "Municipal"
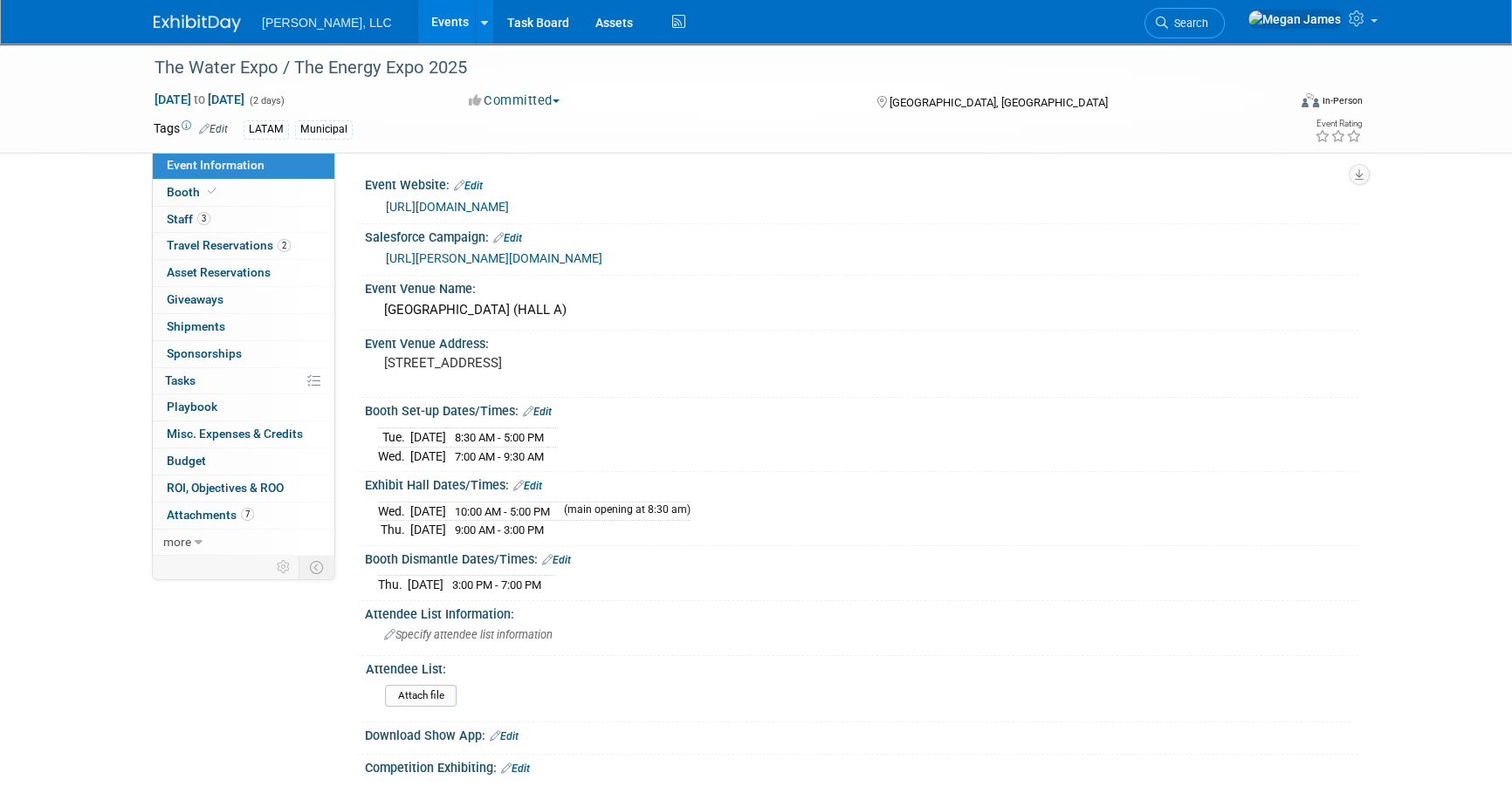
click at [418, 24] on link "Events" at bounding box center [449, 22] width 64 height 43
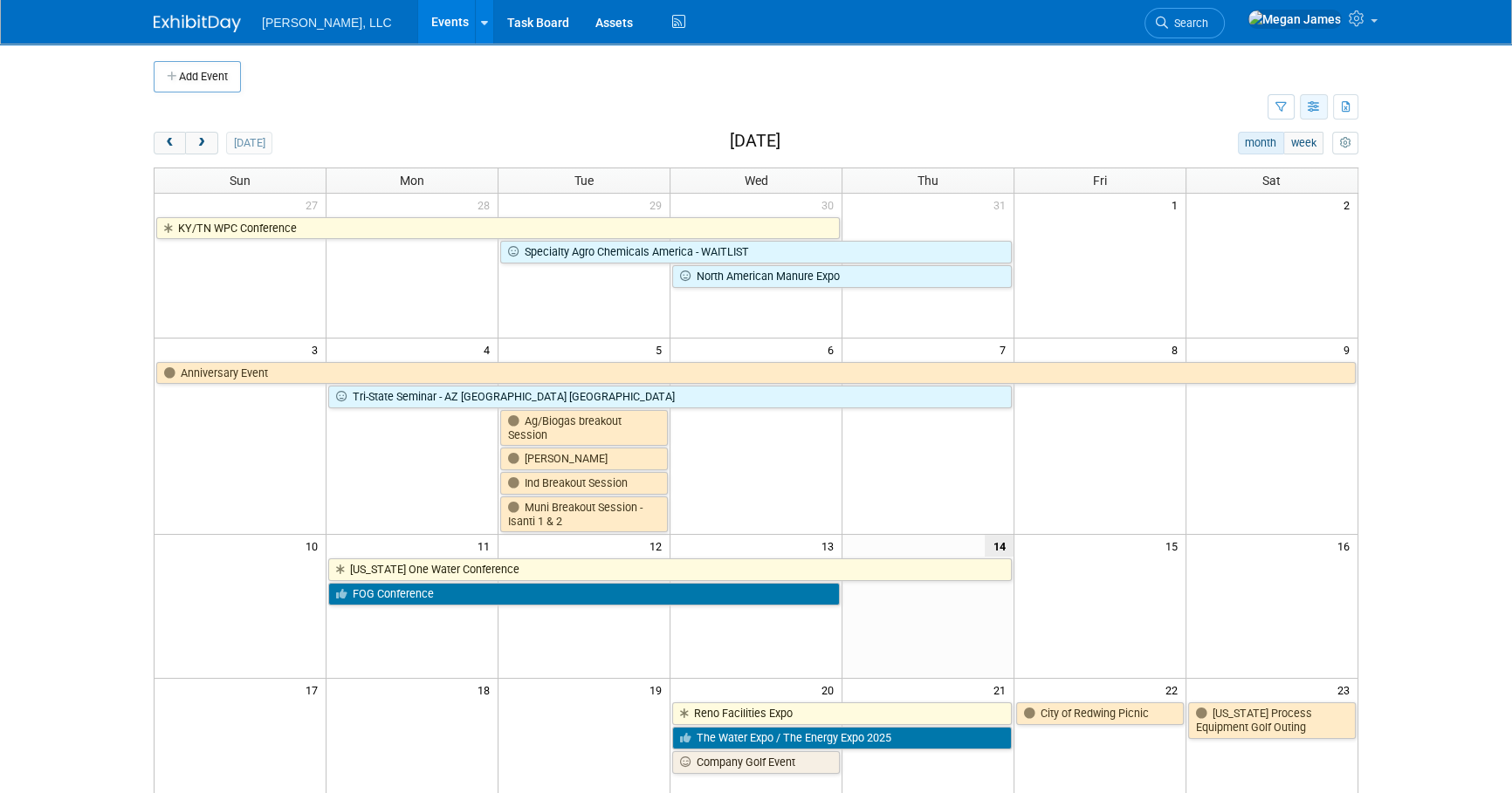
click at [1307, 104] on button "button" at bounding box center [1314, 107] width 28 height 25
click at [1275, 175] on link "List View" at bounding box center [1240, 167] width 147 height 24
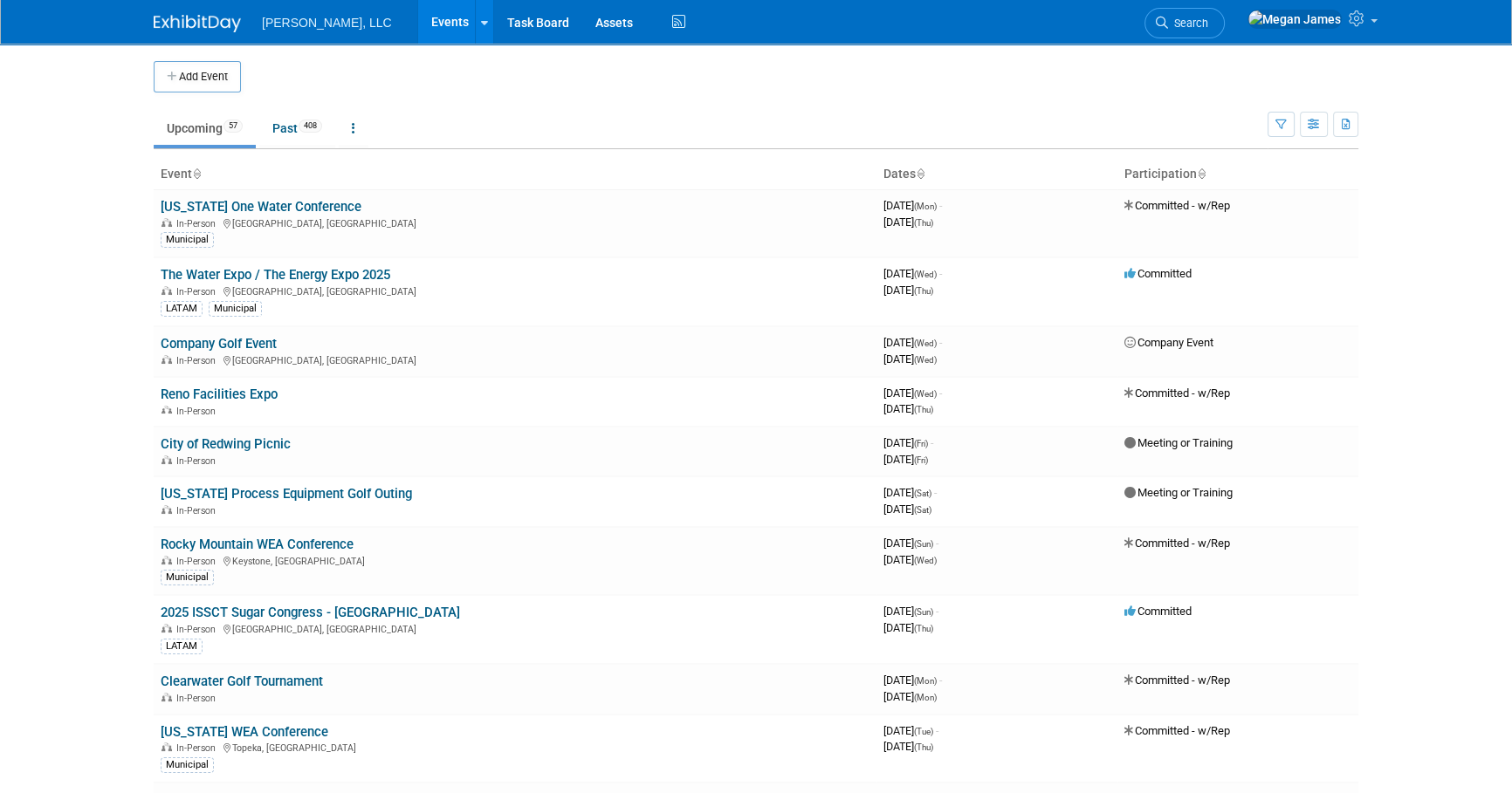
click at [658, 131] on ul "Upcoming 57 Past 408 All Events 465 Past and Upcoming Grouped Annually Events g…" at bounding box center [711, 130] width 1114 height 40
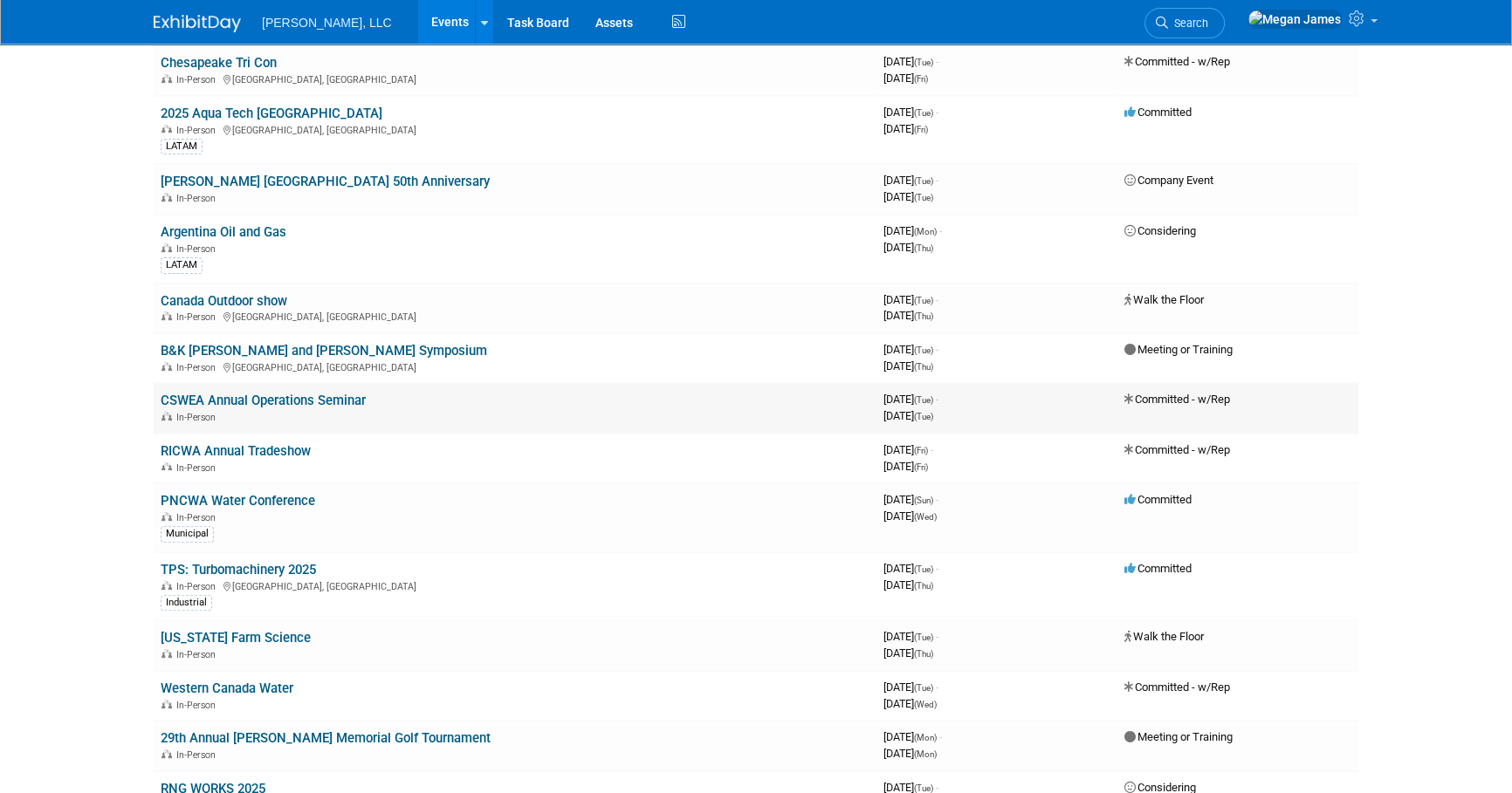
click at [302, 395] on link "CSWEA Annual Operations Seminar" at bounding box center [263, 400] width 205 height 15
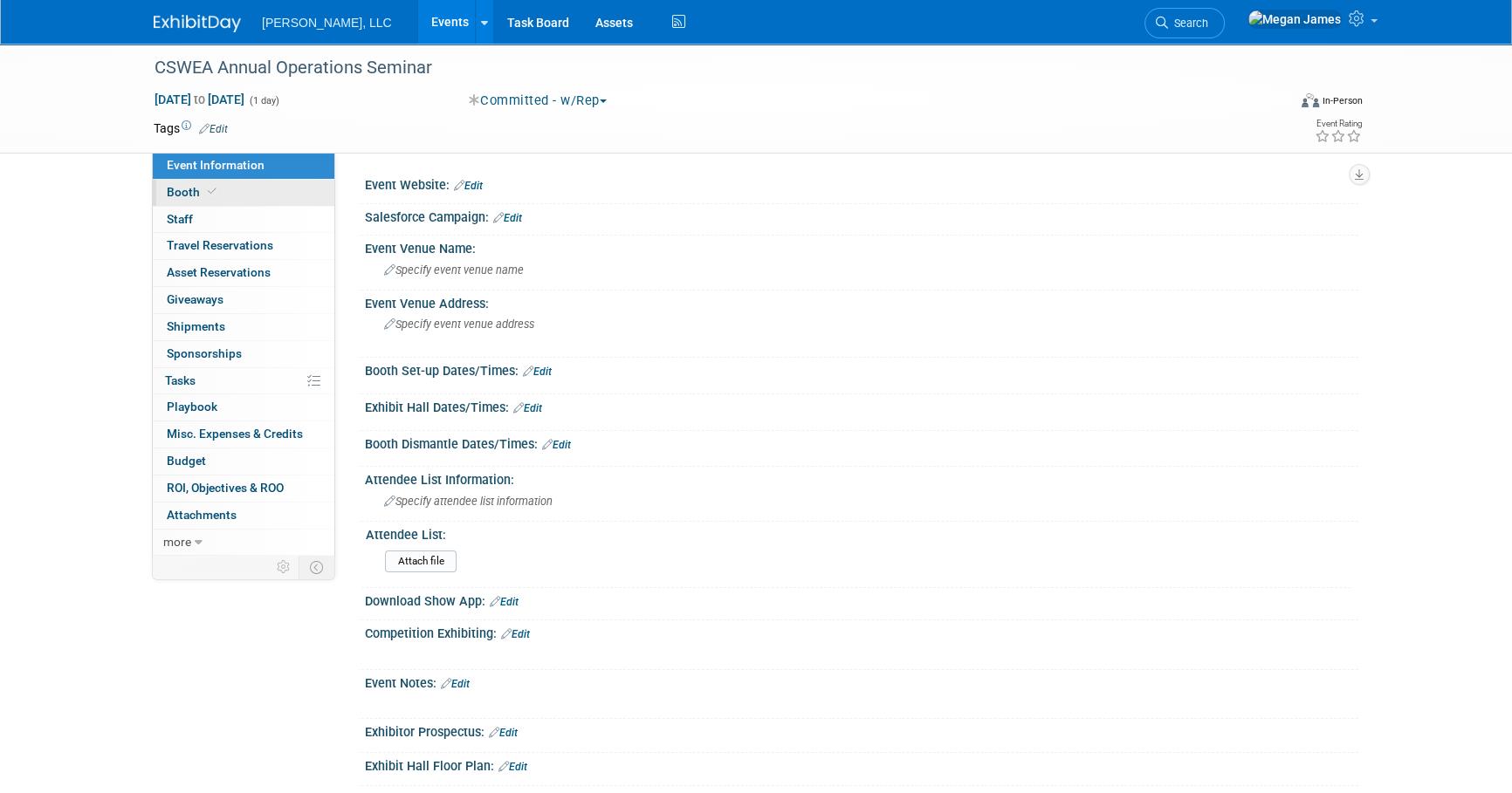
click at [231, 186] on link "Booth" at bounding box center [244, 193] width 182 height 26
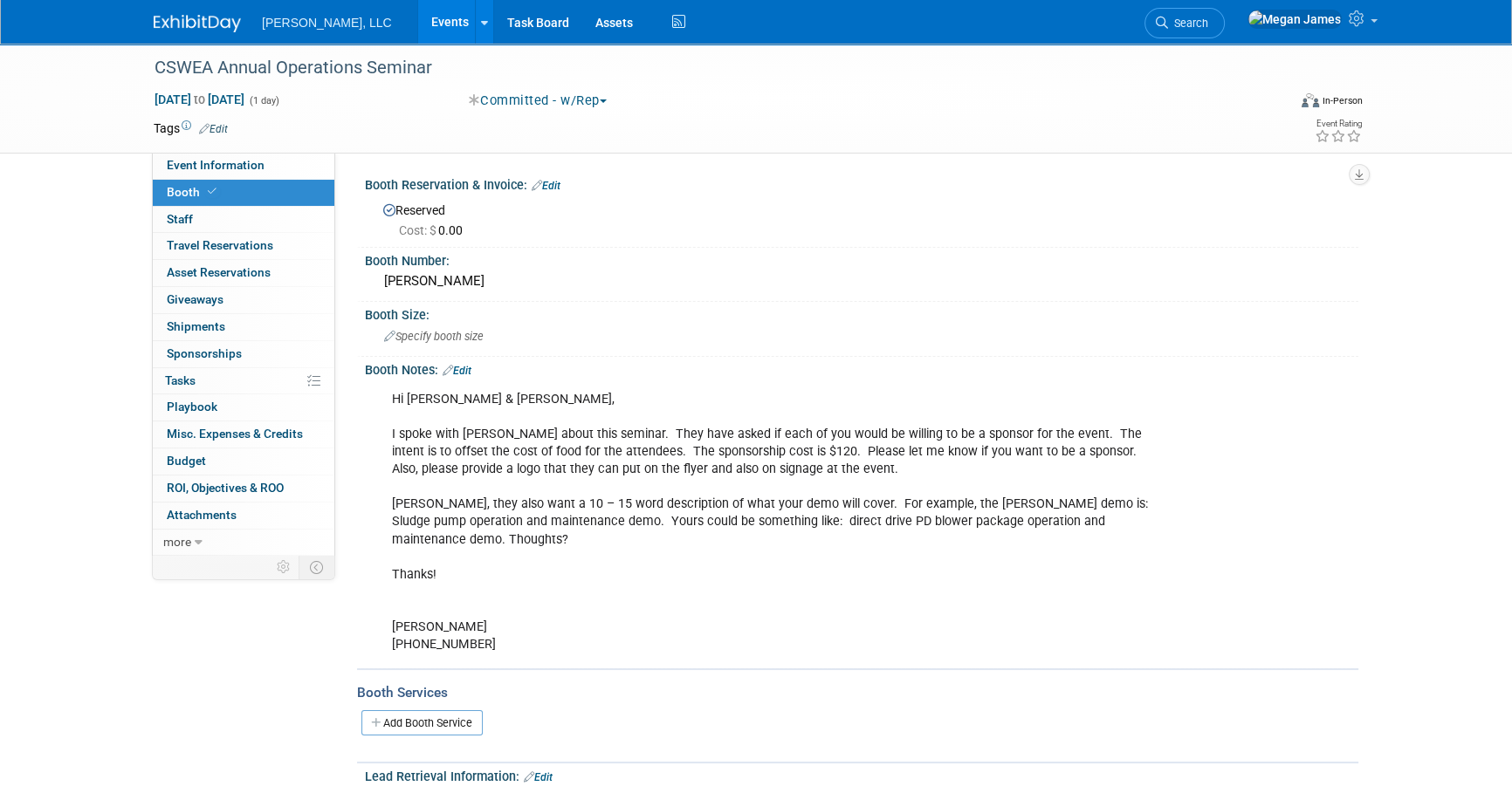
click at [554, 182] on link "Edit" at bounding box center [546, 186] width 29 height 13
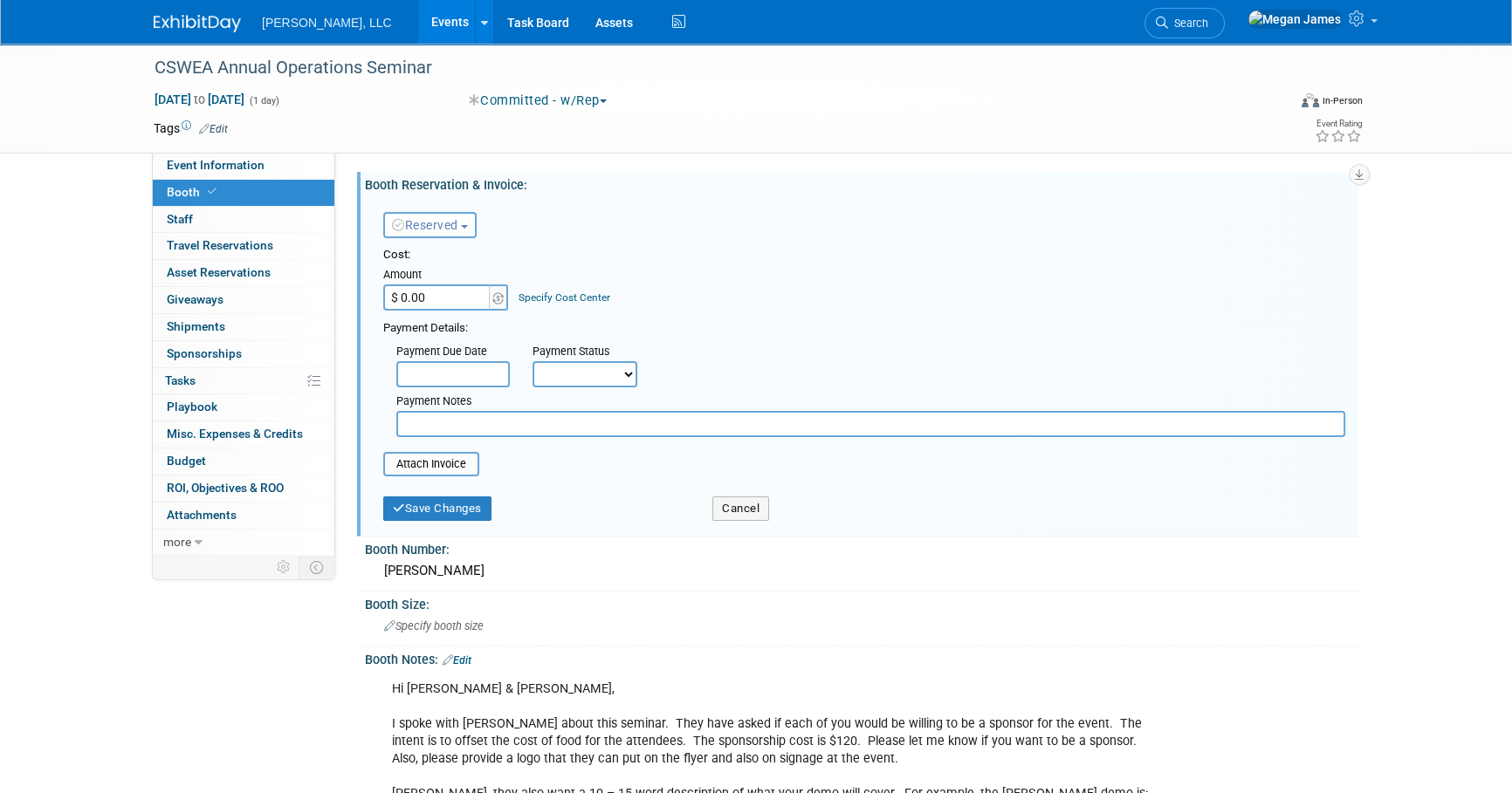
click at [445, 293] on input "$ 0.00" at bounding box center [438, 297] width 109 height 26
type input "$ 120.00"
click at [474, 514] on button "Save Changes" at bounding box center [438, 509] width 108 height 24
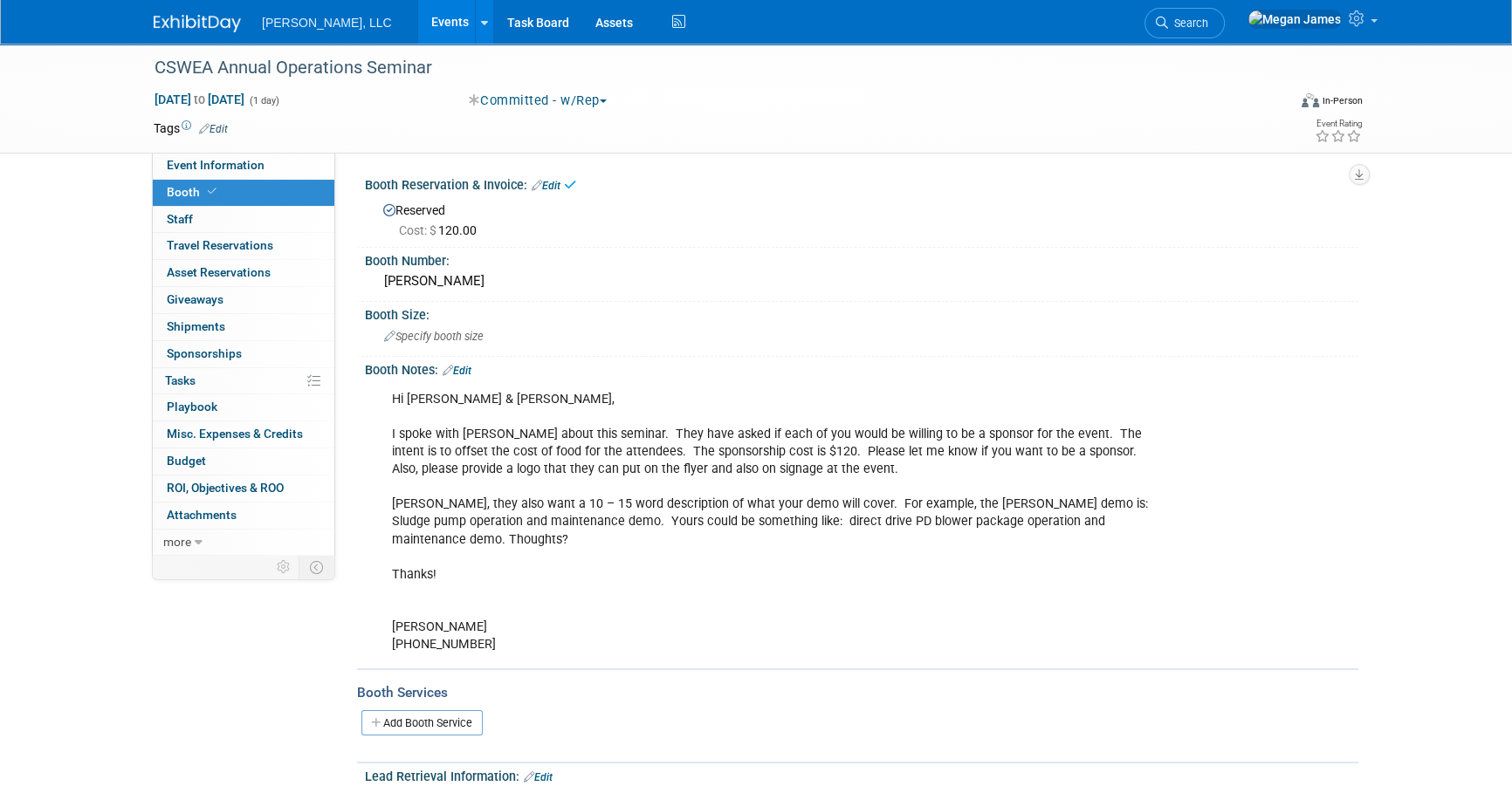
click at [558, 185] on link "Edit" at bounding box center [546, 186] width 29 height 13
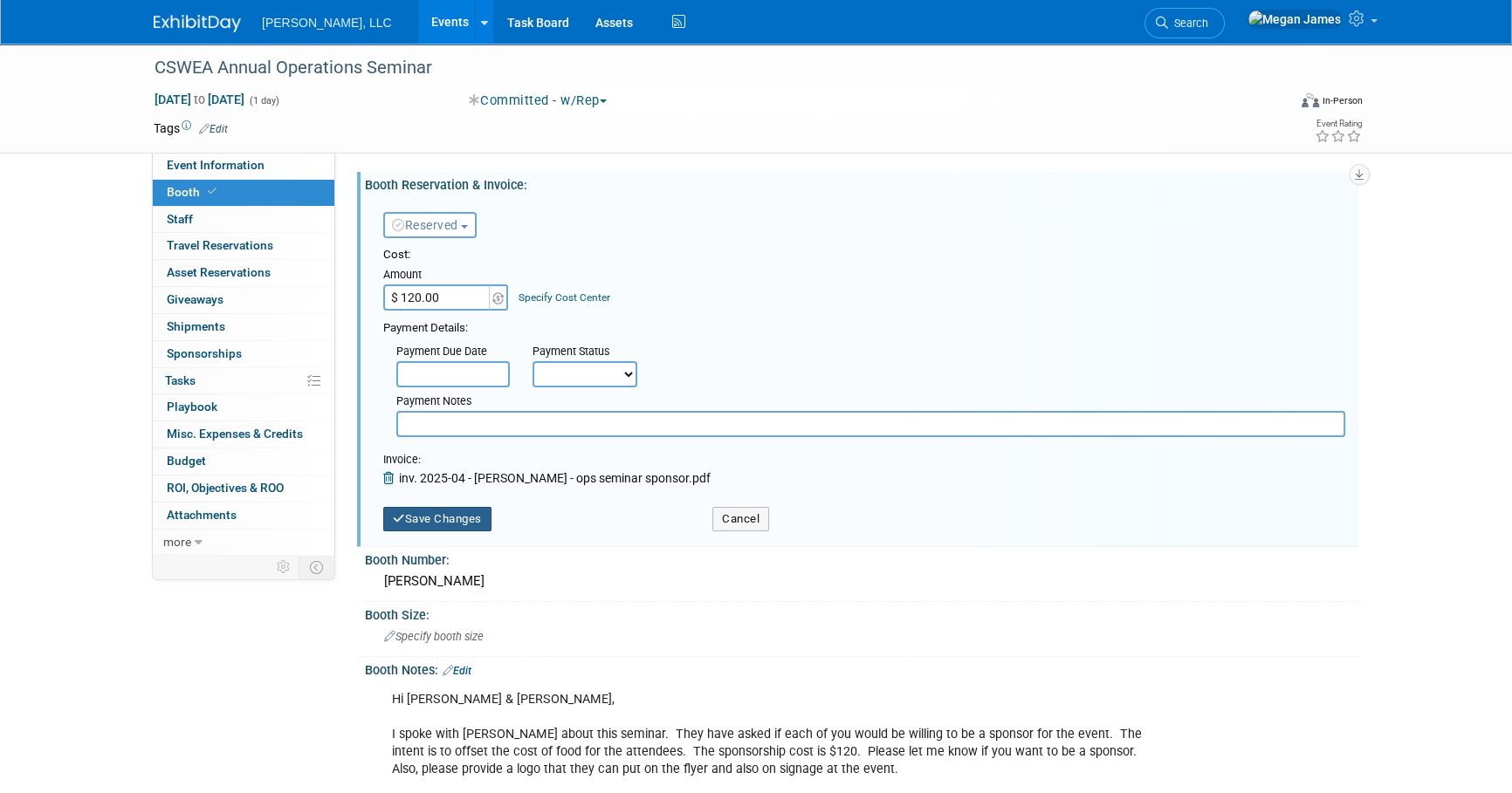
click at [468, 509] on button "Save Changes" at bounding box center [438, 518] width 108 height 24
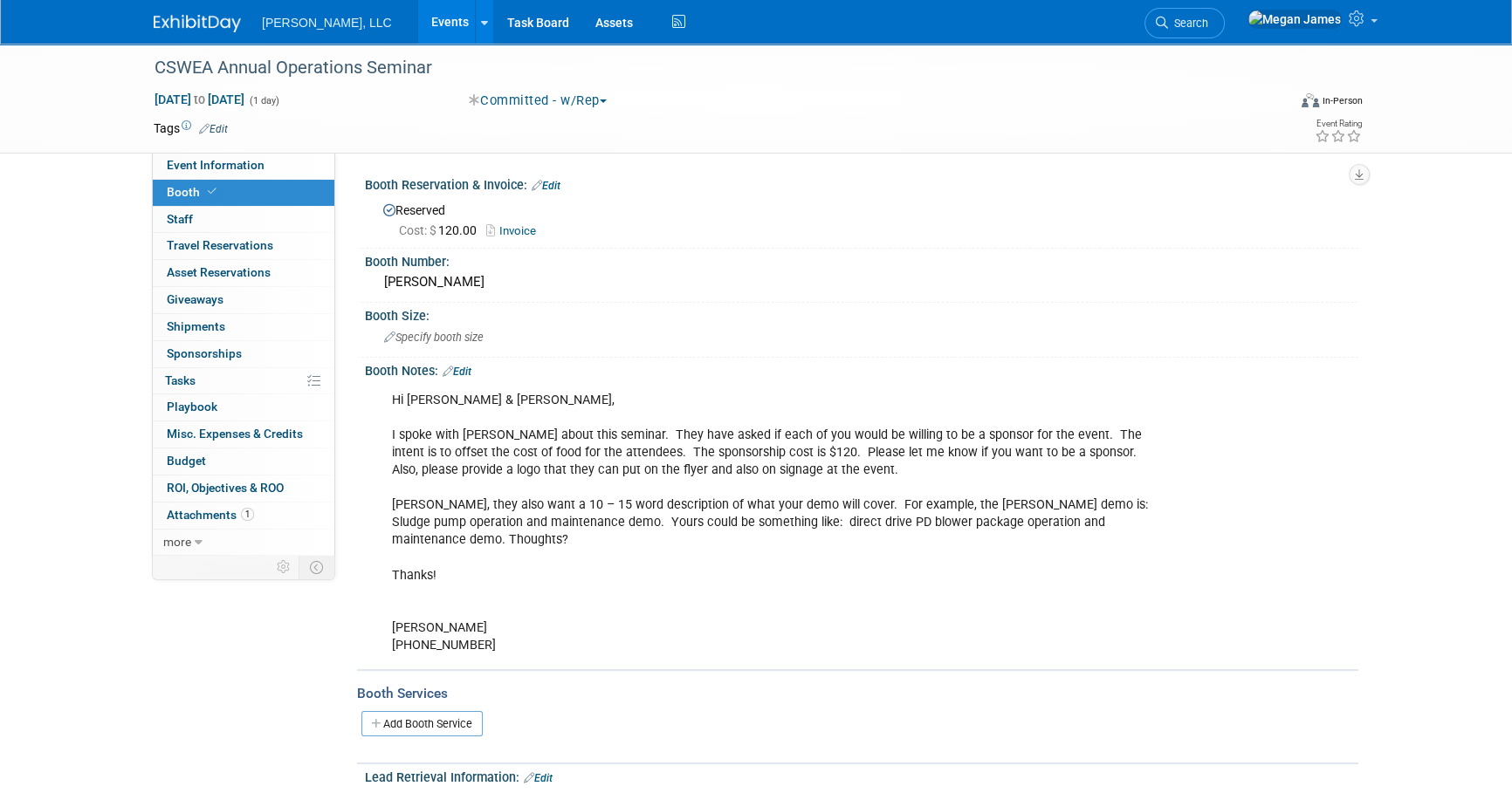
drag, startPoint x: 1443, startPoint y: 472, endPoint x: 1339, endPoint y: 437, distance: 109.7
click at [1443, 472] on div "CSWEA Annual Operations Seminar Sep 9, 2025 to Sep 9, 2025 (1 day) Sep 9, 2025 …" at bounding box center [756, 664] width 1512 height 1243
click at [418, 31] on link "Events" at bounding box center [449, 22] width 64 height 43
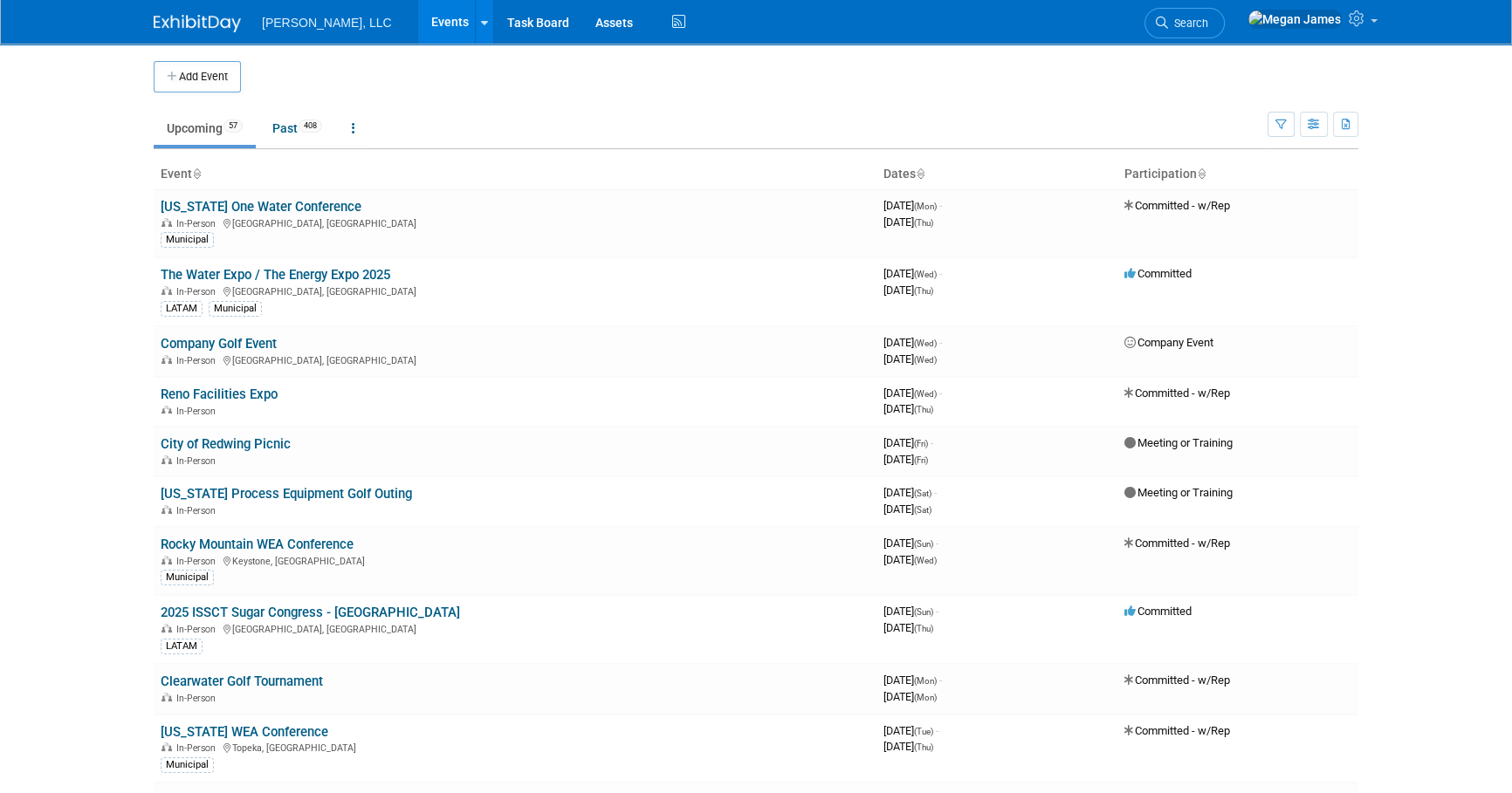
click at [77, 317] on body "[PERSON_NAME], LLC Events Add Event Bulk Upload Events Shareable Event Boards R…" at bounding box center [756, 396] width 1512 height 793
click at [85, 318] on body "Boerger, LLC Events Add Event Bulk Upload Events Shareable Event Boards Recentl…" at bounding box center [756, 396] width 1512 height 793
drag, startPoint x: 149, startPoint y: 173, endPoint x: 1371, endPoint y: 628, distance: 1304.0
click at [1371, 628] on body "Boerger, LLC Events Add Event Bulk Upload Events Shareable Event Boards Recentl…" at bounding box center [756, 396] width 1512 height 793
drag, startPoint x: 1371, startPoint y: 628, endPoint x: 1342, endPoint y: 564, distance: 70.3
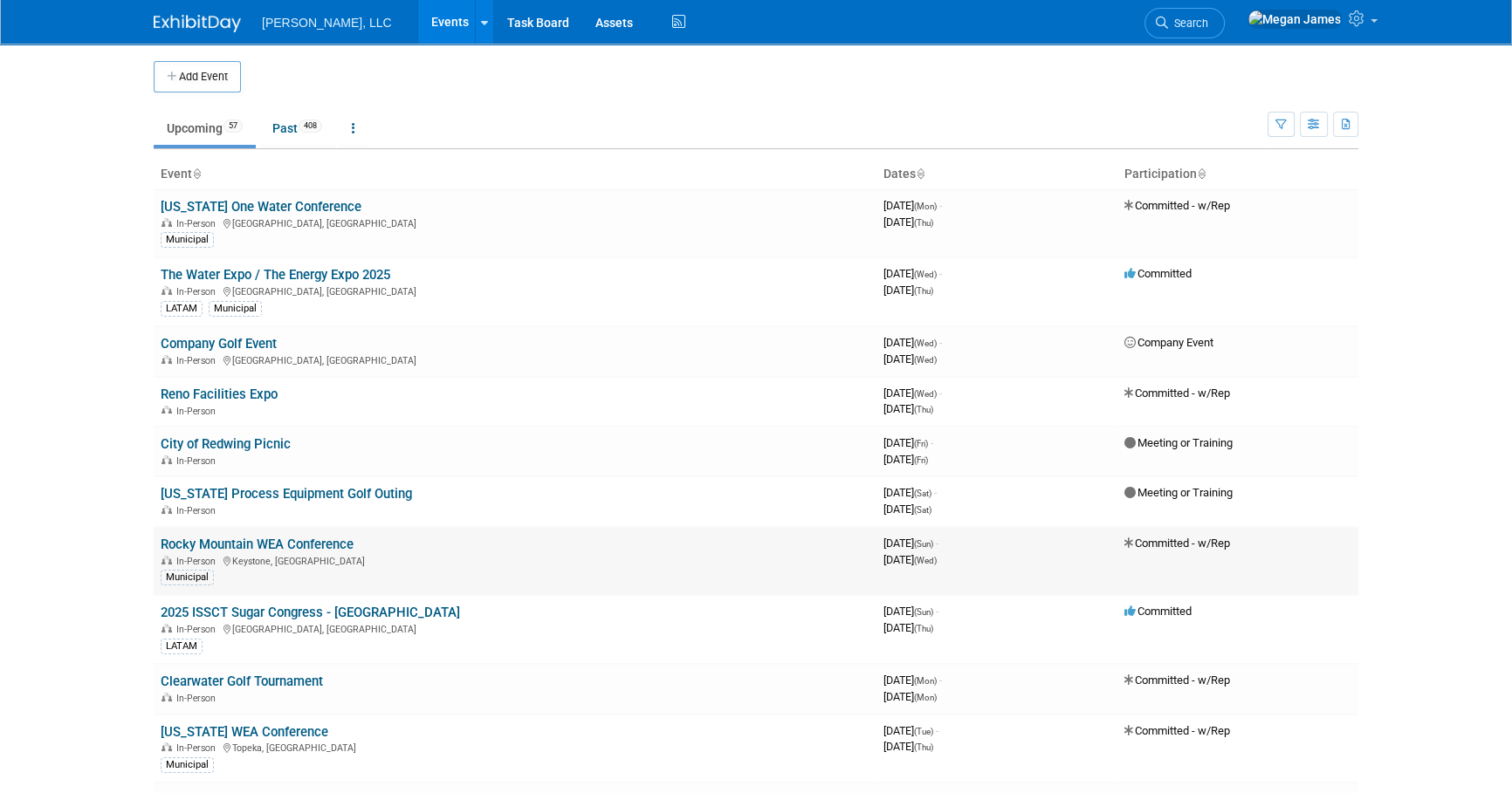
click at [1342, 564] on td "Committed - w/Rep" at bounding box center [1238, 562] width 241 height 69
click at [1458, 659] on body "Boerger, LLC Events Add Event Bulk Upload Events Shareable Event Boards Recentl…" at bounding box center [756, 396] width 1512 height 793
drag, startPoint x: 591, startPoint y: 595, endPoint x: 129, endPoint y: 122, distance: 661.2
click at [129, 122] on body "Boerger, LLC Events Add Event Bulk Upload Events Shareable Event Boards Recentl…" at bounding box center [756, 396] width 1512 height 793
drag, startPoint x: 129, startPoint y: 122, endPoint x: 72, endPoint y: 122, distance: 57.0
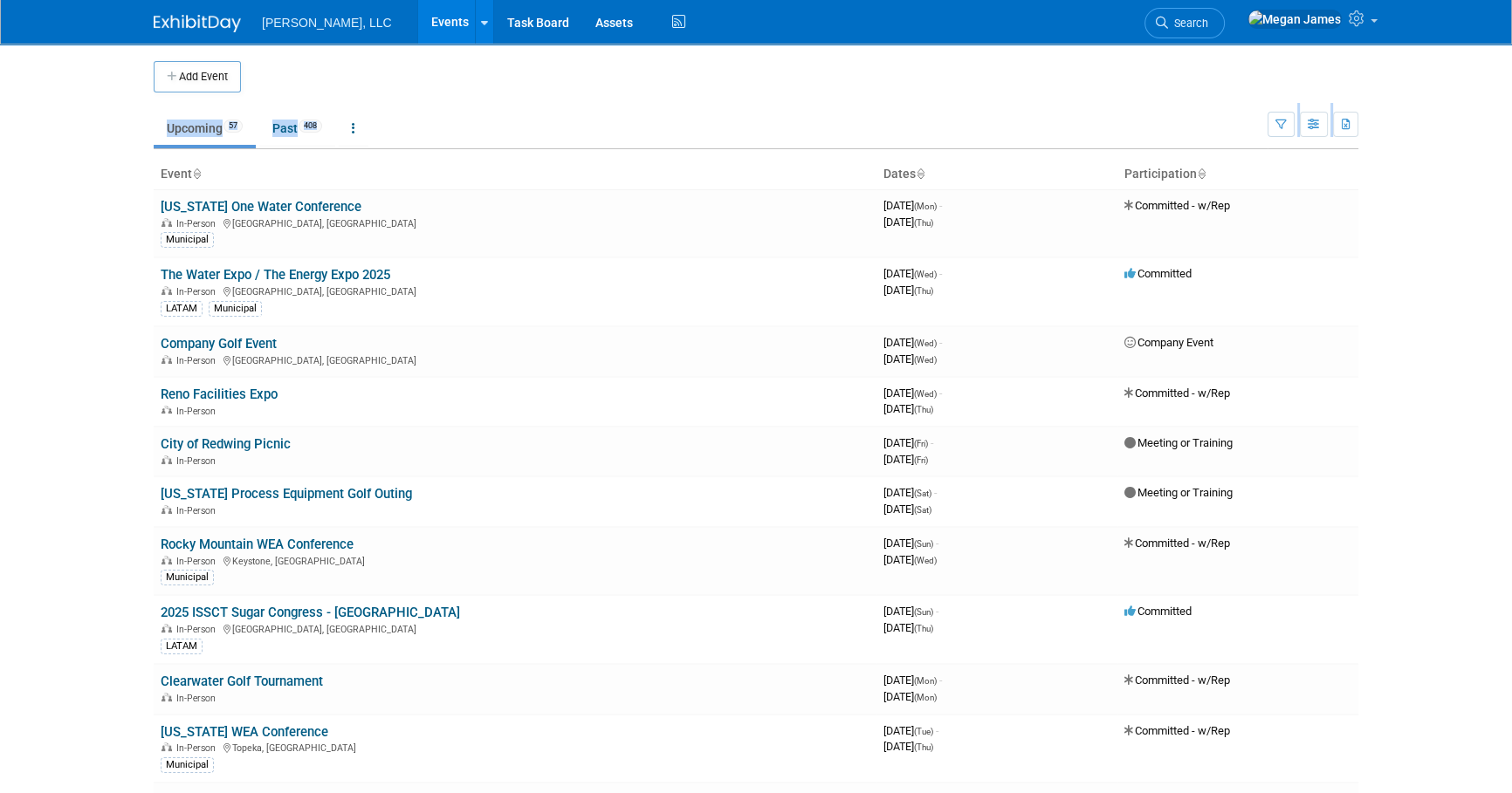
click at [72, 122] on body "Boerger, LLC Events Add Event Bulk Upload Events Shareable Event Boards Recentl…" at bounding box center [756, 396] width 1512 height 793
drag, startPoint x: 332, startPoint y: 203, endPoint x: 1349, endPoint y: 732, distance: 1146.4
click at [1349, 732] on body "Boerger, LLC Events Add Event Bulk Upload Events Shareable Event Boards Recentl…" at bounding box center [756, 396] width 1512 height 793
drag, startPoint x: 1349, startPoint y: 732, endPoint x: 1444, endPoint y: 735, distance: 95.0
click at [1484, 722] on body "Boerger, LLC Events Add Event Bulk Upload Events Shareable Event Boards Recentl…" at bounding box center [756, 396] width 1512 height 793
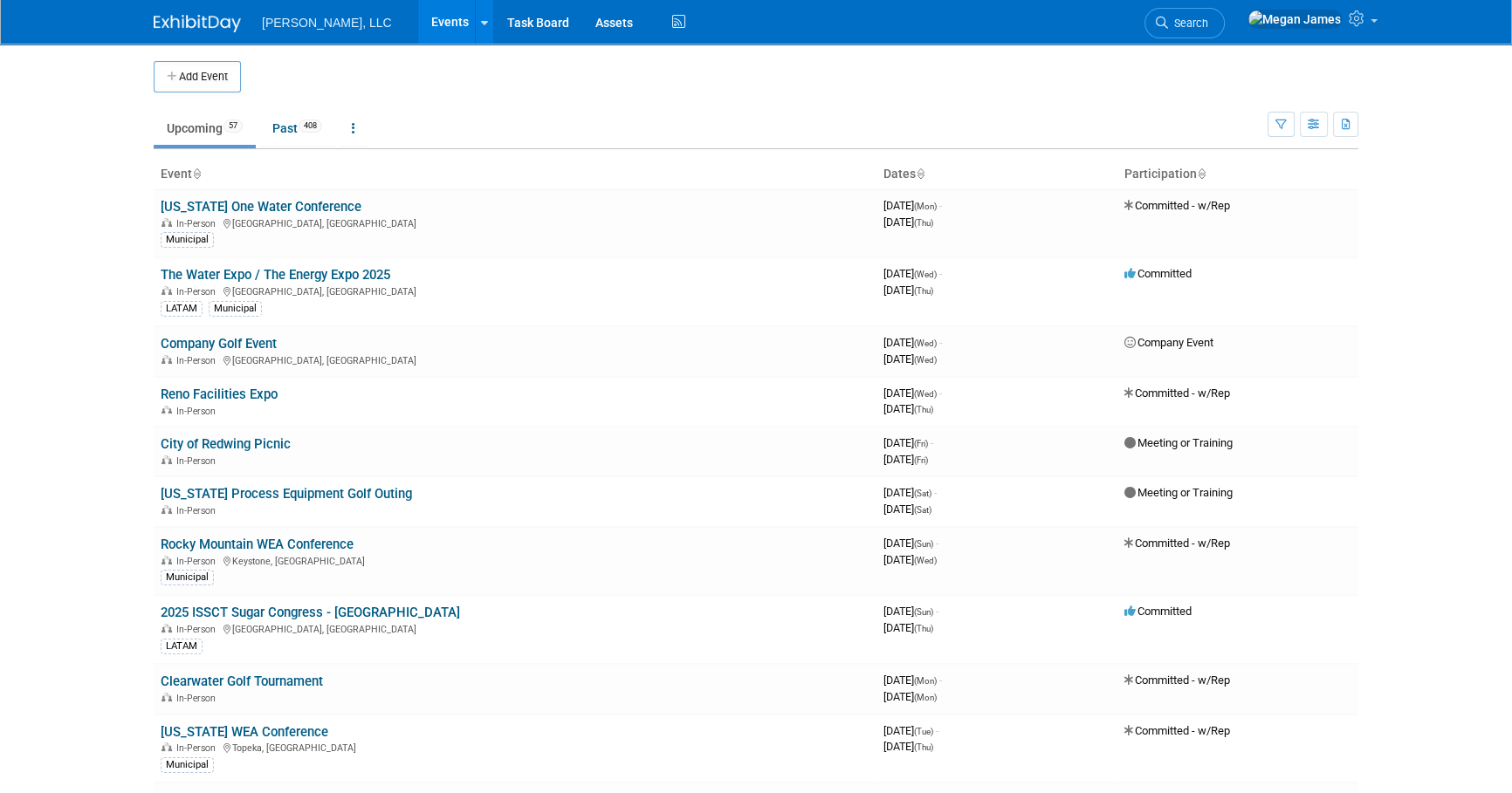
click at [1408, 538] on body "Boerger, LLC Events Add Event Bulk Upload Events Shareable Event Boards Recentl…" at bounding box center [756, 396] width 1512 height 793
click at [1424, 347] on body "Boerger, LLC Events Add Event Bulk Upload Events Shareable Event Boards Recentl…" at bounding box center [756, 396] width 1512 height 793
click at [1389, 301] on body "Boerger, LLC Events Add Event Bulk Upload Events Shareable Event Boards Recentl…" at bounding box center [756, 396] width 1512 height 793
click at [1423, 302] on body "Boerger, LLC Events Add Event Bulk Upload Events Shareable Event Boards Recentl…" at bounding box center [756, 396] width 1512 height 793
click at [418, 14] on link "Events" at bounding box center [449, 22] width 64 height 43
